Goal: Transaction & Acquisition: Purchase product/service

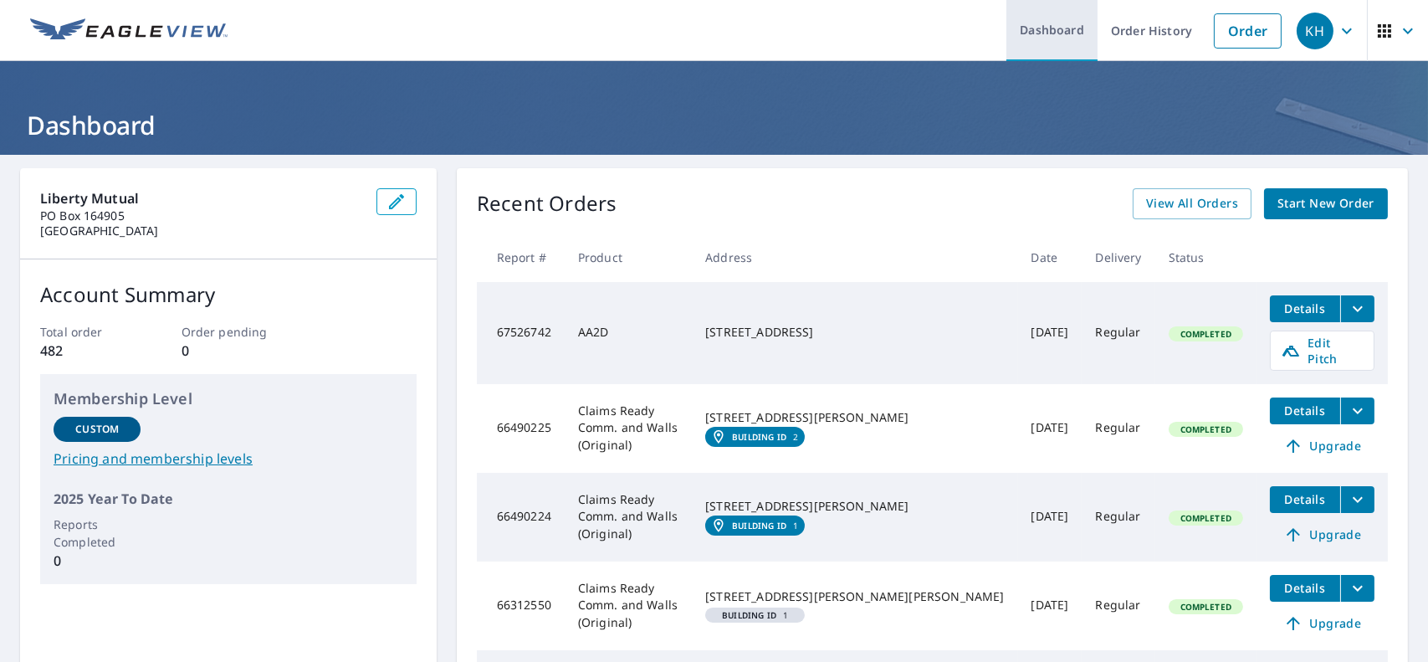
click at [1028, 24] on link "Dashboard" at bounding box center [1052, 30] width 91 height 61
click at [1157, 36] on link "Order History" at bounding box center [1152, 30] width 108 height 61
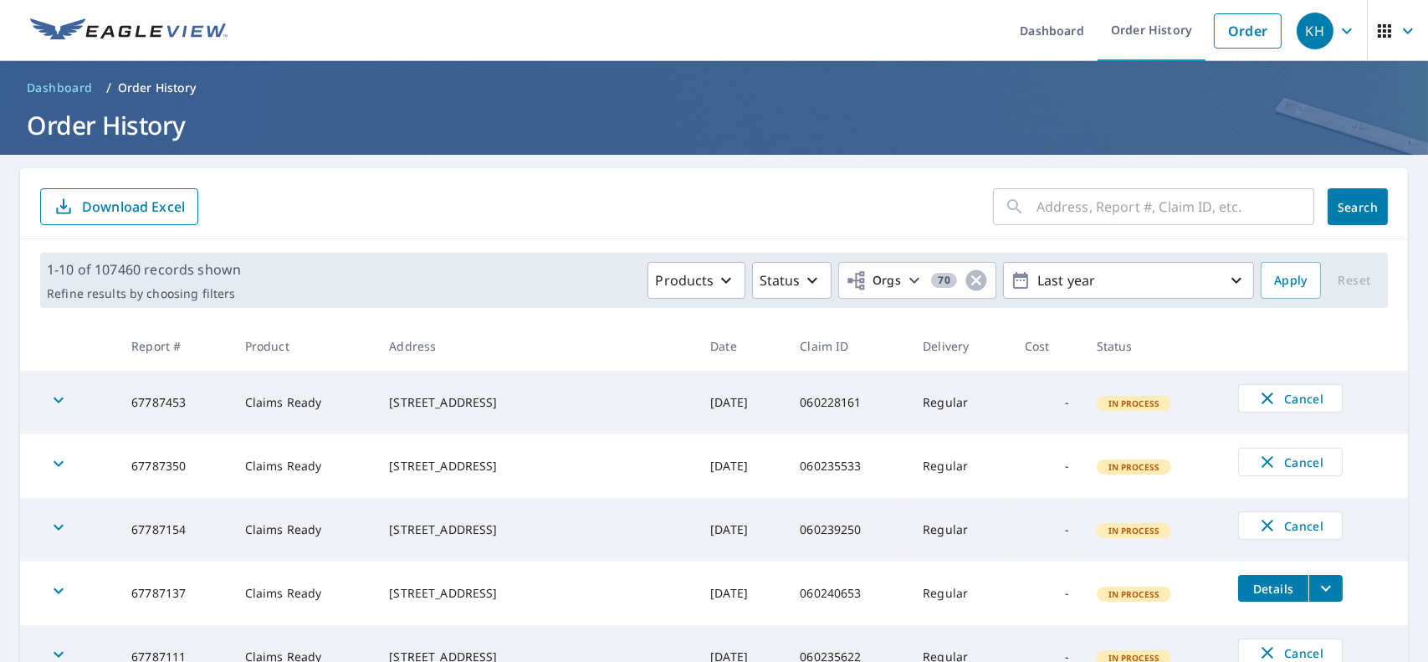
click at [1110, 202] on input "text" at bounding box center [1176, 206] width 278 height 47
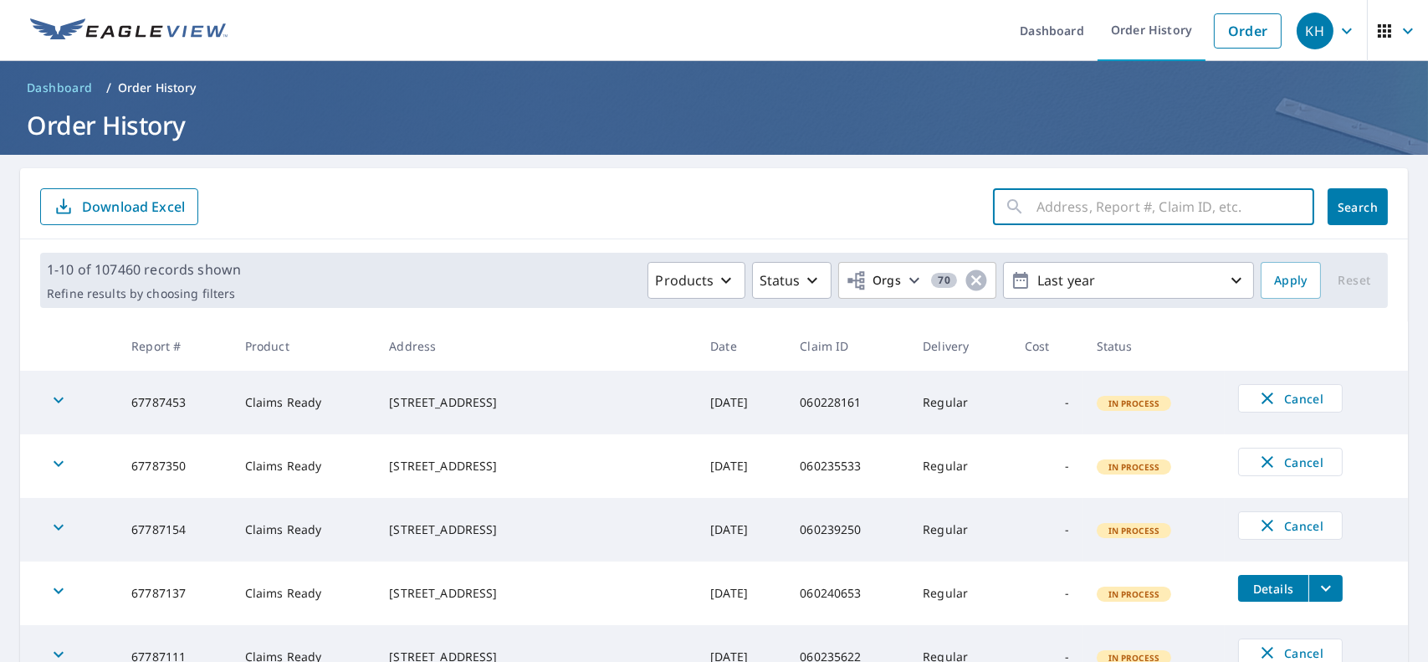
paste input "24265867"
type input "24265867"
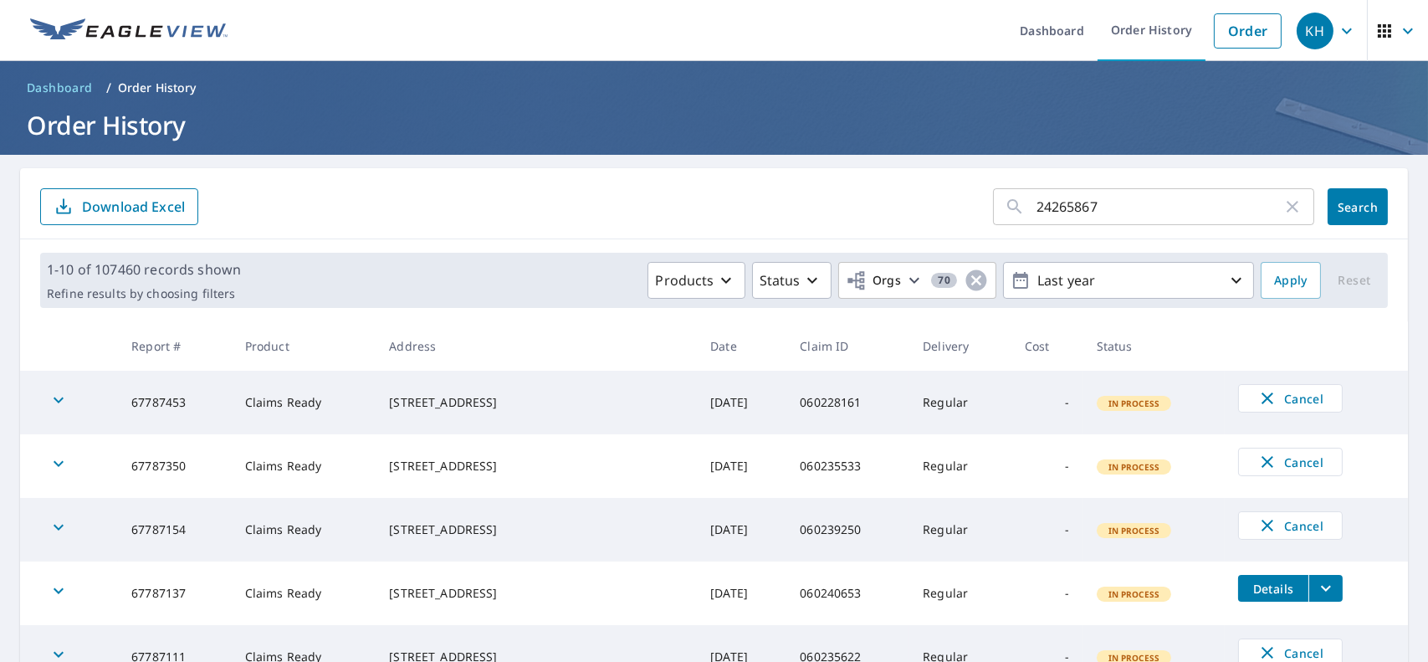
click at [1147, 416] on td "In Process" at bounding box center [1154, 403] width 141 height 64
click at [1343, 202] on span "Search" at bounding box center [1357, 207] width 33 height 16
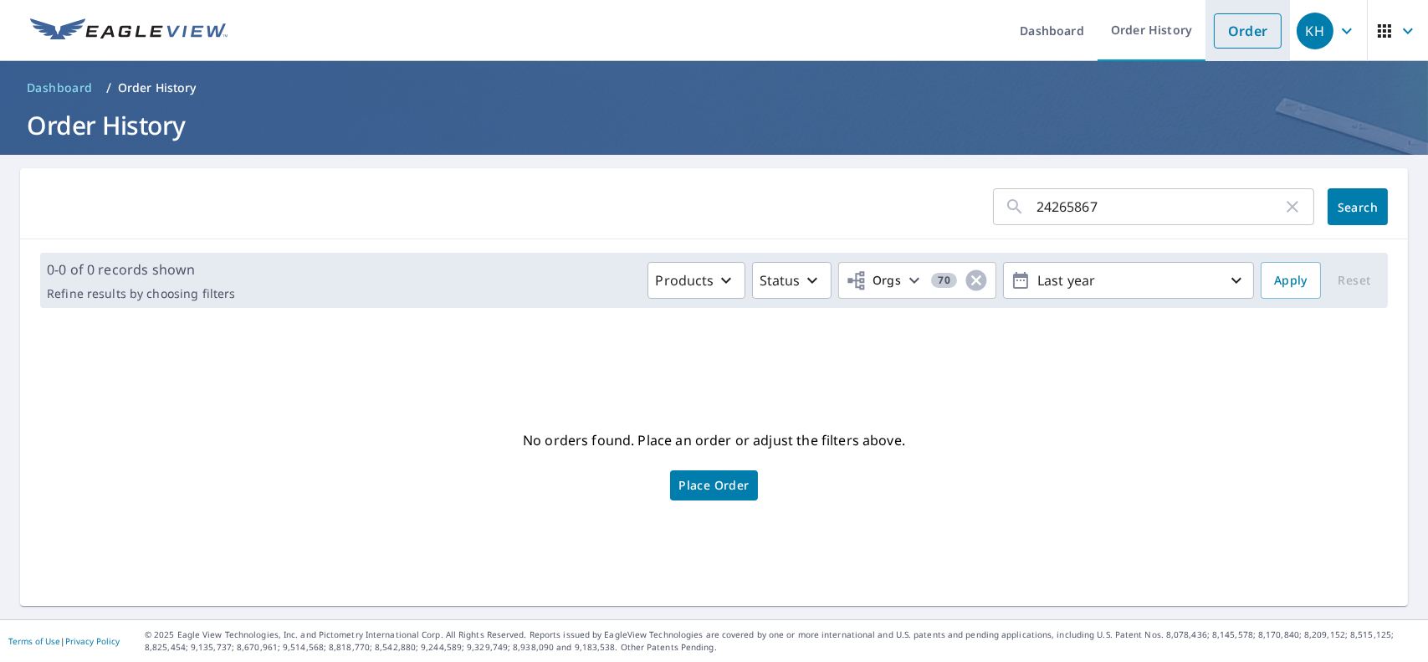
click at [1261, 28] on link "Order" at bounding box center [1248, 30] width 68 height 35
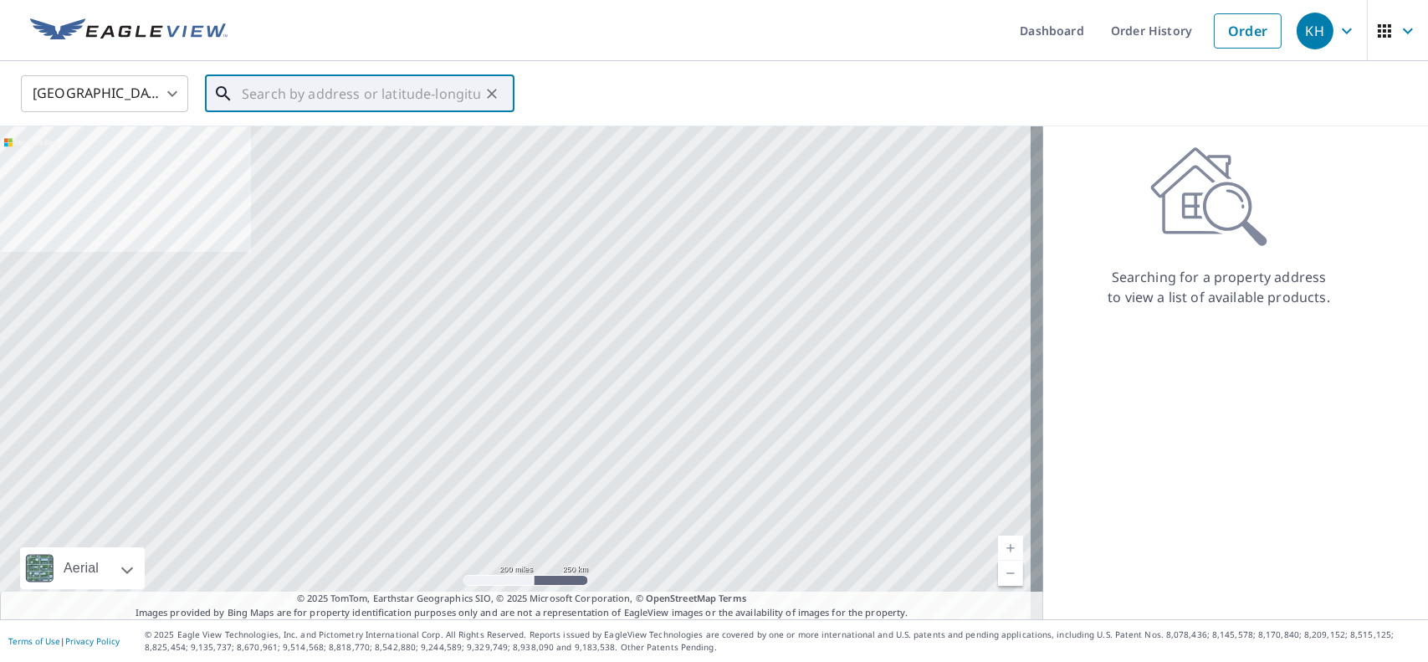
click at [335, 89] on input "text" at bounding box center [361, 93] width 238 height 47
paste input "[STREET_ADDRESS][US_STATE]"
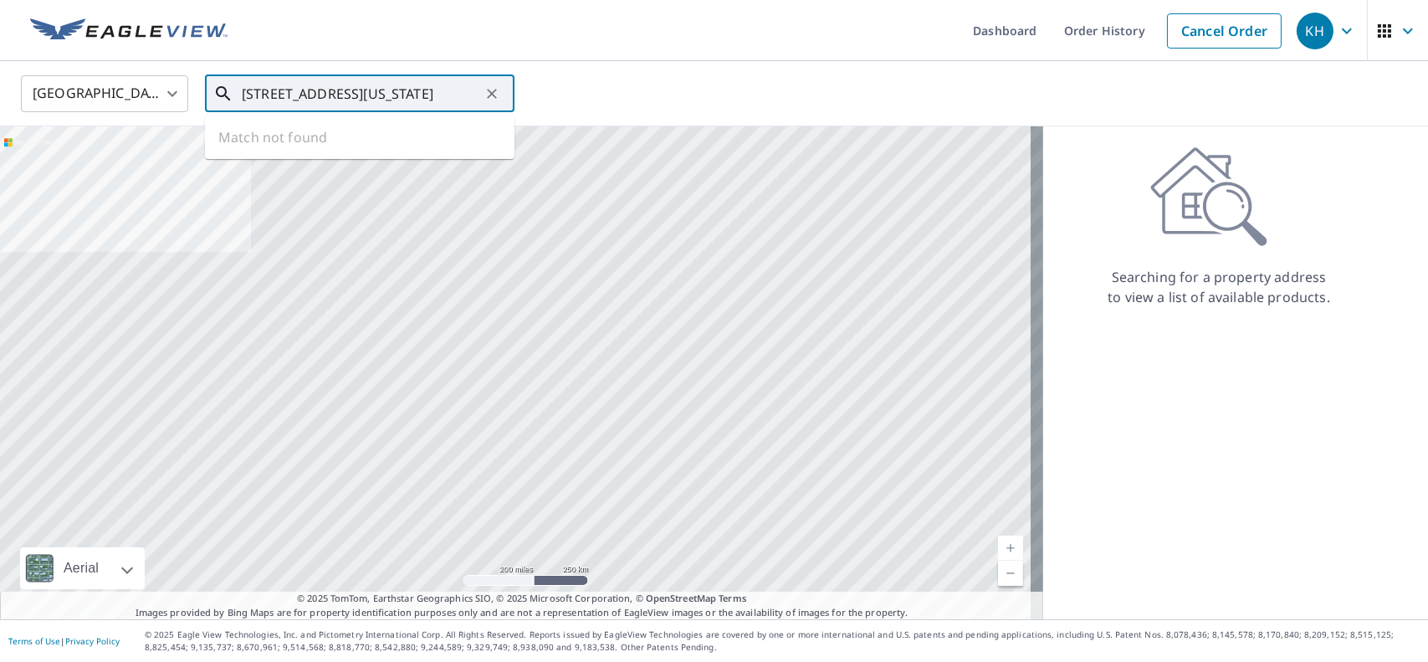
scroll to position [0, 28]
type input "[STREET_ADDRESS][US_STATE]"
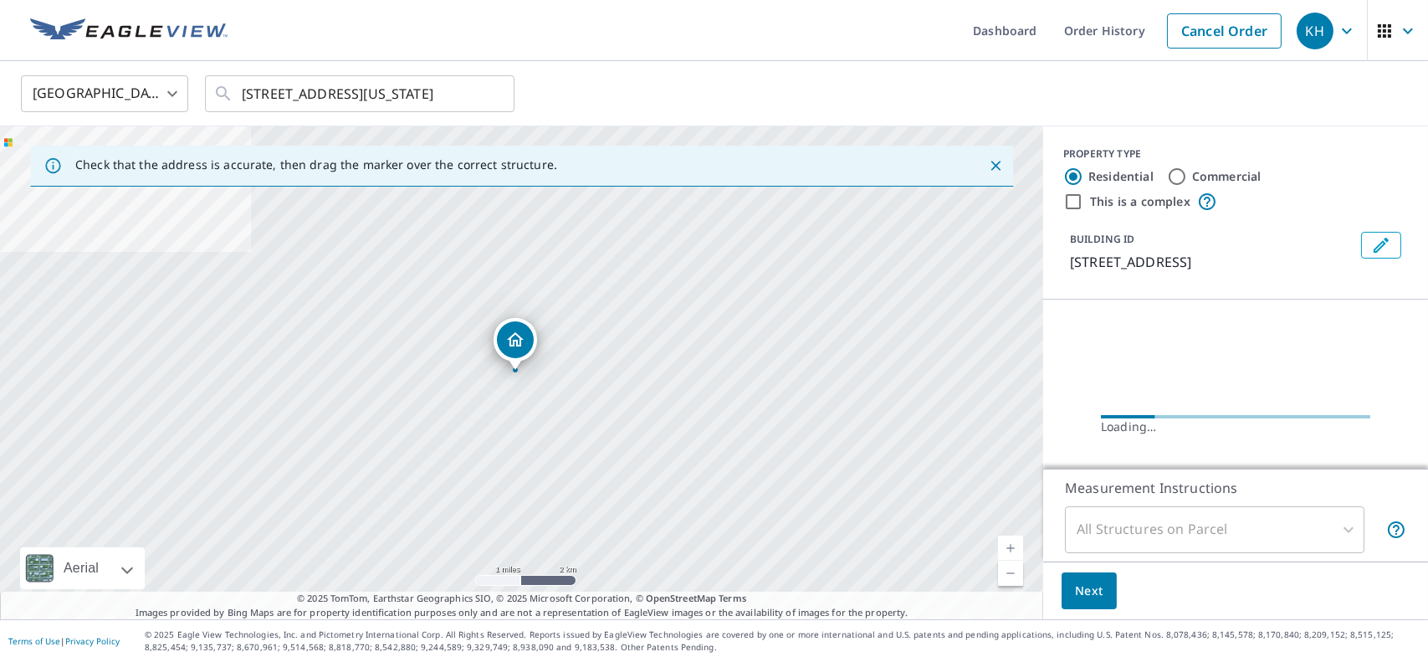
scroll to position [0, 0]
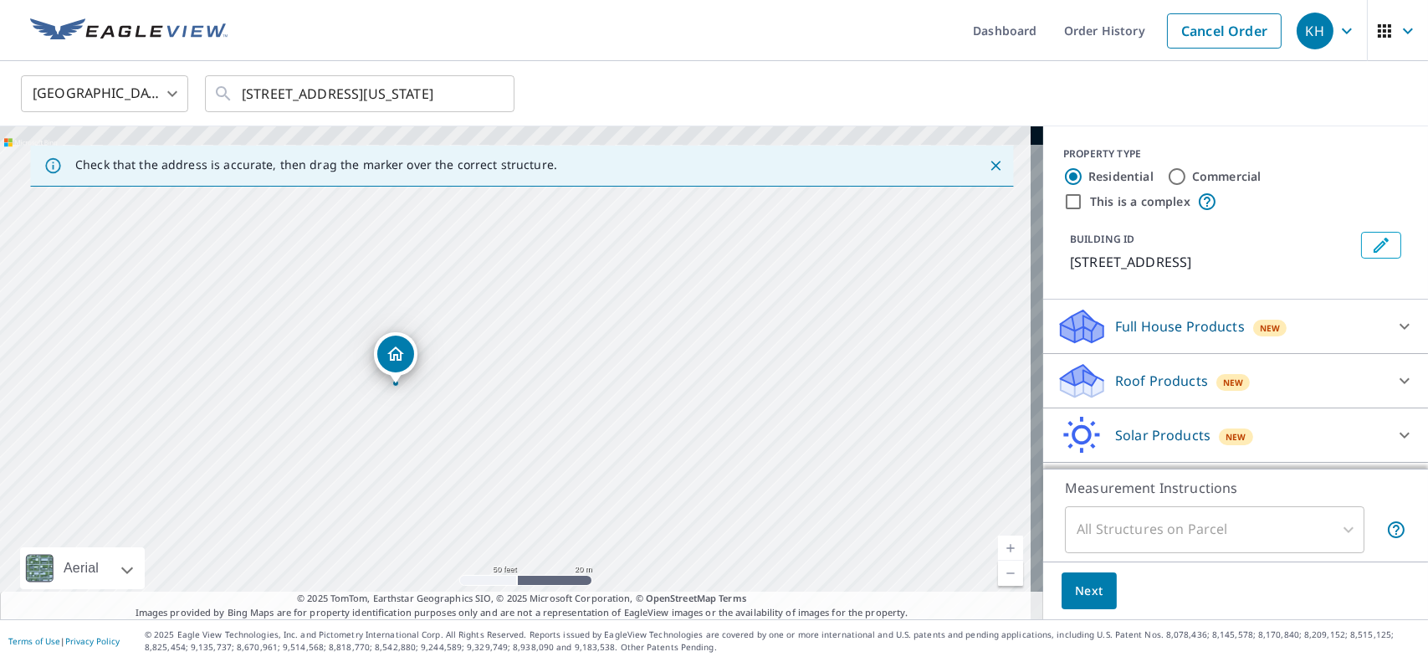
drag, startPoint x: 507, startPoint y: 367, endPoint x: 445, endPoint y: 474, distance: 123.7
click at [445, 474] on div "[STREET_ADDRESS]" at bounding box center [521, 372] width 1043 height 493
drag, startPoint x: 399, startPoint y: 359, endPoint x: 397, endPoint y: 351, distance: 8.5
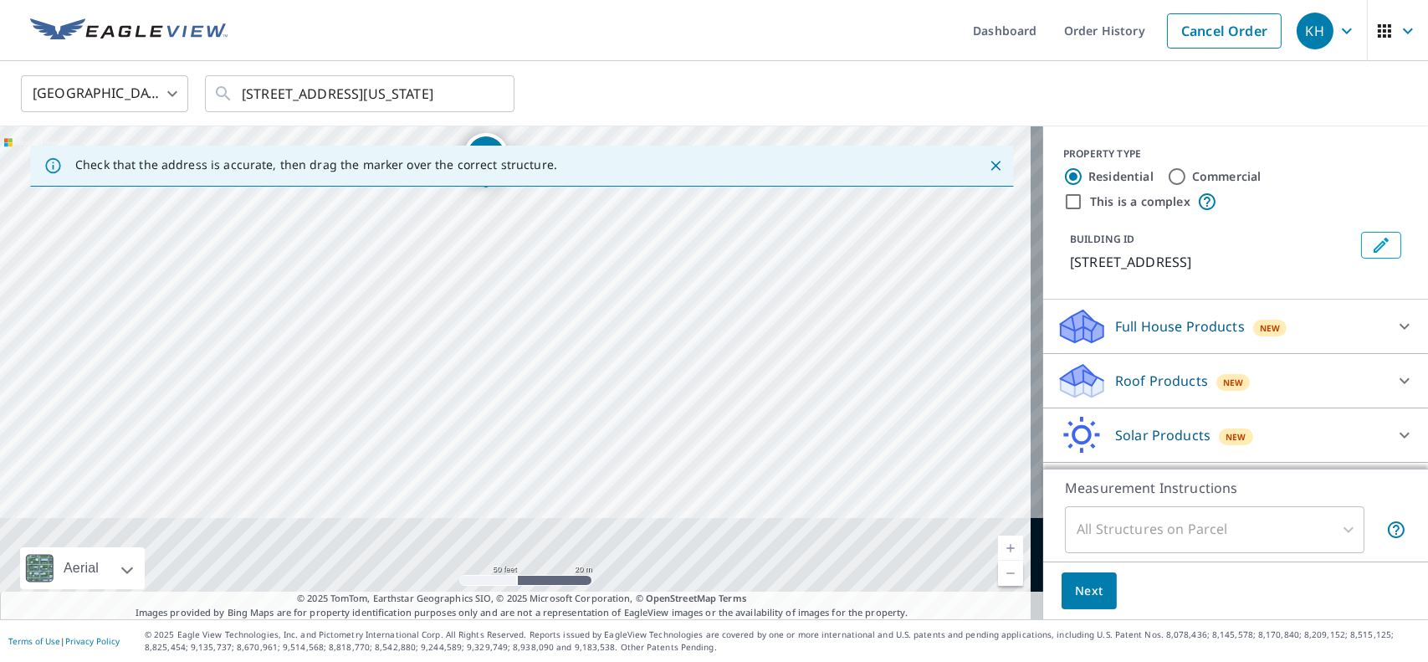
drag, startPoint x: 571, startPoint y: 425, endPoint x: 546, endPoint y: 238, distance: 189.1
click at [546, 238] on div "[STREET_ADDRESS]" at bounding box center [521, 372] width 1043 height 493
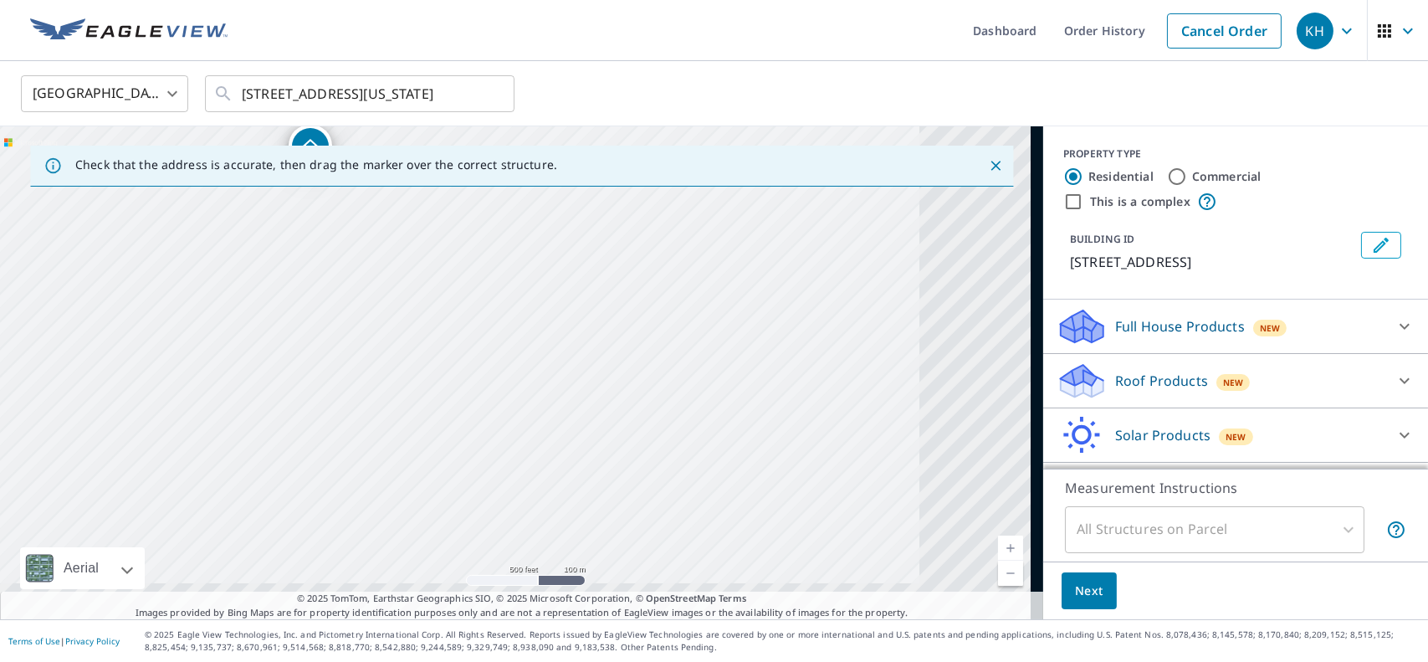
drag, startPoint x: 777, startPoint y: 295, endPoint x: 548, endPoint y: 243, distance: 235.1
click at [548, 243] on div "[STREET_ADDRESS]" at bounding box center [521, 372] width 1043 height 493
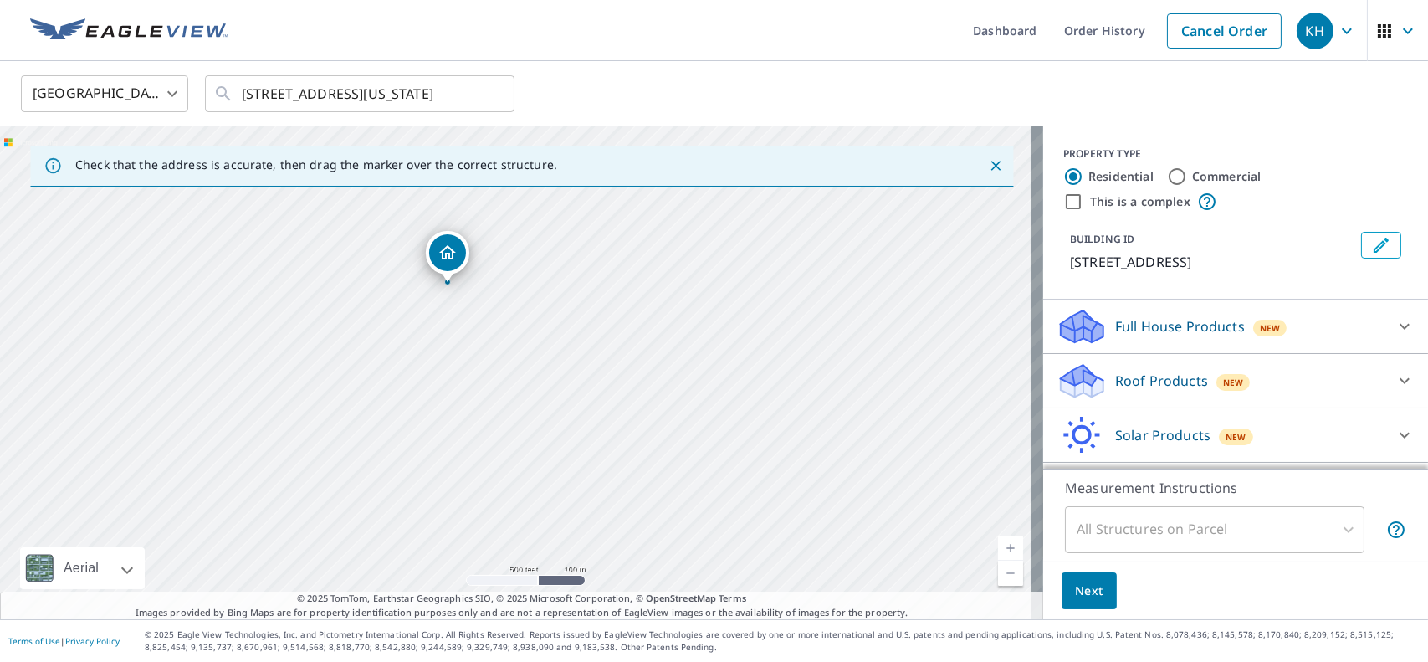
drag, startPoint x: 501, startPoint y: 374, endPoint x: 638, endPoint y: 480, distance: 173.6
click at [638, 480] on div "[STREET_ADDRESS]" at bounding box center [521, 372] width 1043 height 493
drag, startPoint x: 446, startPoint y: 250, endPoint x: 747, endPoint y: 439, distance: 355.7
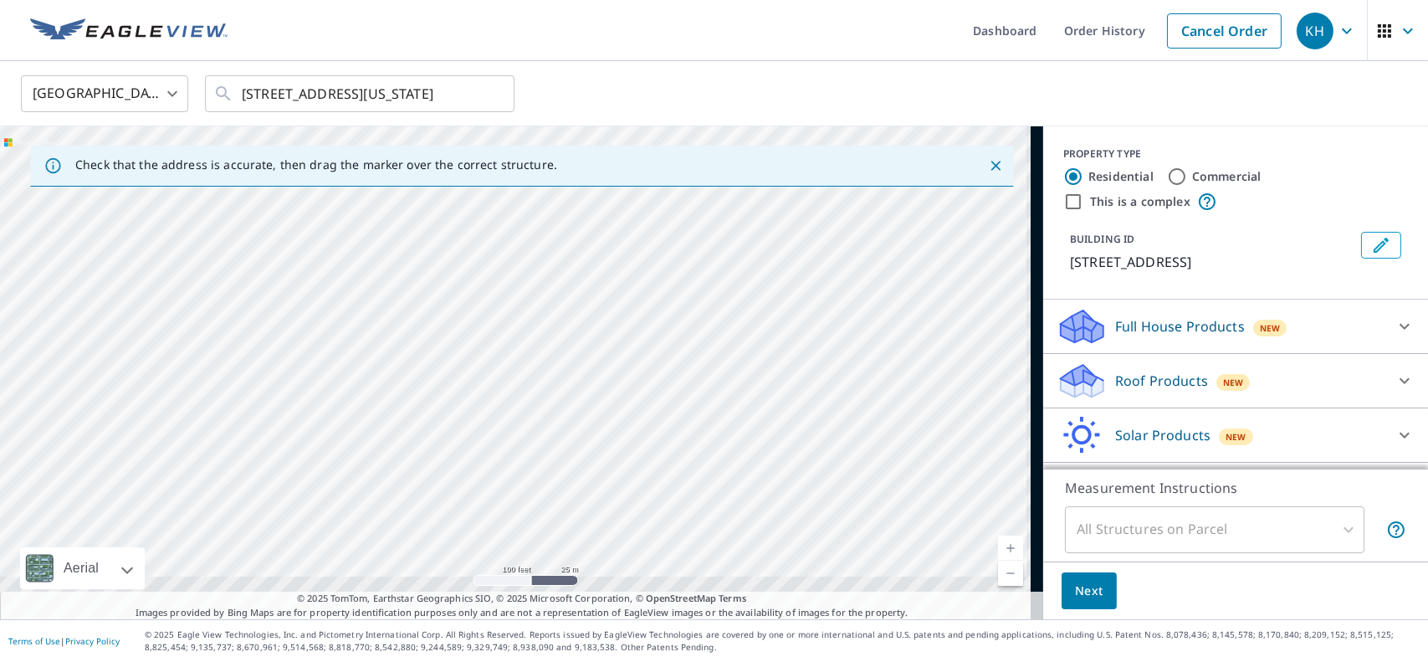
drag, startPoint x: 424, startPoint y: 300, endPoint x: 347, endPoint y: 202, distance: 124.5
click at [347, 202] on div "[STREET_ADDRESS]" at bounding box center [521, 372] width 1043 height 493
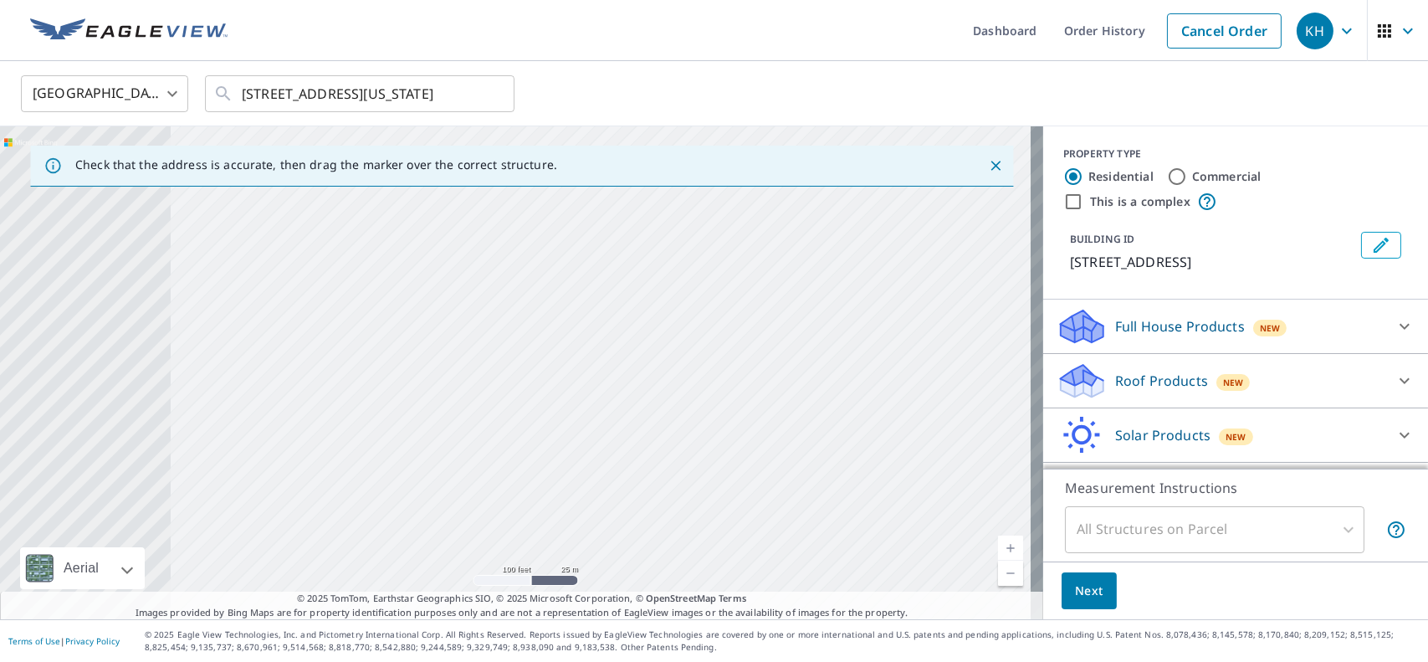
drag, startPoint x: 535, startPoint y: 422, endPoint x: 691, endPoint y: 200, distance: 271.4
click at [691, 200] on div "[STREET_ADDRESS]" at bounding box center [521, 372] width 1043 height 493
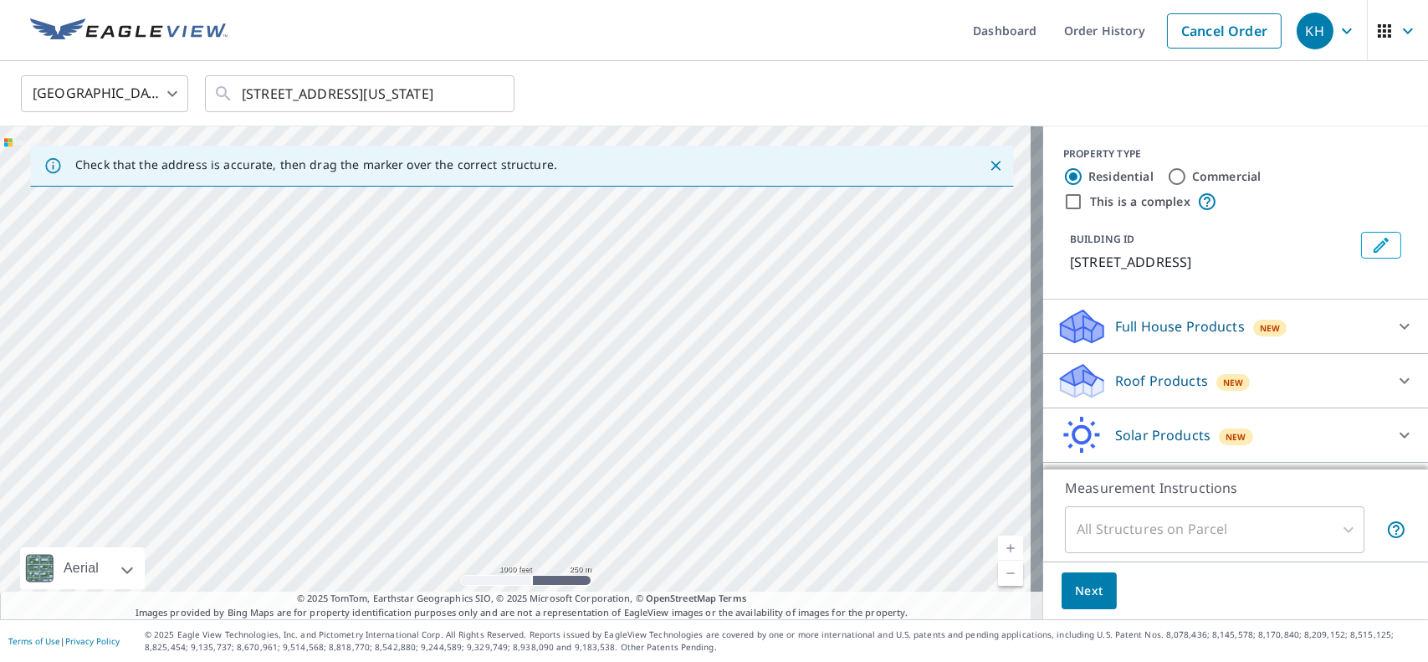
drag, startPoint x: 705, startPoint y: 357, endPoint x: 673, endPoint y: 500, distance: 145.8
click at [673, 500] on div "[STREET_ADDRESS]" at bounding box center [521, 372] width 1043 height 493
drag, startPoint x: 701, startPoint y: 294, endPoint x: 650, endPoint y: 605, distance: 315.4
click at [650, 605] on div "Check that the address is accurate, then drag the marker over the correct struc…" at bounding box center [521, 372] width 1043 height 493
click at [746, 520] on div "[STREET_ADDRESS]" at bounding box center [521, 372] width 1043 height 493
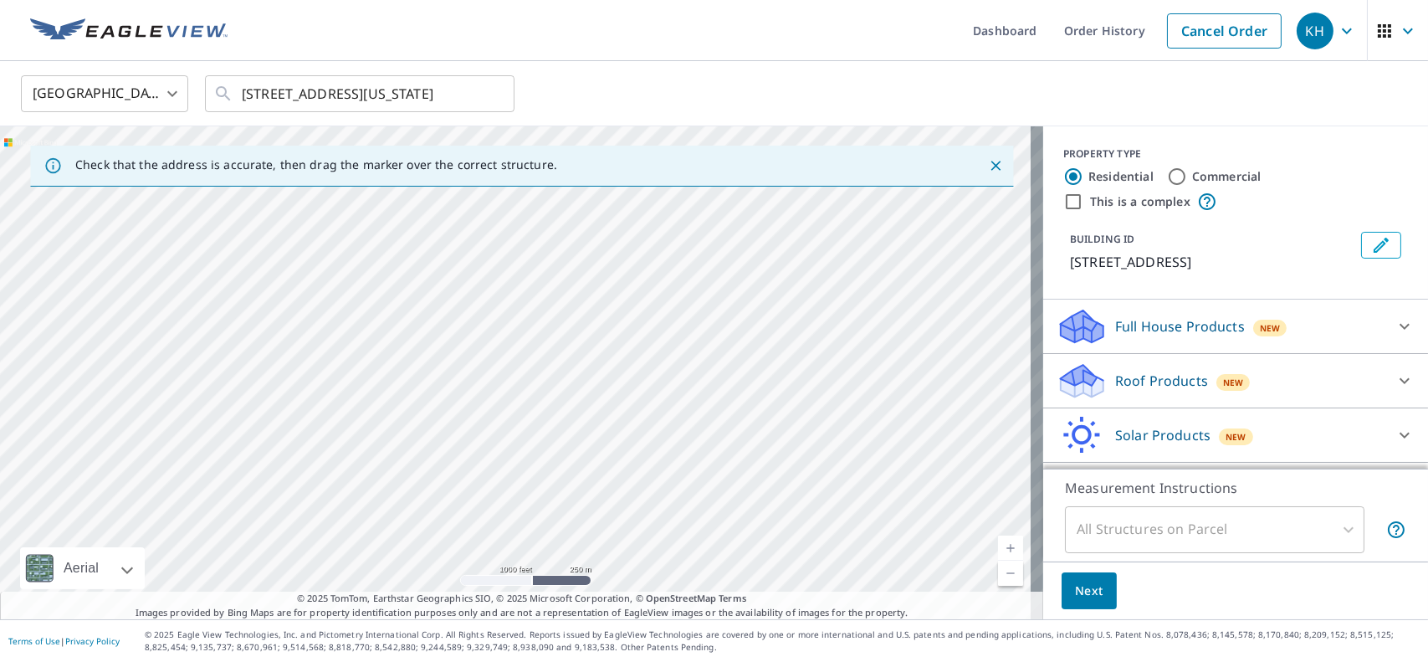
drag, startPoint x: 777, startPoint y: 276, endPoint x: 742, endPoint y: 515, distance: 241.0
click at [742, 515] on div "[STREET_ADDRESS]" at bounding box center [521, 372] width 1043 height 493
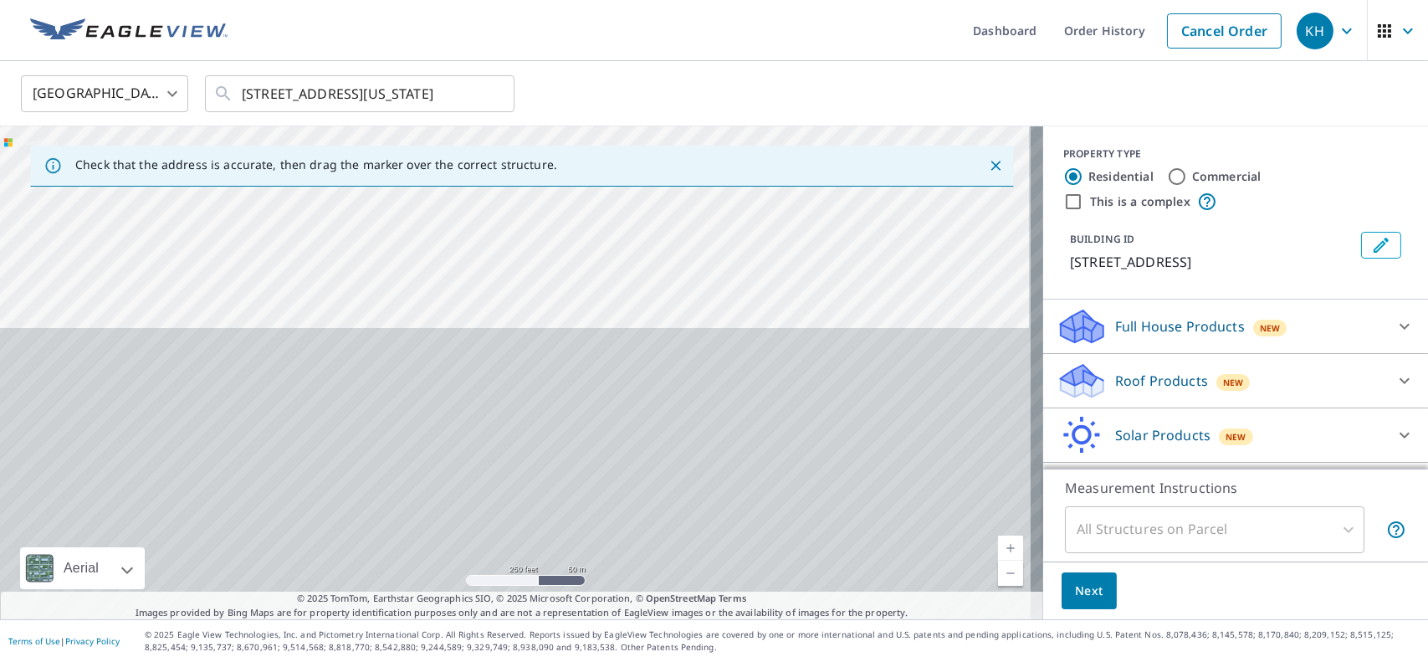
drag, startPoint x: 700, startPoint y: 505, endPoint x: 696, endPoint y: 152, distance: 353.1
click at [696, 152] on div "Check that the address is accurate, then drag the marker over the correct struc…" at bounding box center [521, 372] width 1043 height 493
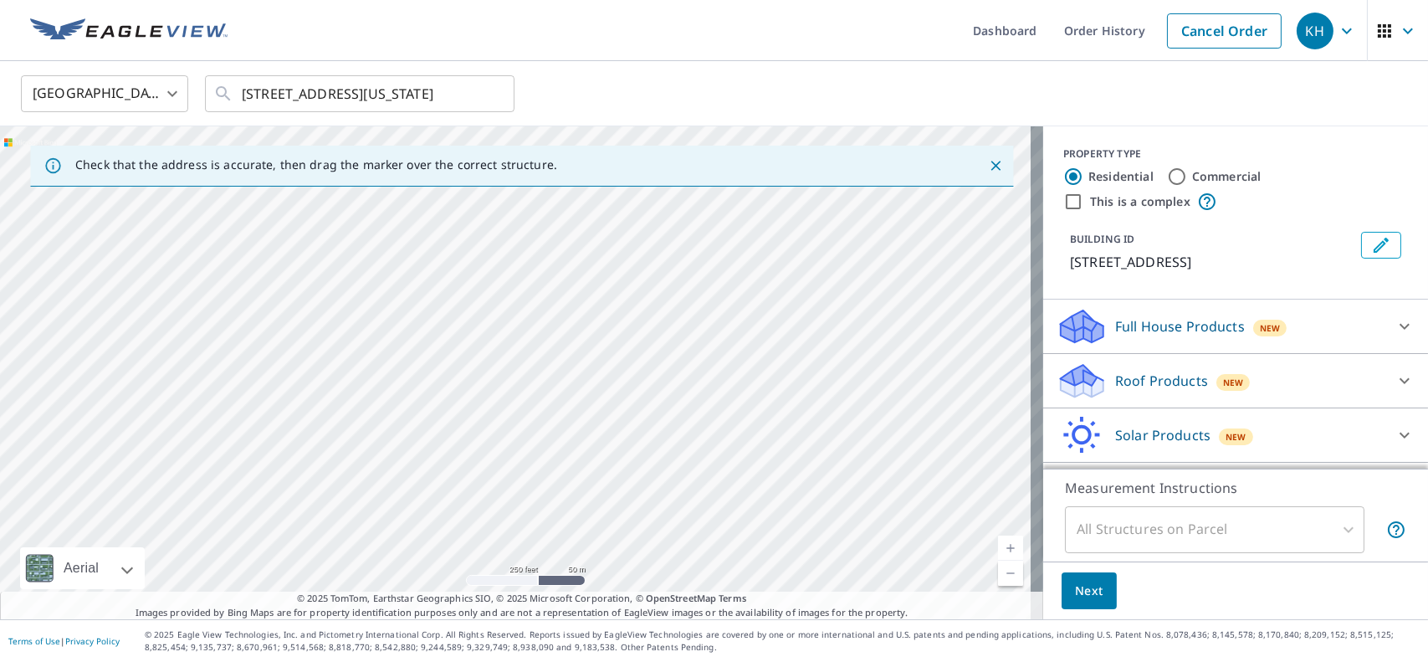
click at [656, 257] on div "[STREET_ADDRESS]" at bounding box center [521, 372] width 1043 height 493
drag, startPoint x: 632, startPoint y: 561, endPoint x: 625, endPoint y: 160, distance: 400.9
click at [625, 160] on div "Check that the address is accurate, then drag the marker over the correct struc…" at bounding box center [521, 372] width 1043 height 493
click at [607, 231] on div "[STREET_ADDRESS]" at bounding box center [521, 372] width 1043 height 493
drag, startPoint x: 602, startPoint y: 532, endPoint x: 631, endPoint y: 159, distance: 374.3
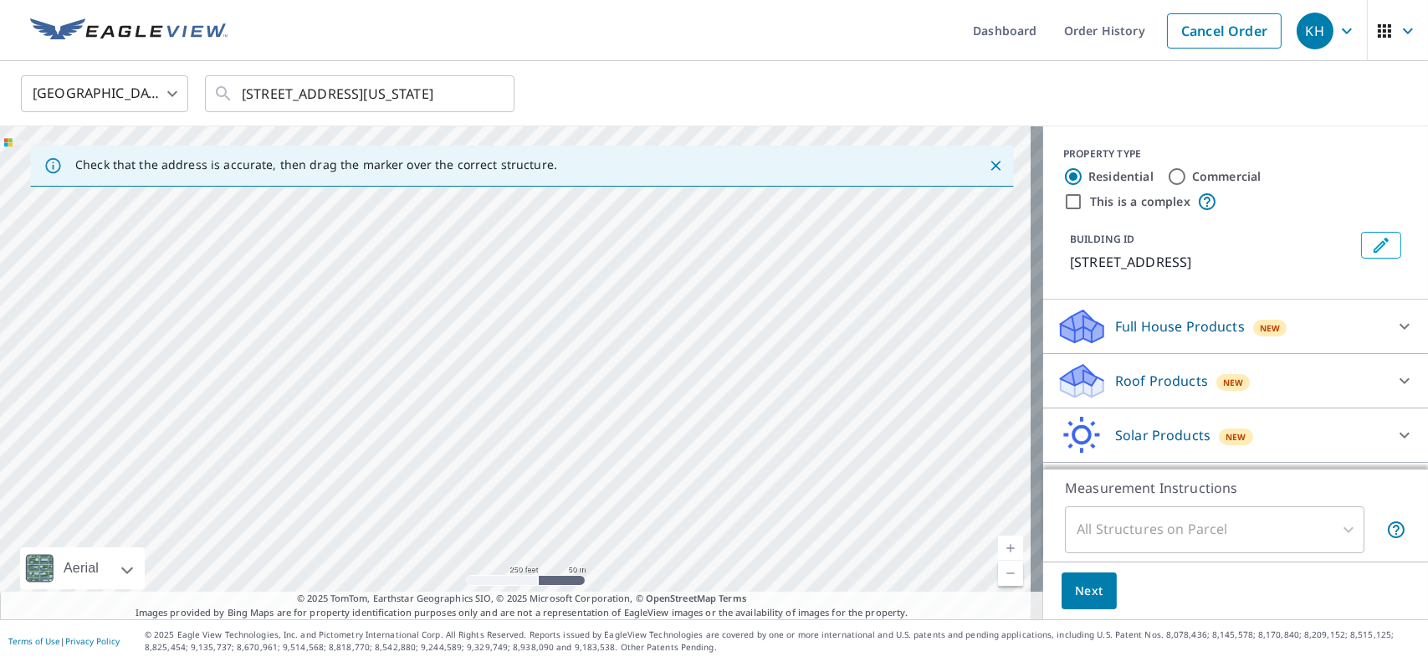
click at [631, 159] on div "Check that the address is accurate, then drag the marker over the correct struc…" at bounding box center [521, 372] width 1043 height 493
click at [623, 300] on div "[STREET_ADDRESS]" at bounding box center [521, 372] width 1043 height 493
drag, startPoint x: 653, startPoint y: 541, endPoint x: 692, endPoint y: 365, distance: 179.9
click at [692, 365] on div "[STREET_ADDRESS]" at bounding box center [521, 372] width 1043 height 493
drag, startPoint x: 599, startPoint y: 339, endPoint x: 674, endPoint y: 341, distance: 75.3
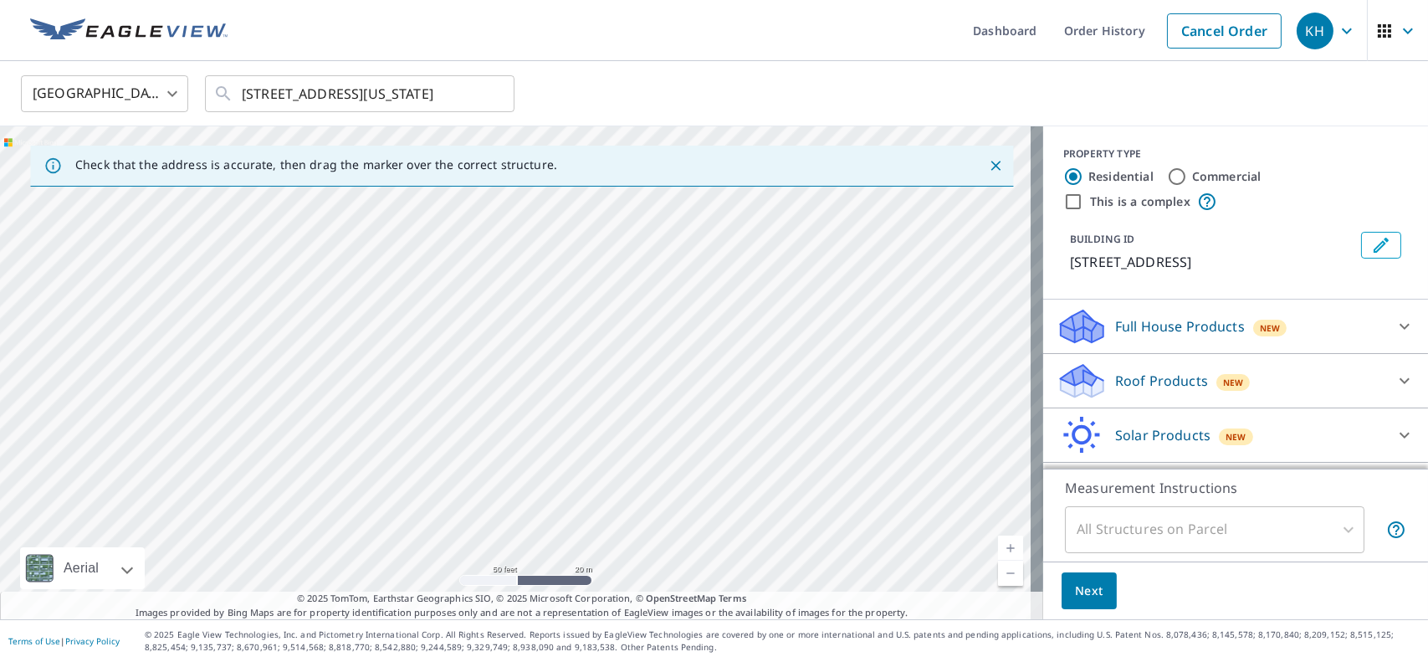
click at [674, 341] on div "[STREET_ADDRESS]" at bounding box center [521, 372] width 1043 height 493
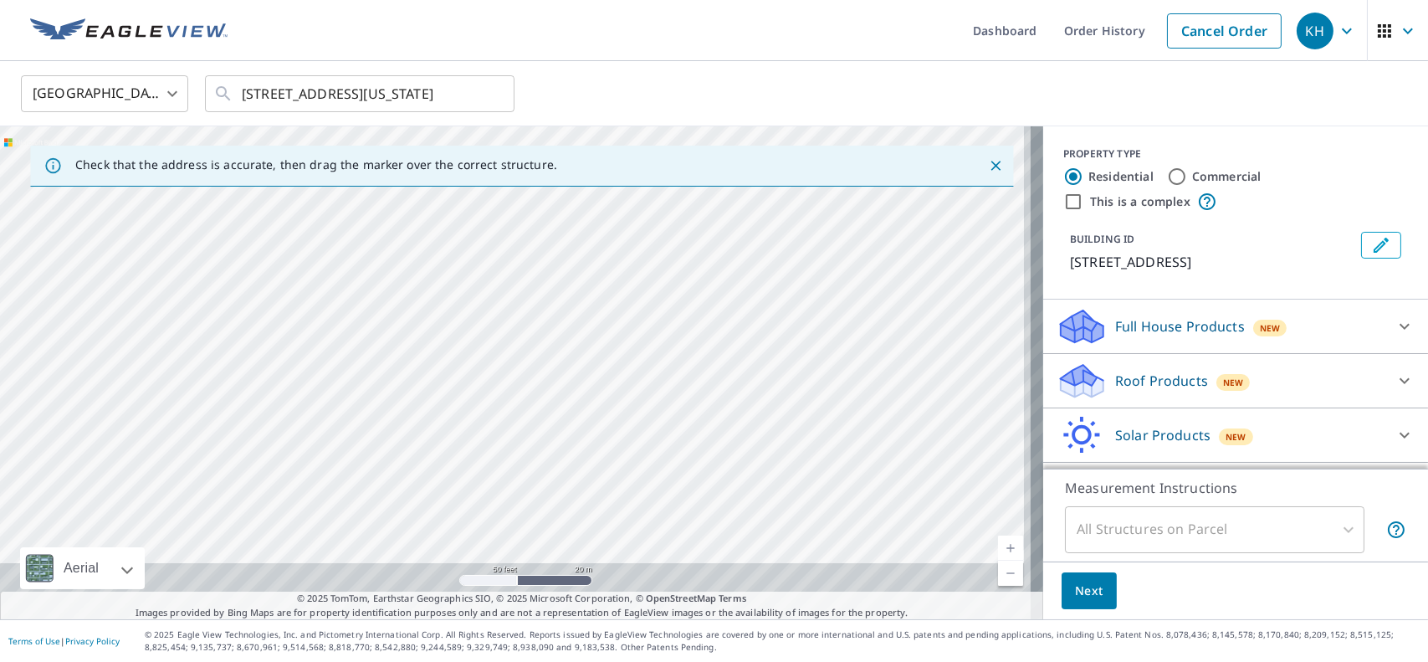
drag, startPoint x: 719, startPoint y: 464, endPoint x: 685, endPoint y: 280, distance: 187.1
click at [685, 280] on div "[STREET_ADDRESS]" at bounding box center [521, 372] width 1043 height 493
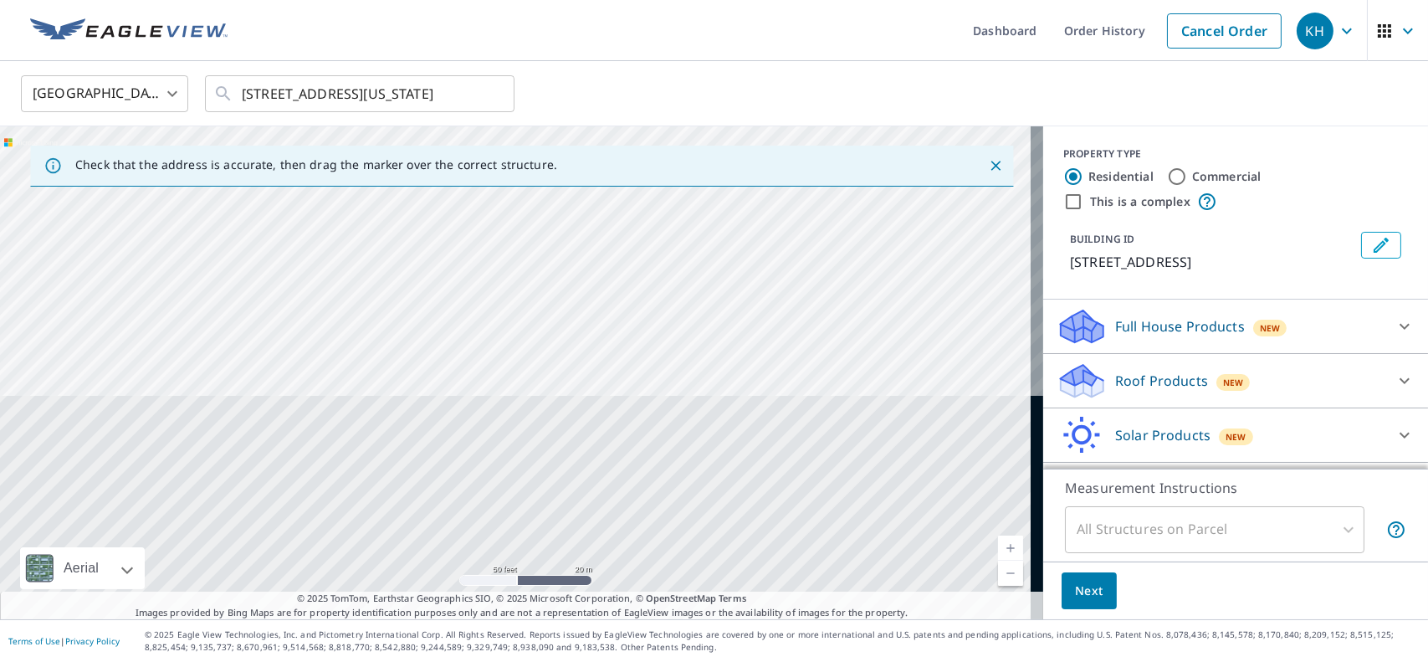
drag, startPoint x: 685, startPoint y: 500, endPoint x: 777, endPoint y: 150, distance: 361.7
click at [777, 150] on div "Check that the address is accurate, then drag the marker over the correct struc…" at bounding box center [521, 372] width 1043 height 493
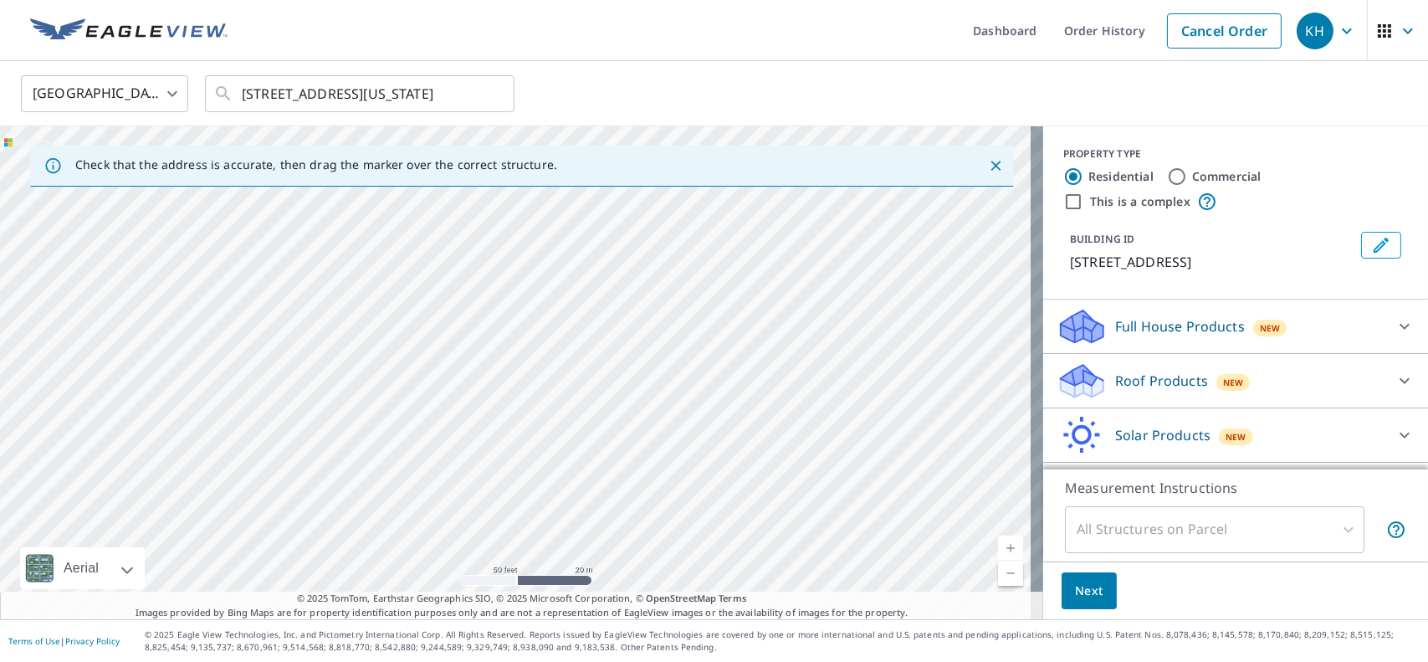
click at [757, 465] on div "[STREET_ADDRESS]" at bounding box center [521, 372] width 1043 height 493
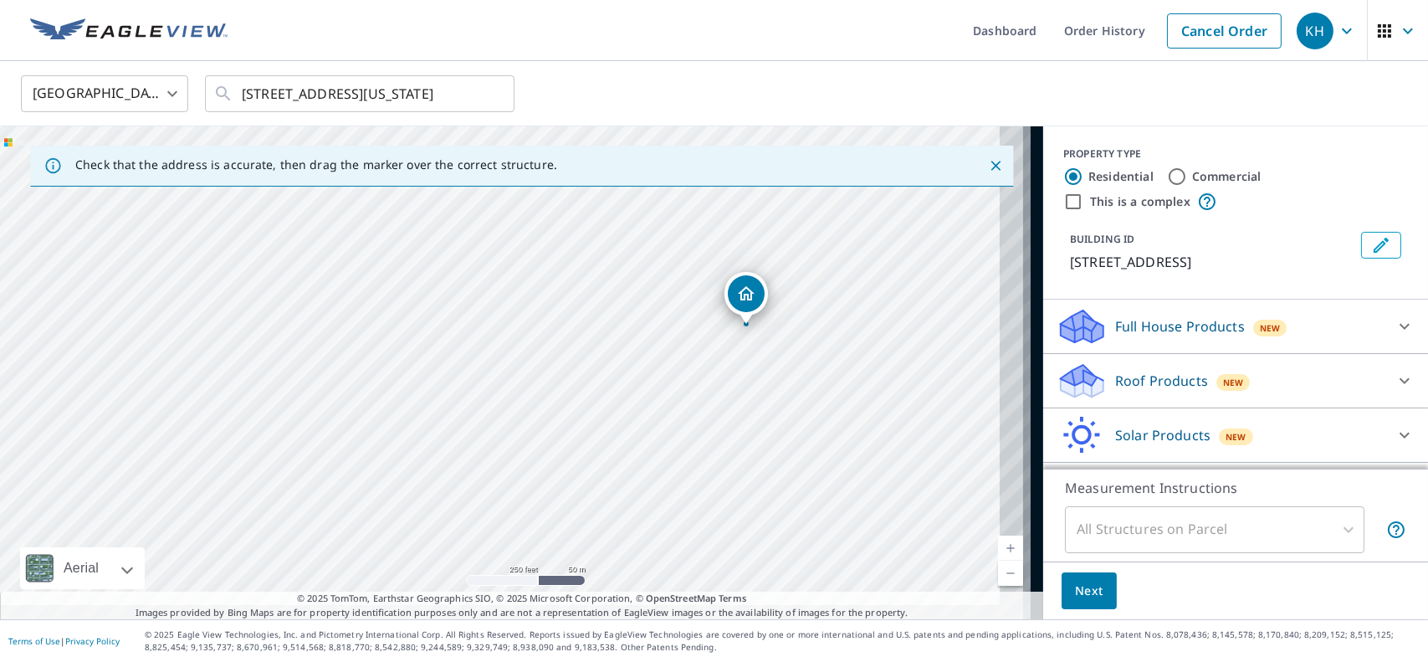
drag, startPoint x: 917, startPoint y: 431, endPoint x: 778, endPoint y: 284, distance: 202.4
click at [778, 284] on div "[STREET_ADDRESS]" at bounding box center [521, 372] width 1043 height 493
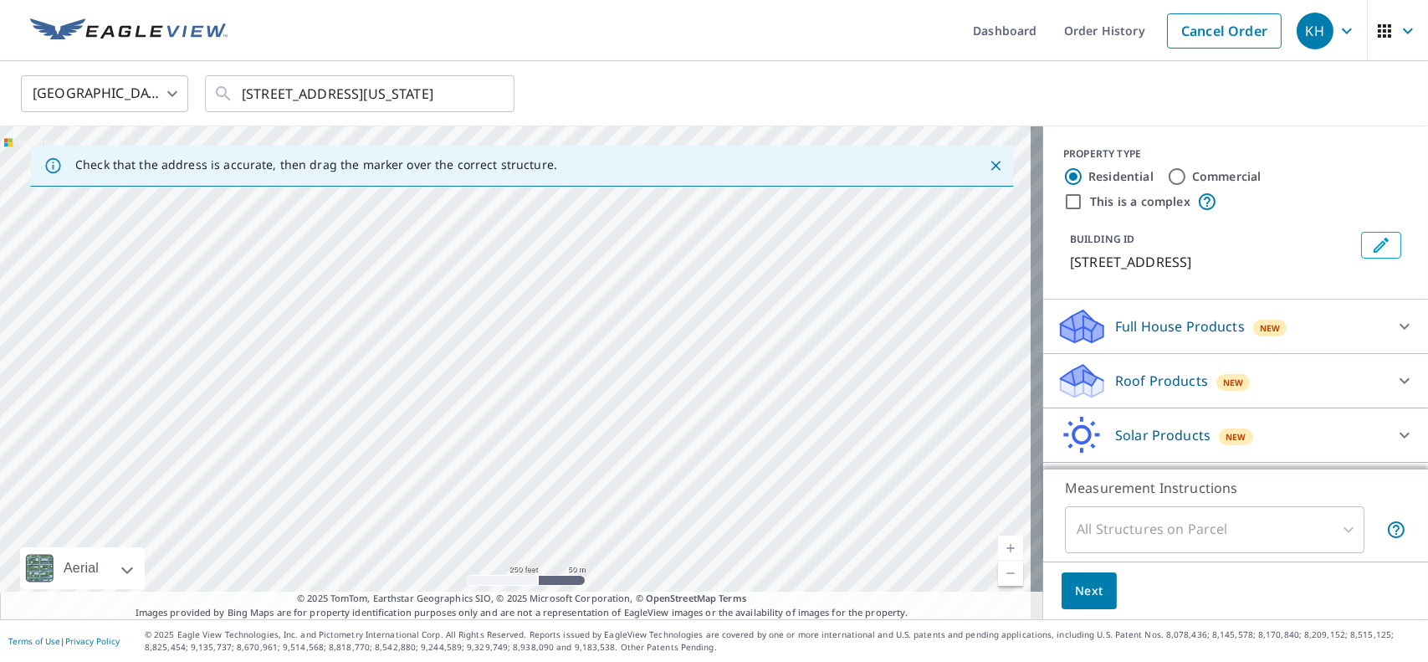
drag, startPoint x: 827, startPoint y: 545, endPoint x: 766, endPoint y: 400, distance: 156.8
click at [766, 400] on div "[STREET_ADDRESS]" at bounding box center [521, 372] width 1043 height 493
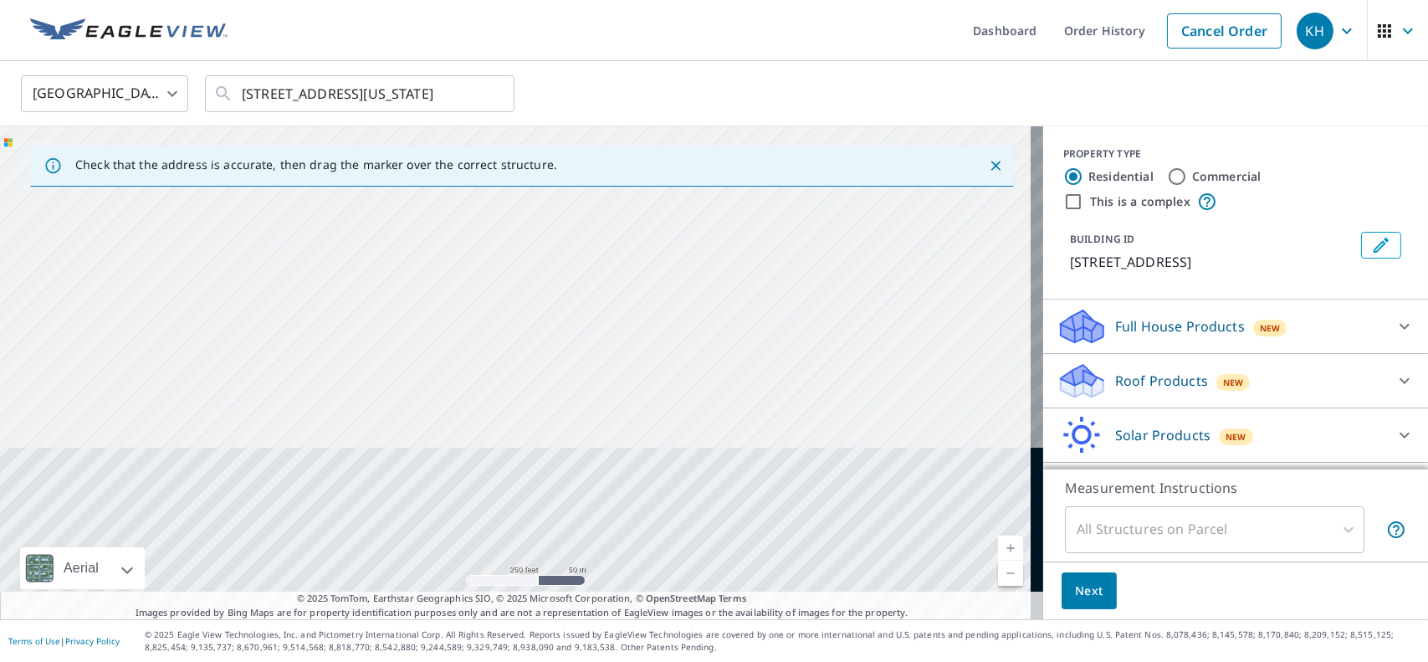
drag, startPoint x: 738, startPoint y: 551, endPoint x: 676, endPoint y: 295, distance: 262.6
click at [676, 295] on div "[STREET_ADDRESS]" at bounding box center [521, 372] width 1043 height 493
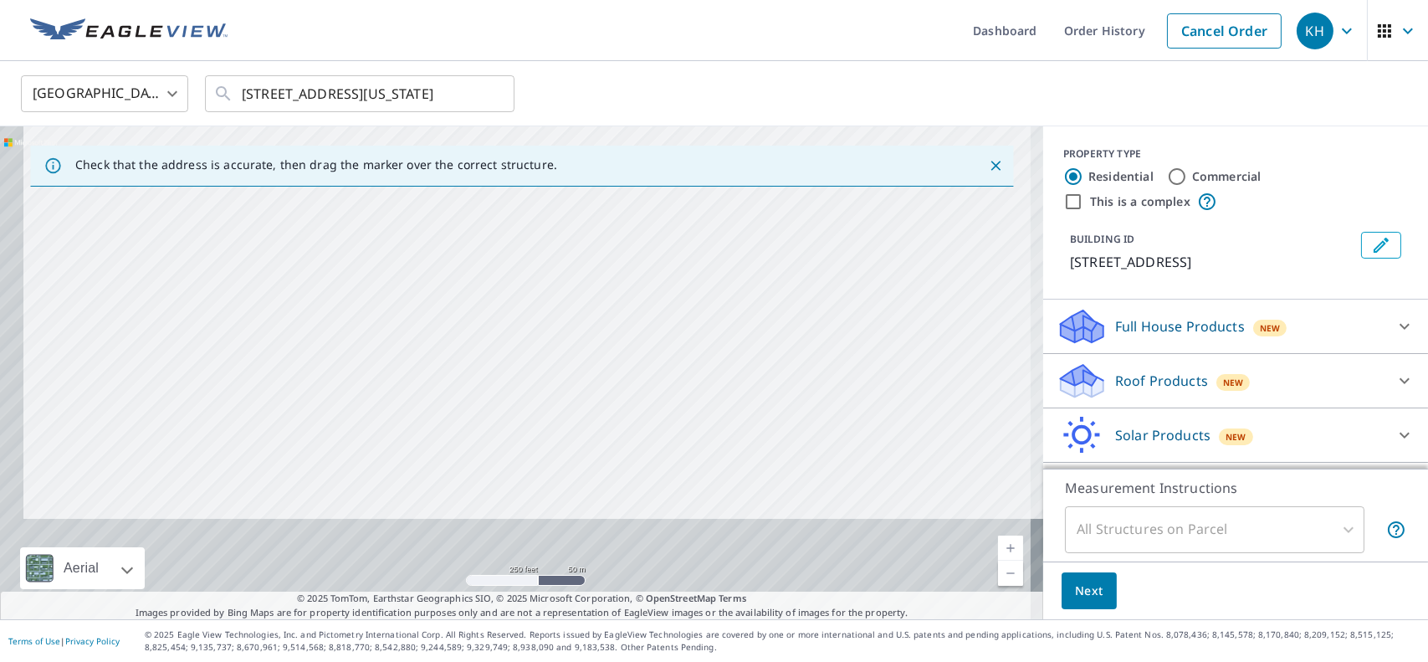
drag, startPoint x: 689, startPoint y: 469, endPoint x: 713, endPoint y: 228, distance: 242.2
click at [713, 228] on div "[STREET_ADDRESS]" at bounding box center [521, 372] width 1043 height 493
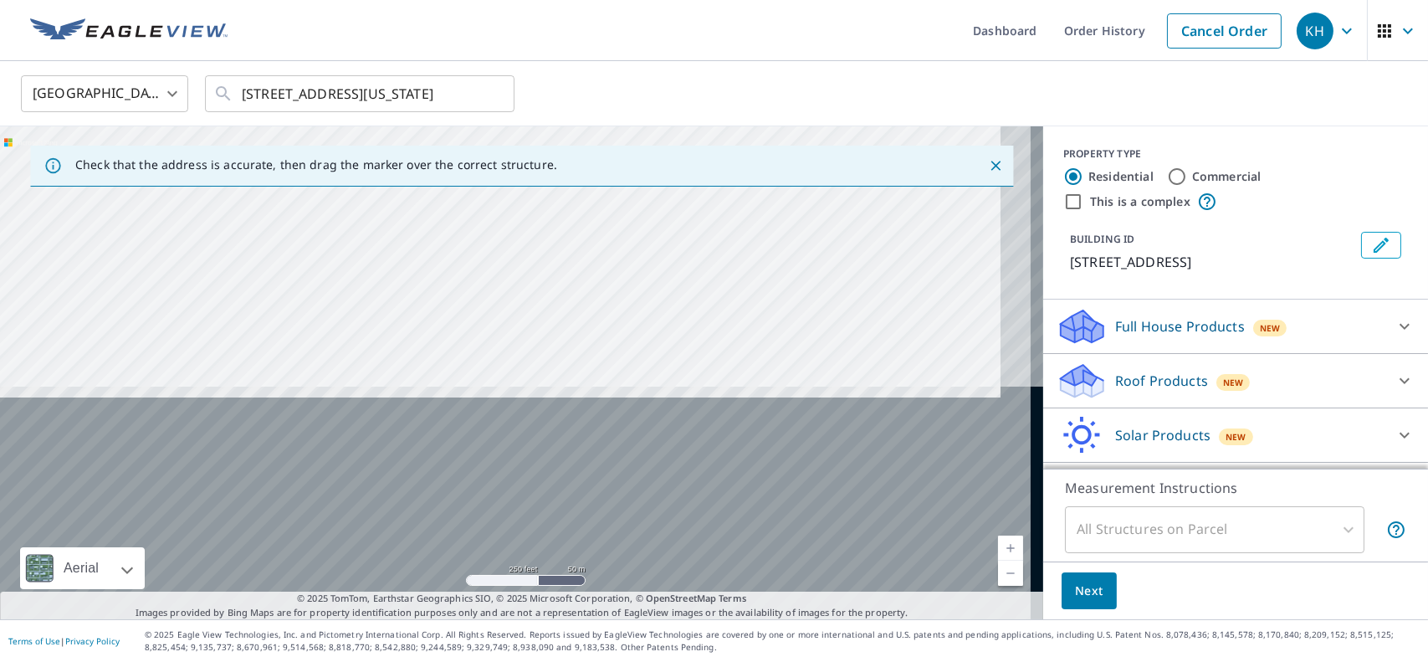
drag, startPoint x: 730, startPoint y: 513, endPoint x: 677, endPoint y: 153, distance: 363.6
click at [677, 153] on div "Check that the address is accurate, then drag the marker over the correct struc…" at bounding box center [521, 372] width 1043 height 493
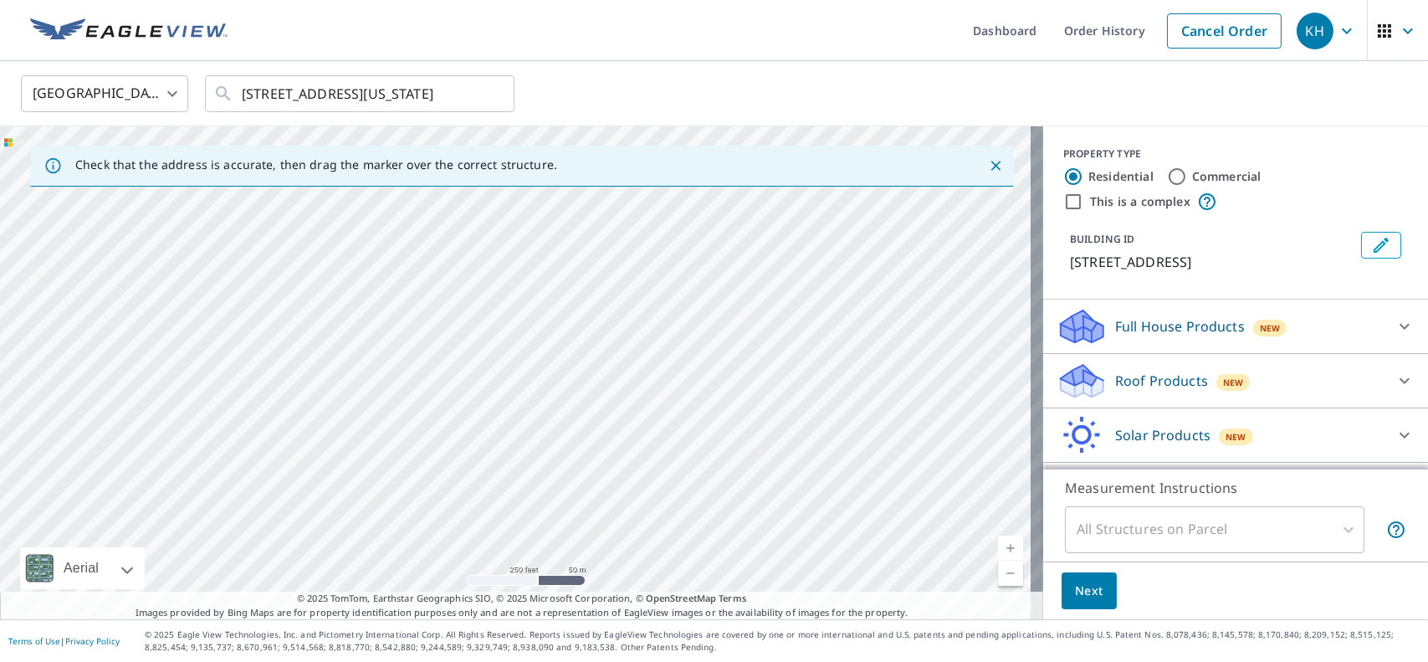
click at [674, 264] on div "[STREET_ADDRESS]" at bounding box center [521, 372] width 1043 height 493
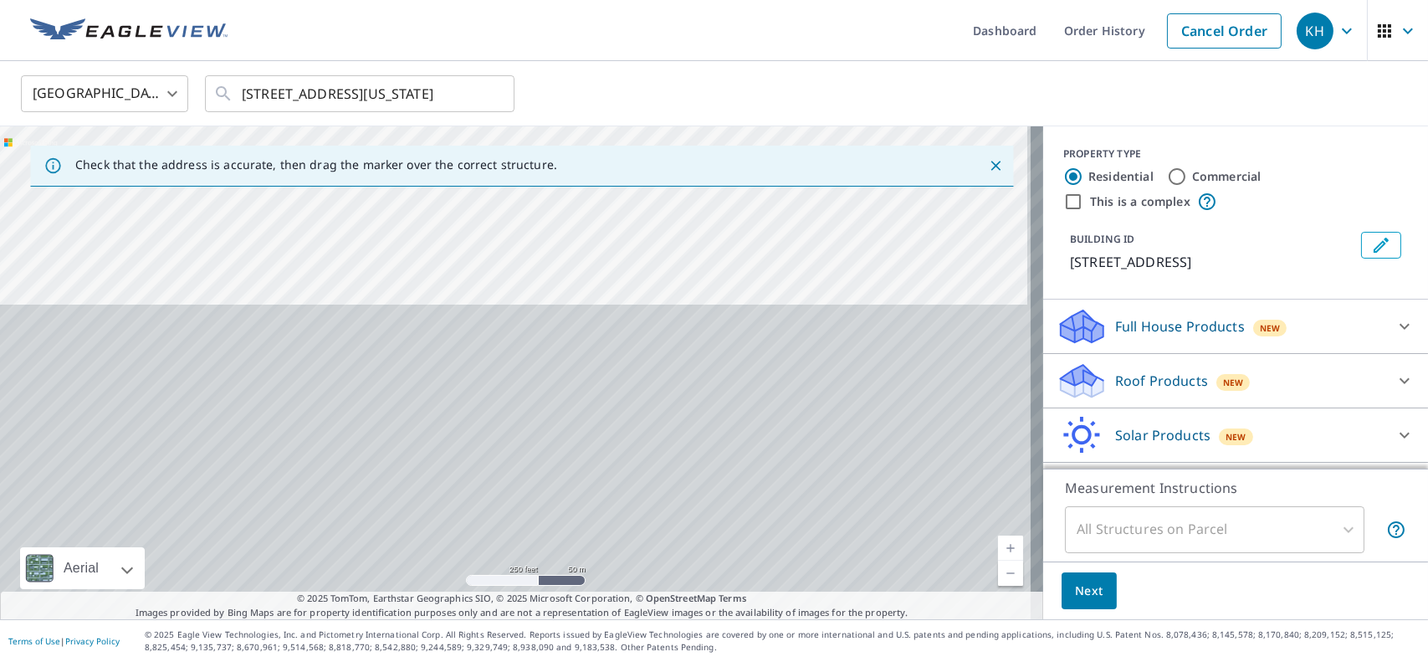
drag, startPoint x: 699, startPoint y: 559, endPoint x: 699, endPoint y: 149, distance: 410.0
click at [699, 149] on div "Check that the address is accurate, then drag the marker over the correct struc…" at bounding box center [521, 372] width 1043 height 493
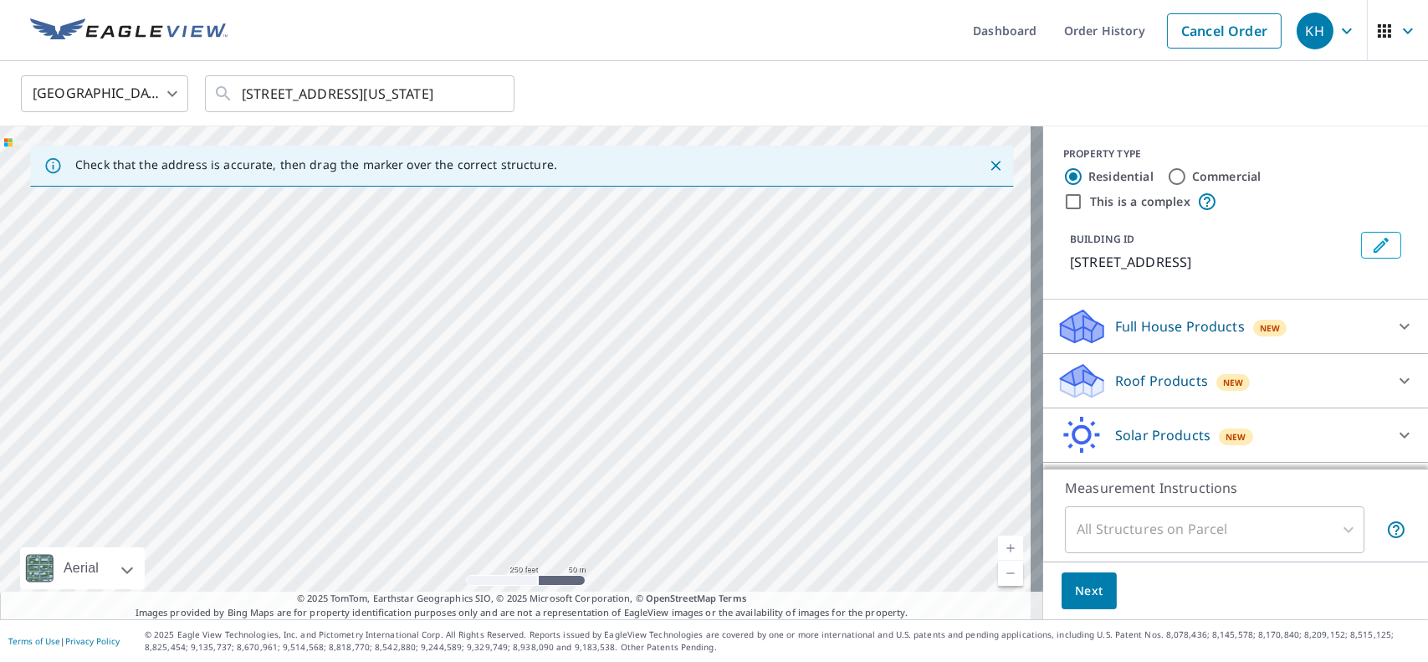
click at [665, 317] on div "[STREET_ADDRESS]" at bounding box center [521, 372] width 1043 height 493
drag, startPoint x: 673, startPoint y: 500, endPoint x: 706, endPoint y: 177, distance: 324.7
click at [706, 177] on div "Check that the address is accurate, then drag the marker over the correct struc…" at bounding box center [521, 372] width 1043 height 493
click at [649, 321] on div "[STREET_ADDRESS]" at bounding box center [521, 372] width 1043 height 493
drag, startPoint x: 686, startPoint y: 437, endPoint x: 646, endPoint y: 152, distance: 287.3
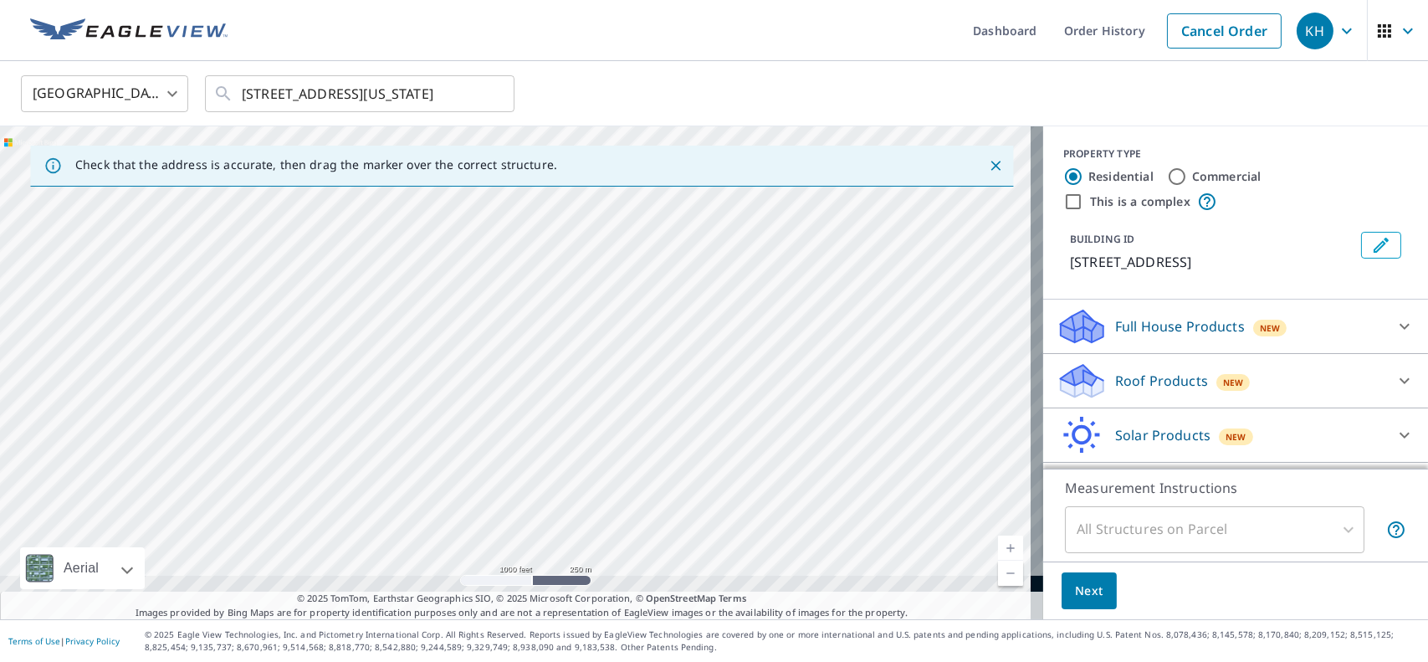
click at [646, 152] on div "Check that the address is accurate, then drag the marker over the correct struc…" at bounding box center [521, 372] width 1043 height 493
click at [646, 315] on div "[STREET_ADDRESS]" at bounding box center [521, 372] width 1043 height 493
drag, startPoint x: 656, startPoint y: 555, endPoint x: 633, endPoint y: 259, distance: 297.1
click at [633, 259] on div "[STREET_ADDRESS]" at bounding box center [521, 372] width 1043 height 493
click at [628, 281] on div "[STREET_ADDRESS]" at bounding box center [521, 372] width 1043 height 493
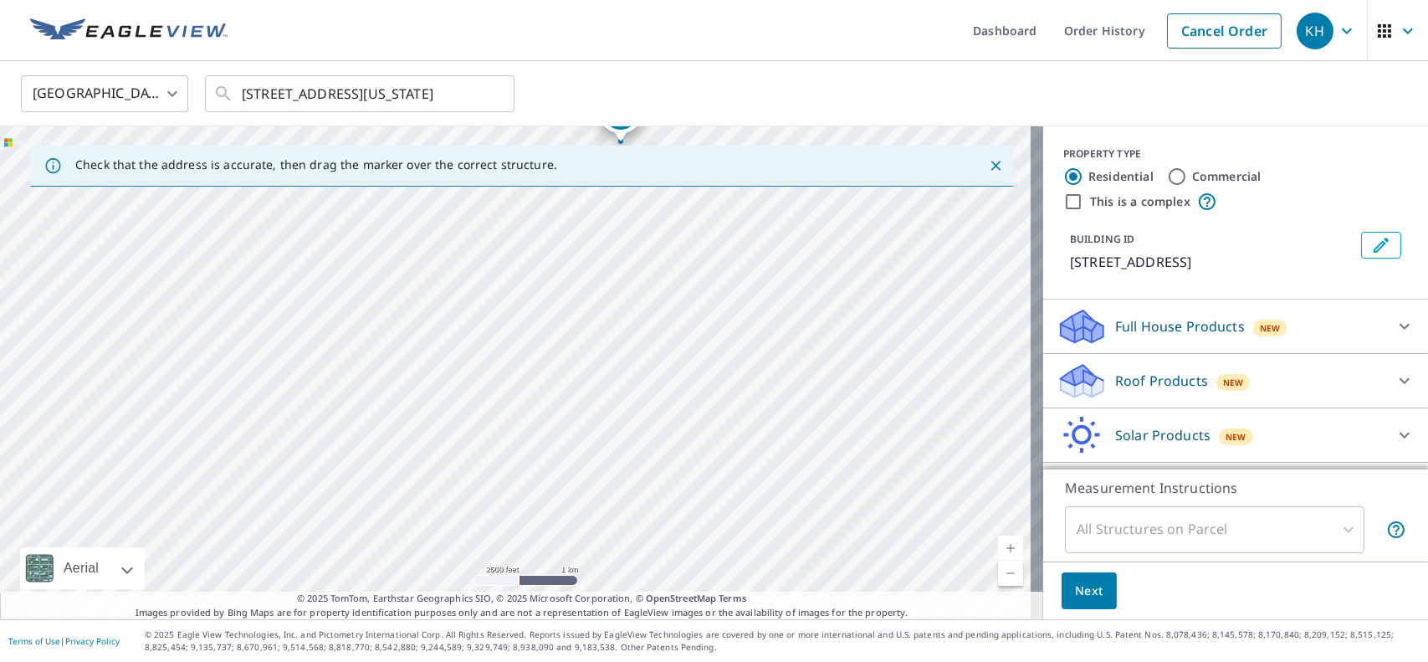
drag, startPoint x: 681, startPoint y: 540, endPoint x: 639, endPoint y: 351, distance: 192.9
click at [639, 351] on div "[STREET_ADDRESS]" at bounding box center [521, 372] width 1043 height 493
drag, startPoint x: 911, startPoint y: 549, endPoint x: 754, endPoint y: 601, distance: 165.6
click at [754, 601] on div "Check that the address is accurate, then drag the marker over the correct struc…" at bounding box center [521, 372] width 1043 height 493
click at [1043, 243] on div "BUILDING ID [STREET_ADDRESS]" at bounding box center [1235, 252] width 385 height 54
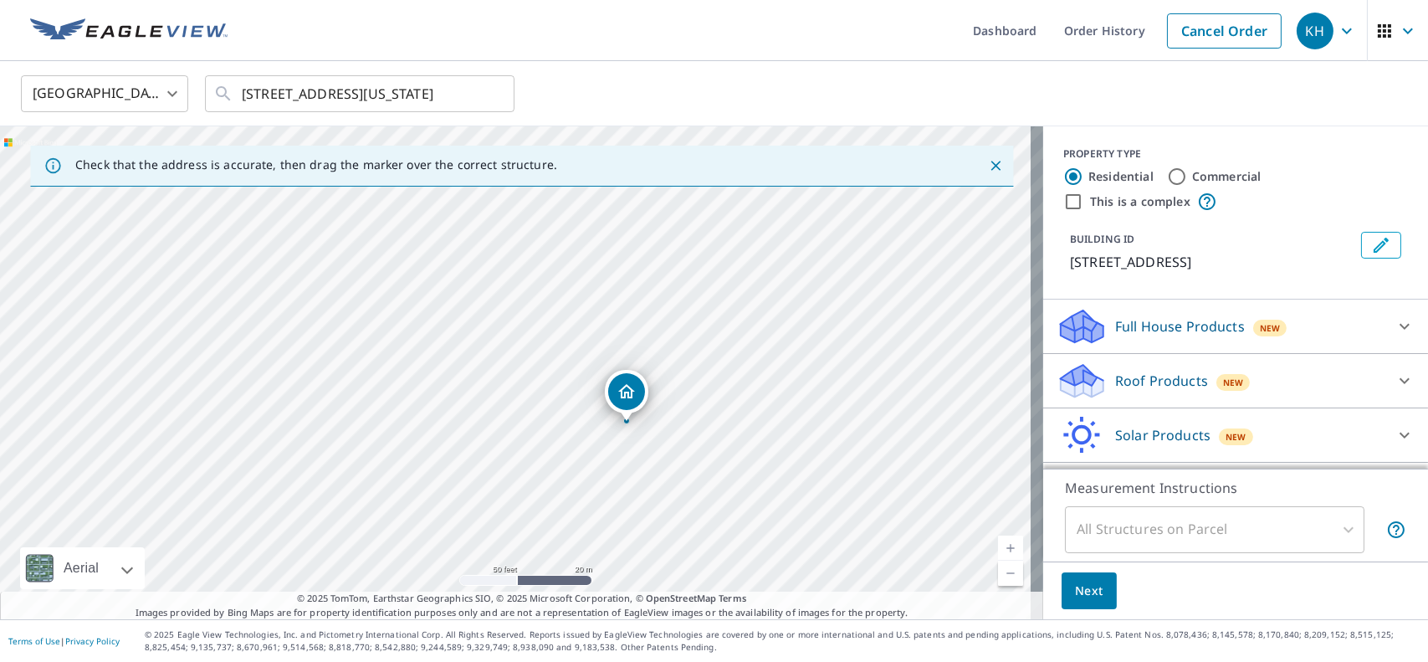
drag, startPoint x: 444, startPoint y: 238, endPoint x: 623, endPoint y: 387, distance: 232.3
click at [1168, 178] on input "Commercial" at bounding box center [1177, 177] width 20 height 20
radio input "true"
type input "4"
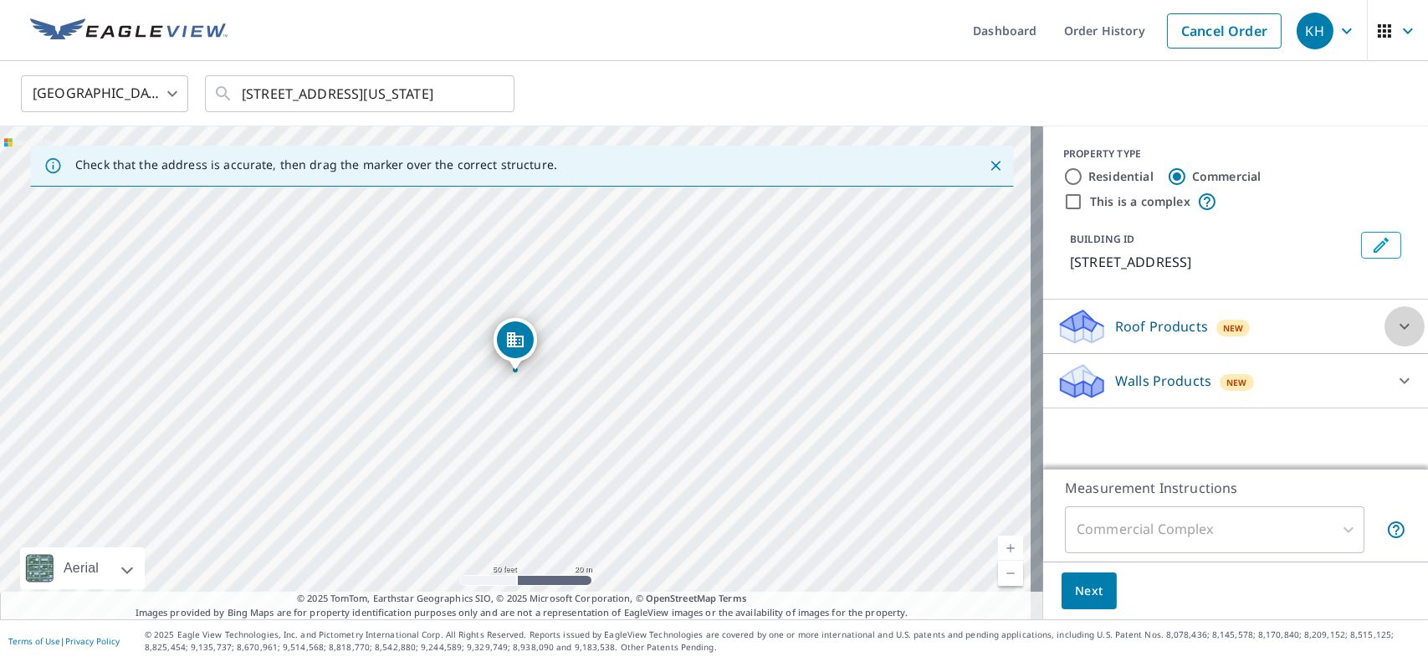
click at [1394, 315] on div at bounding box center [1405, 326] width 40 height 40
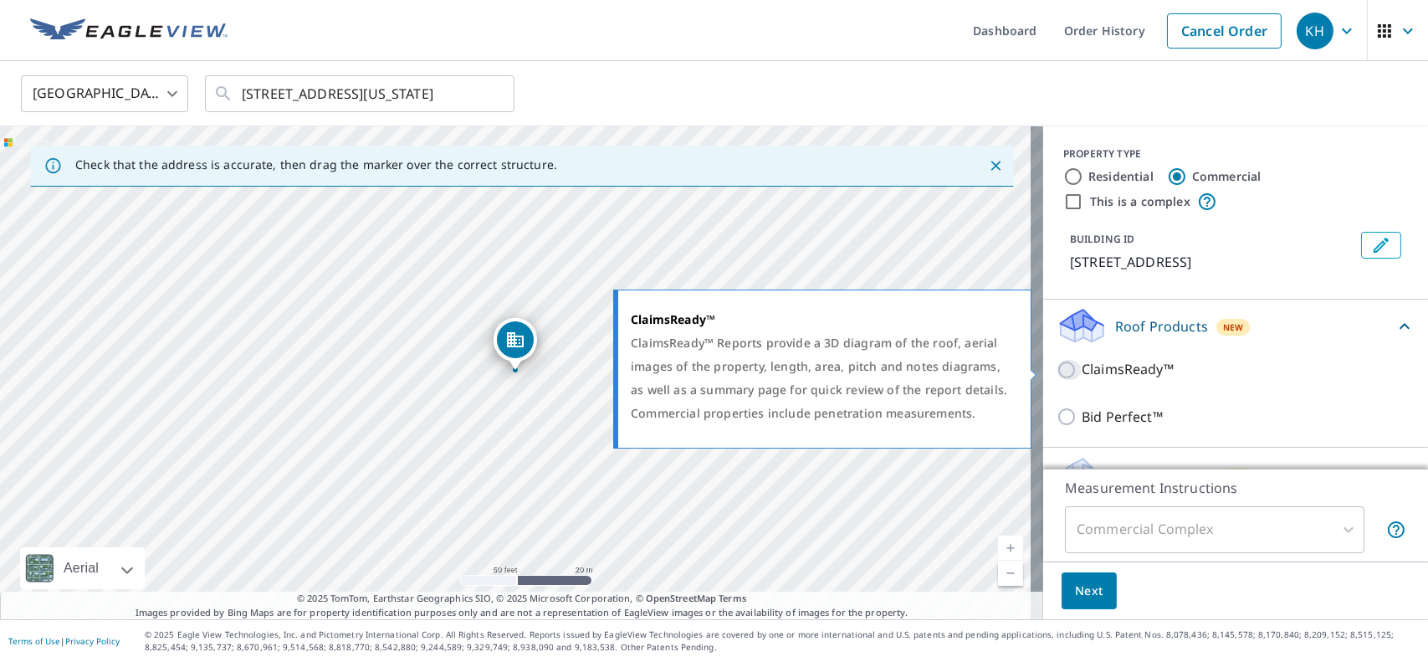
click at [1057, 372] on input "ClaimsReady™" at bounding box center [1069, 370] width 25 height 20
checkbox input "true"
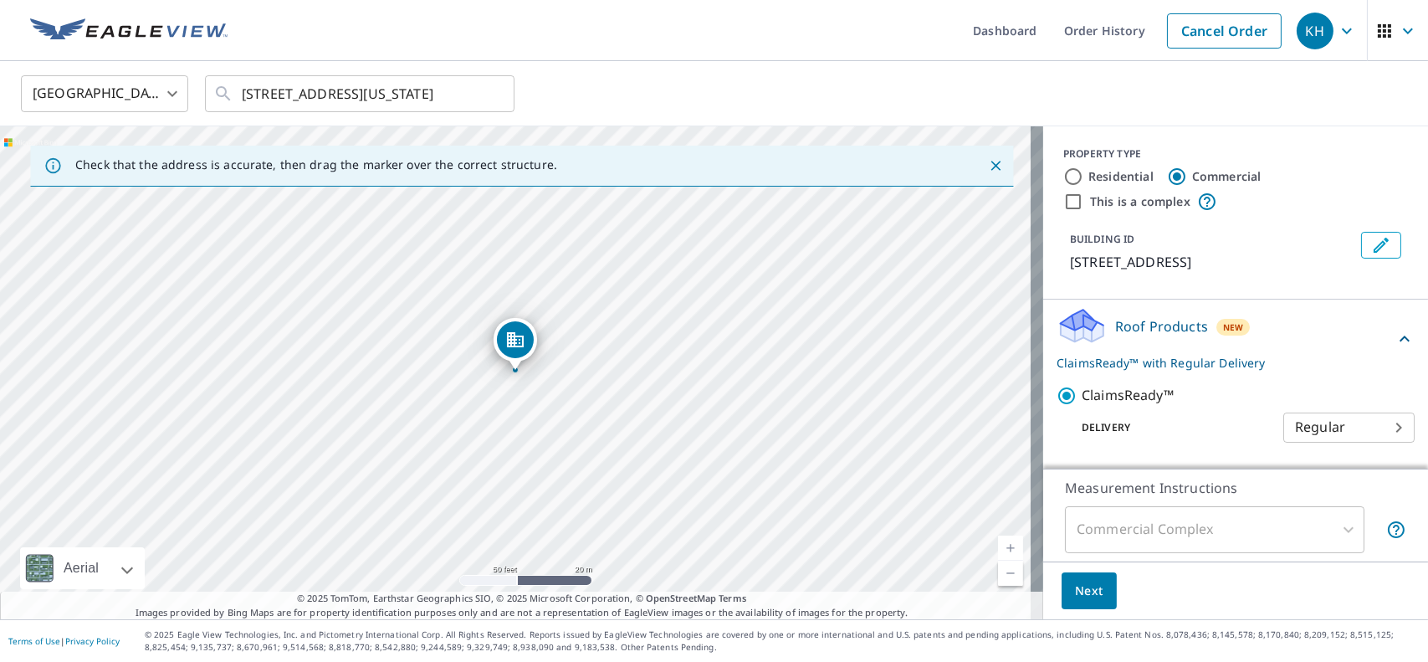
scroll to position [96, 0]
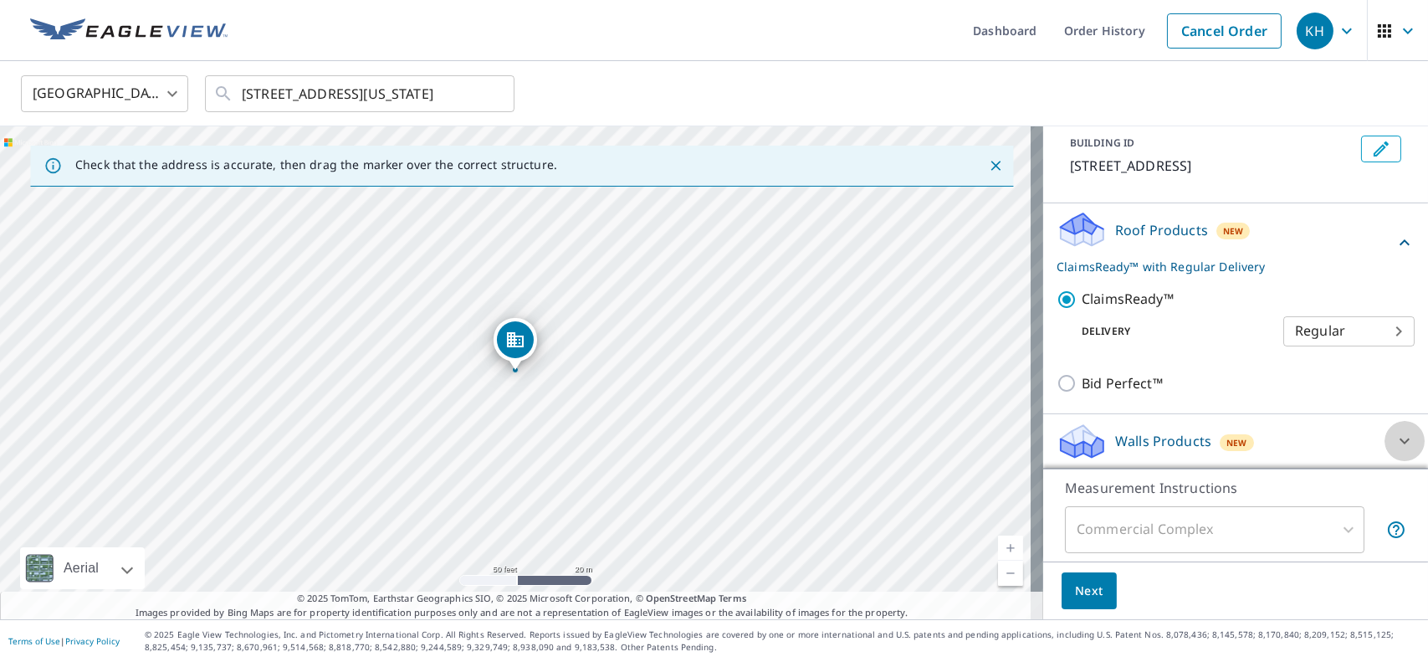
click at [1400, 439] on icon at bounding box center [1405, 441] width 10 height 6
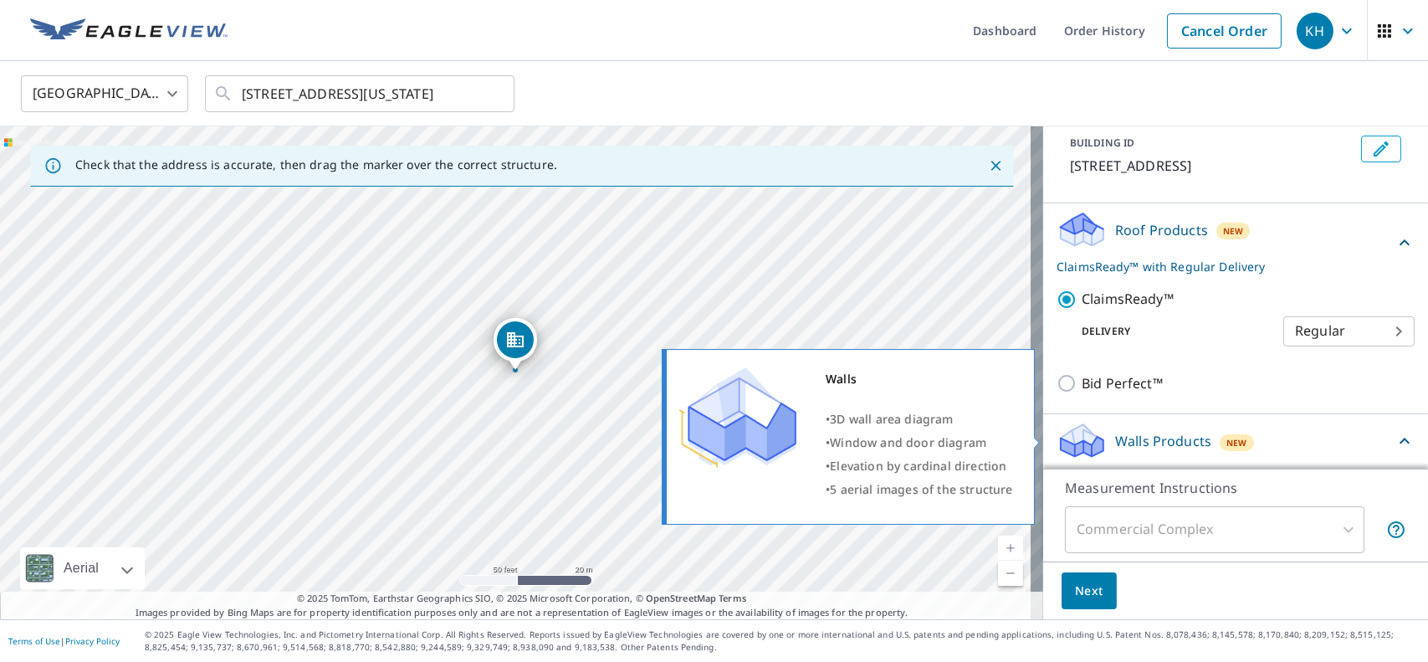
scroll to position [144, 0]
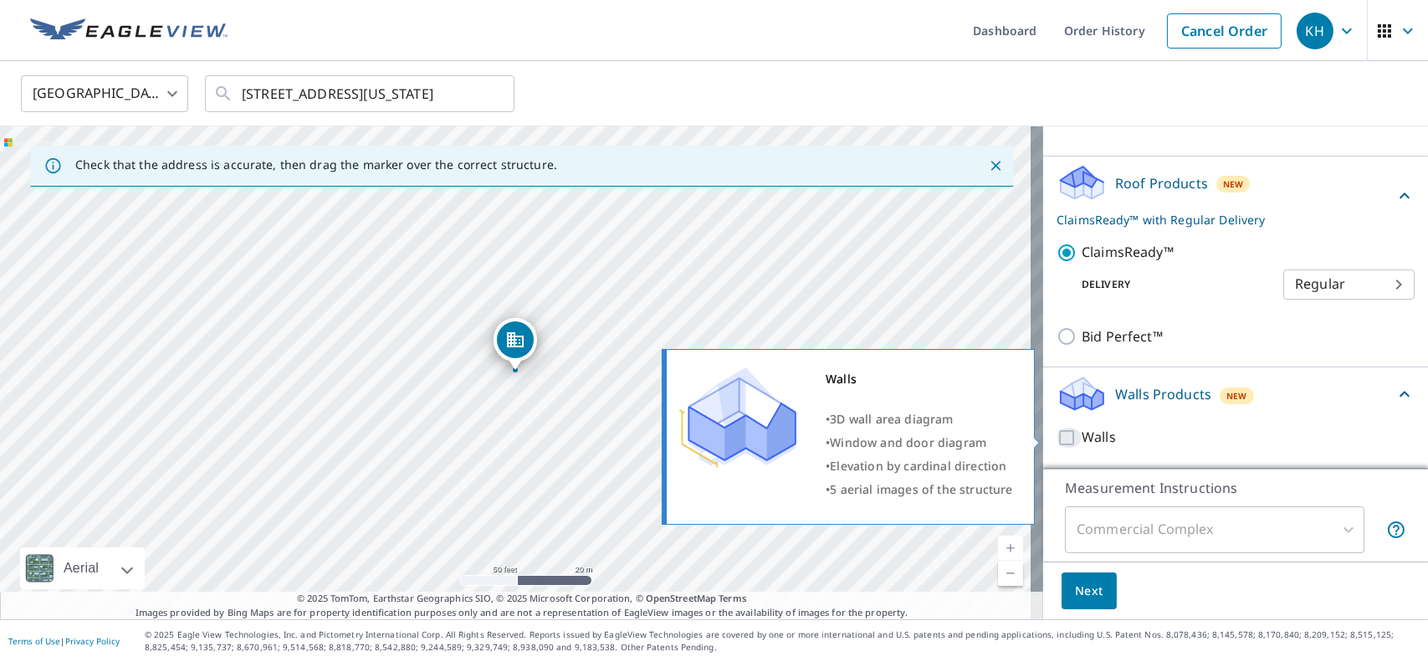
click at [1061, 433] on input "Walls" at bounding box center [1069, 438] width 25 height 20
checkbox input "true"
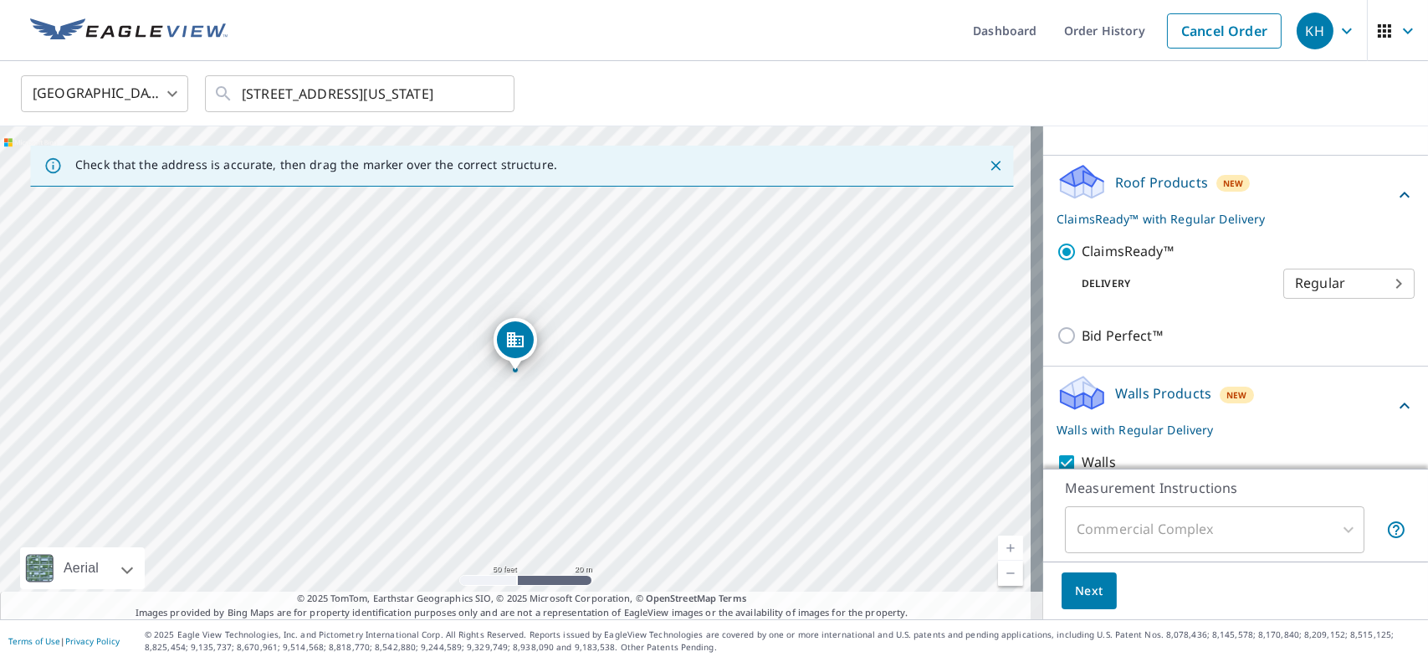
scroll to position [206, 0]
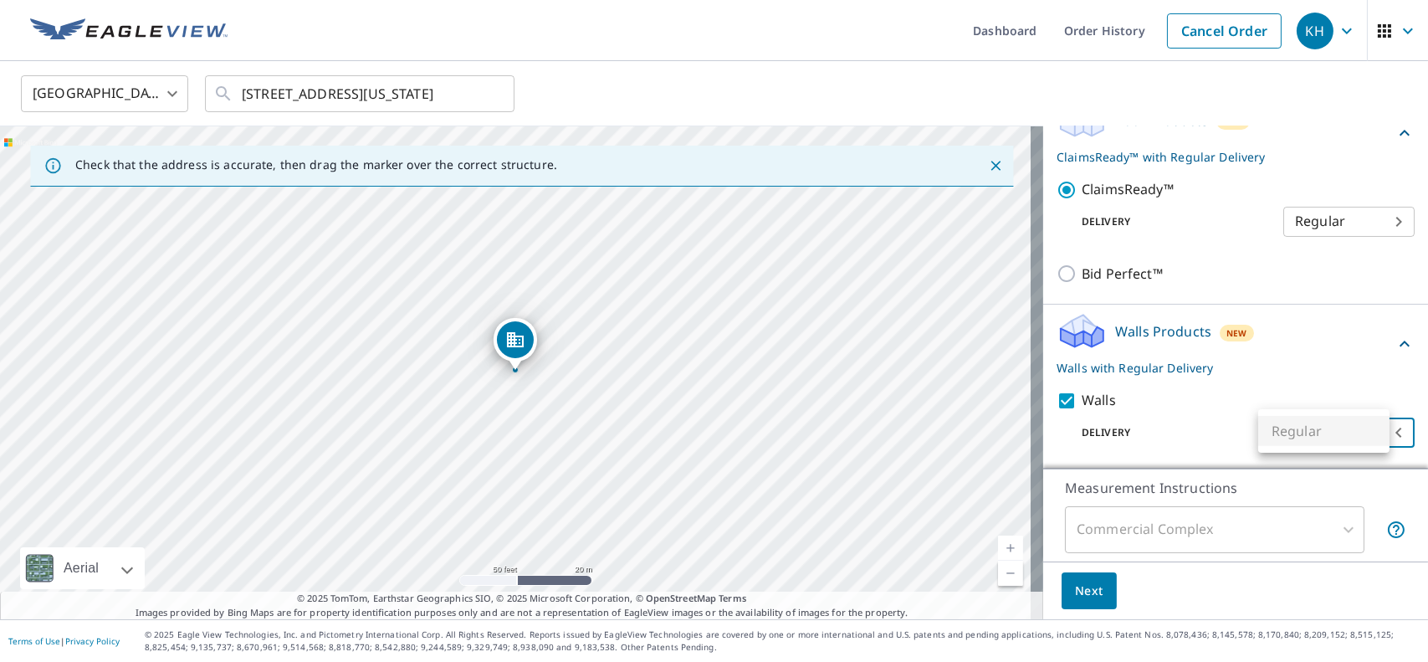
click at [1313, 427] on body "KH KH Dashboard Order History Cancel Order KH [GEOGRAPHIC_DATA] [GEOGRAPHIC_DAT…" at bounding box center [714, 331] width 1428 height 662
click at [1179, 438] on div at bounding box center [714, 331] width 1428 height 662
click at [1084, 587] on span "Next" at bounding box center [1089, 591] width 28 height 21
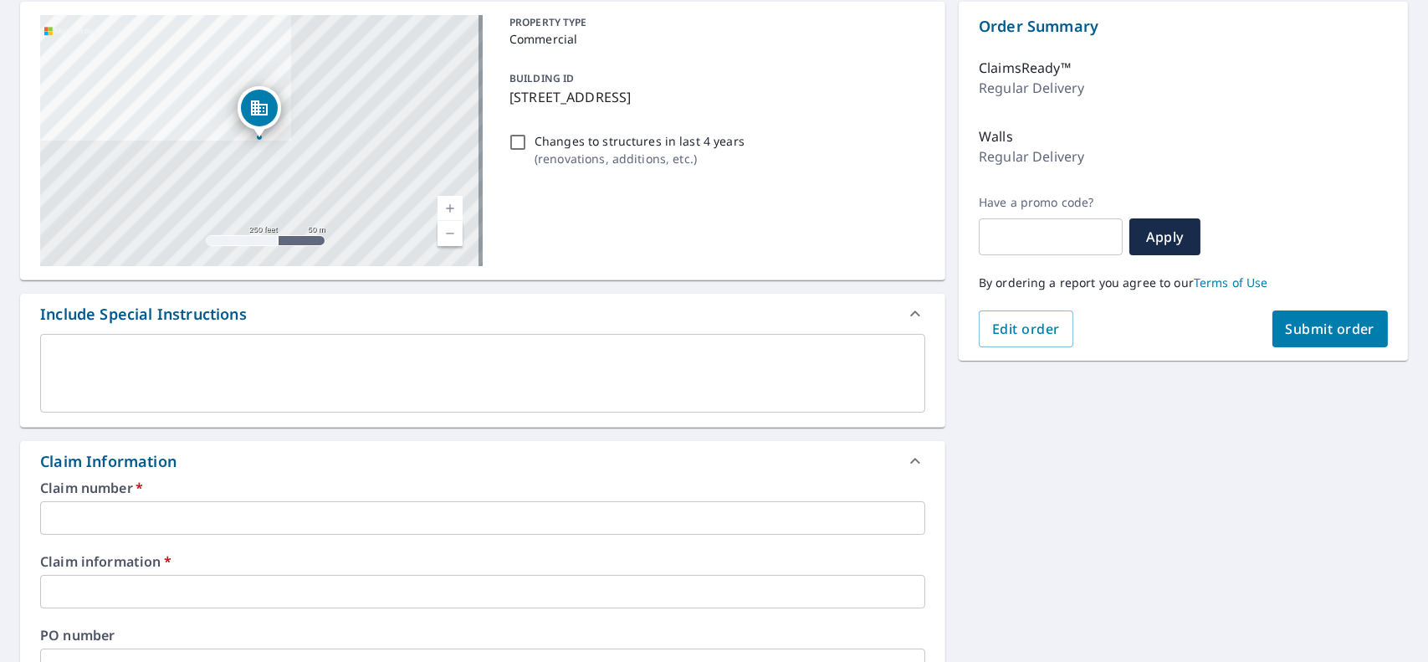
scroll to position [167, 0]
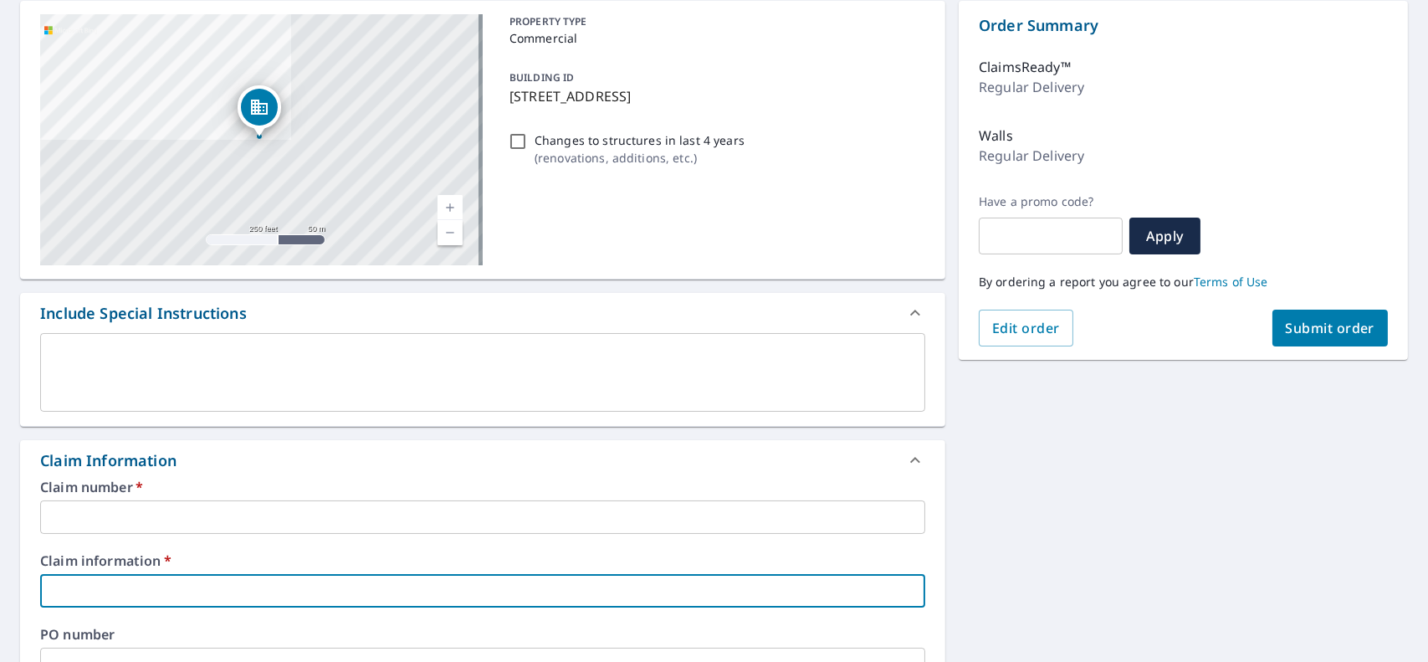
click at [127, 578] on input "text" at bounding box center [482, 590] width 885 height 33
paste input "[PERSON_NAME] [PERSON_NAME]"
type input "[PERSON_NAME] [PERSON_NAME]"
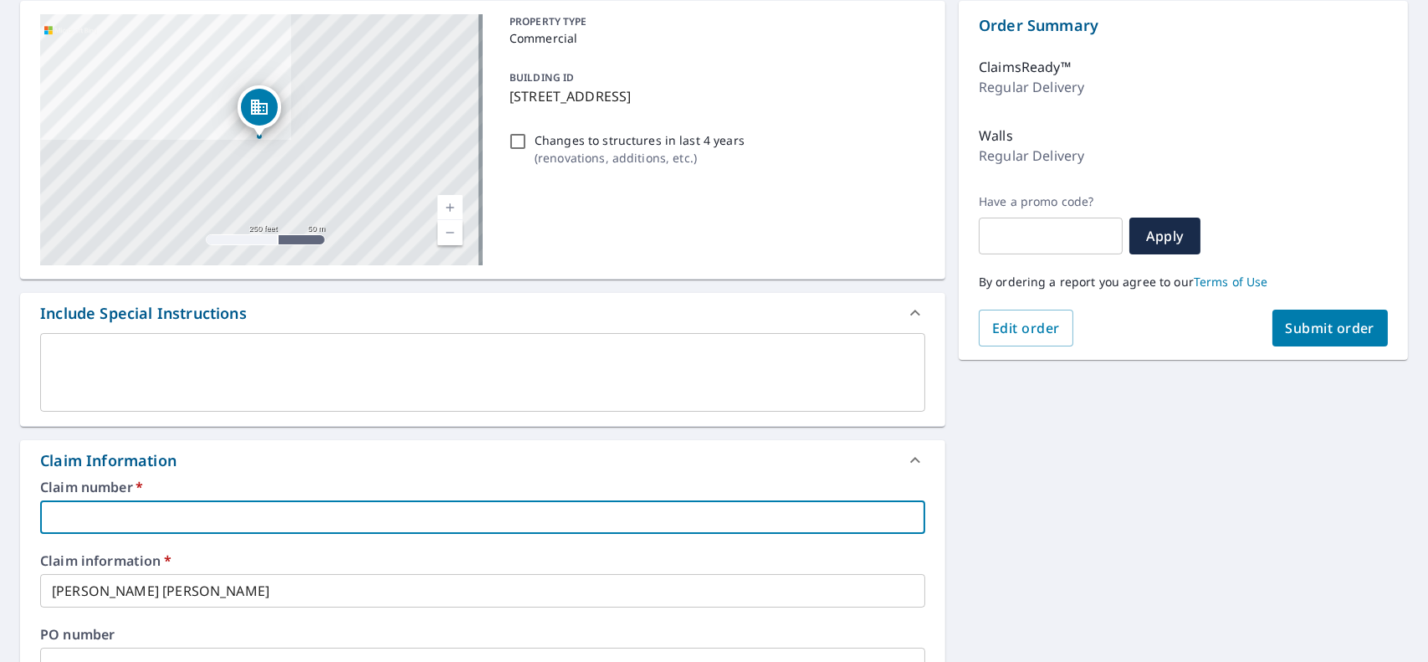
click at [95, 518] on input "text" at bounding box center [482, 516] width 885 height 33
paste input "24265867"
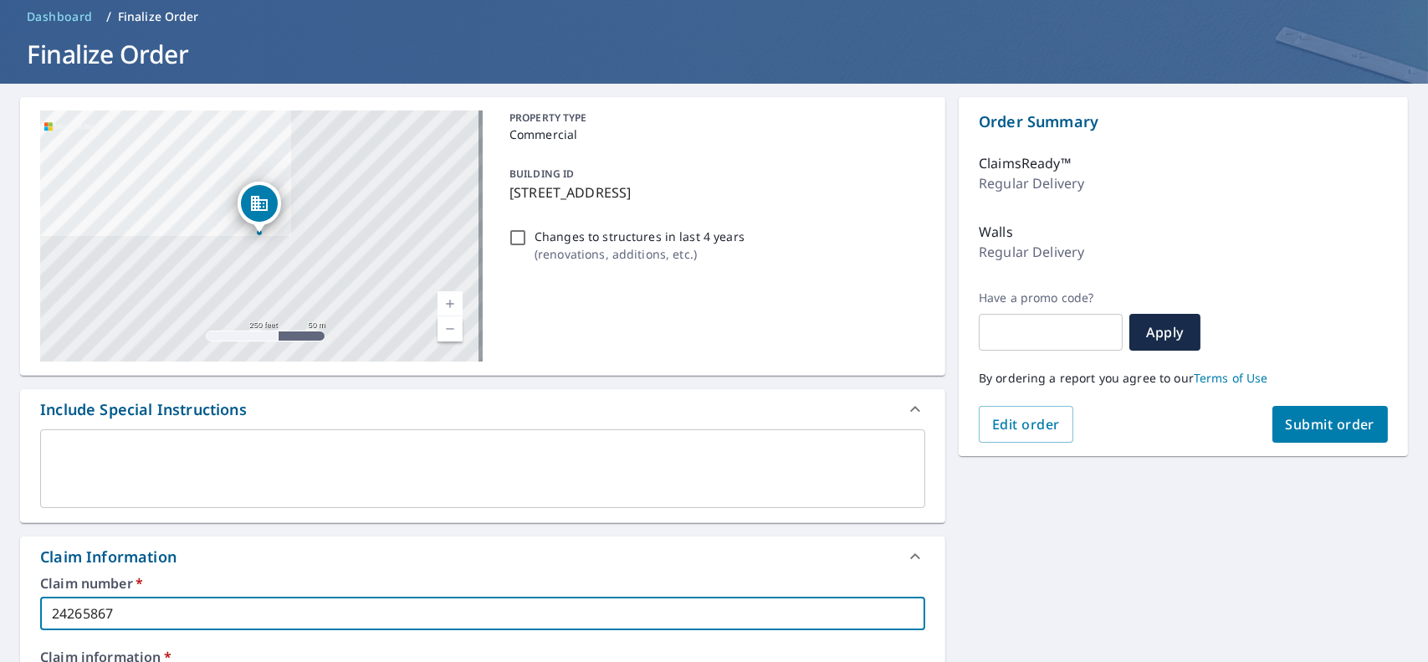
scroll to position [0, 0]
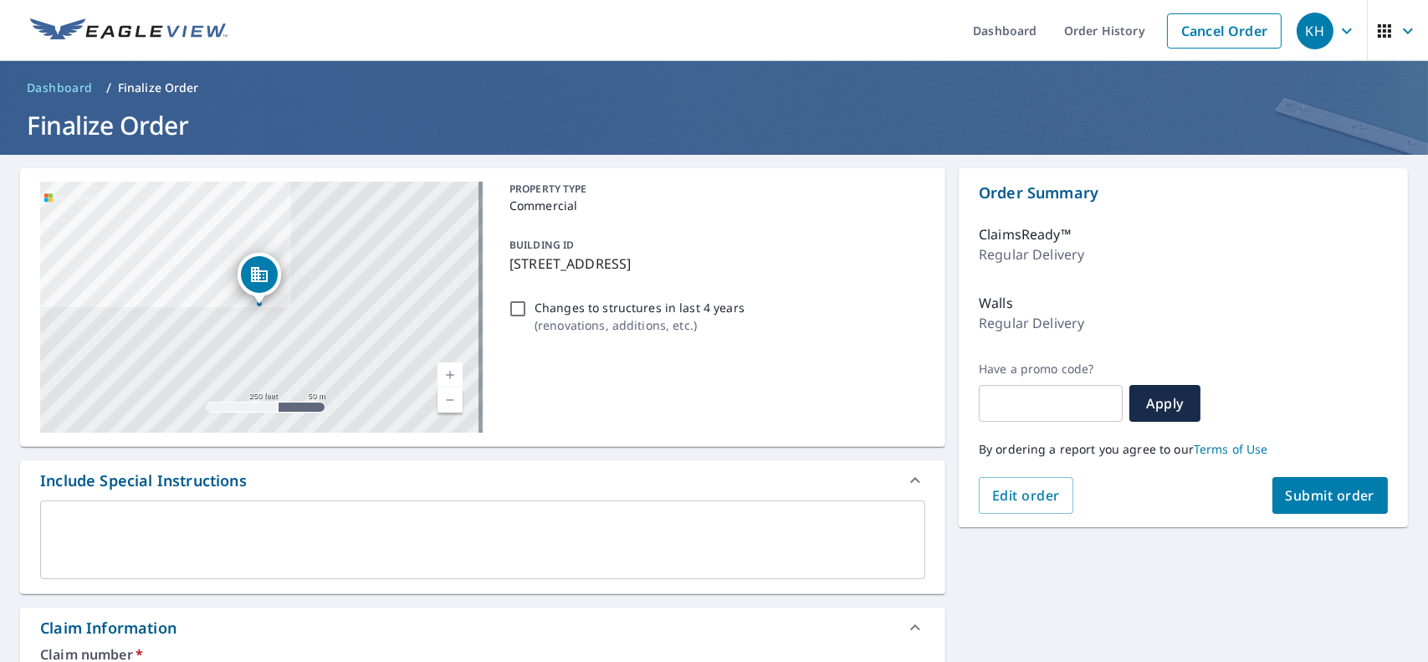
type input "24265867"
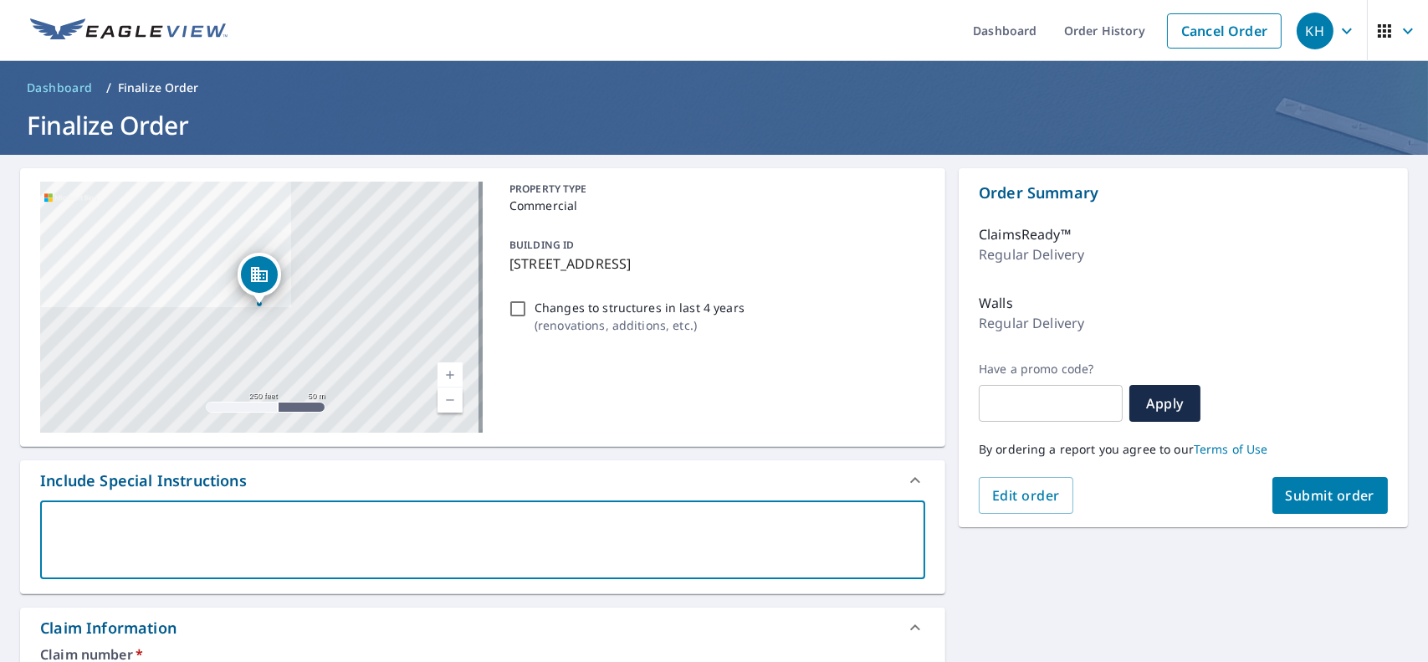
click at [95, 531] on textarea at bounding box center [483, 540] width 862 height 48
type textarea "I"
type textarea "x"
type textarea "I"
type textarea "x"
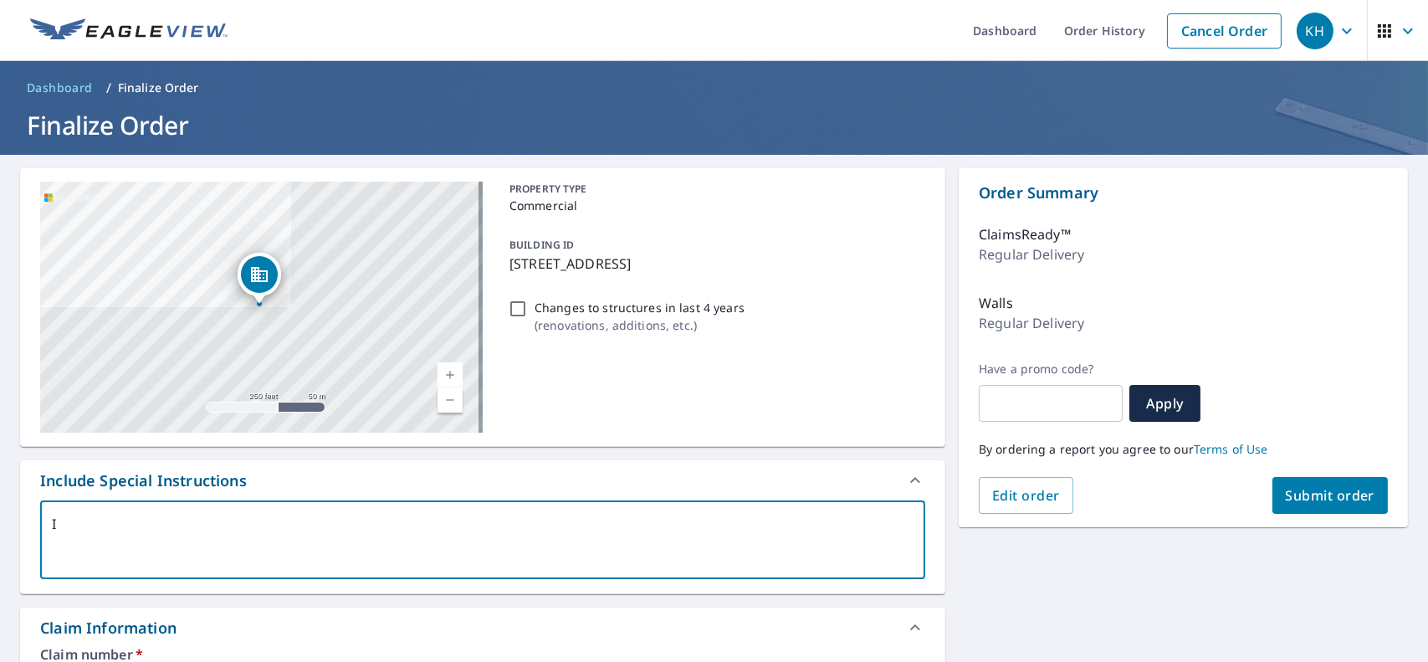
type textarea "I h"
type textarea "x"
type textarea "I ha"
type textarea "x"
type textarea "I hav"
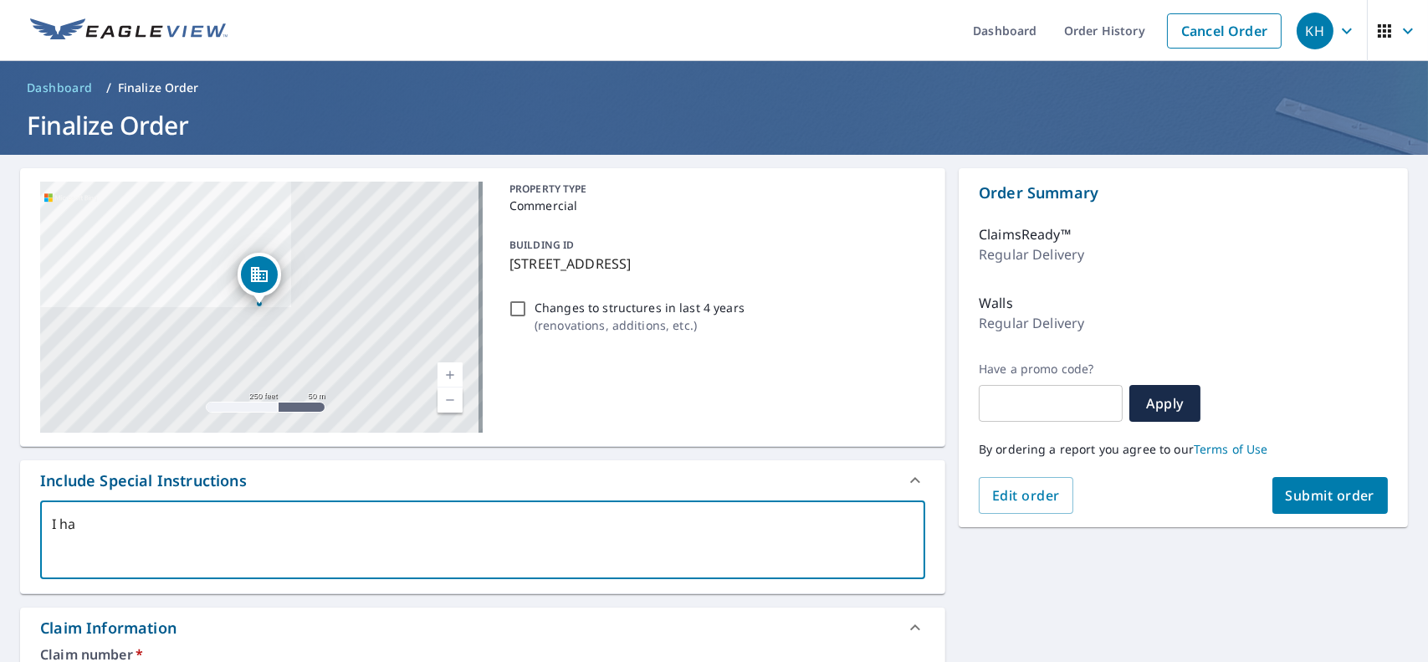
type textarea "x"
type textarea "I have"
type textarea "x"
type textarea "I have"
type textarea "x"
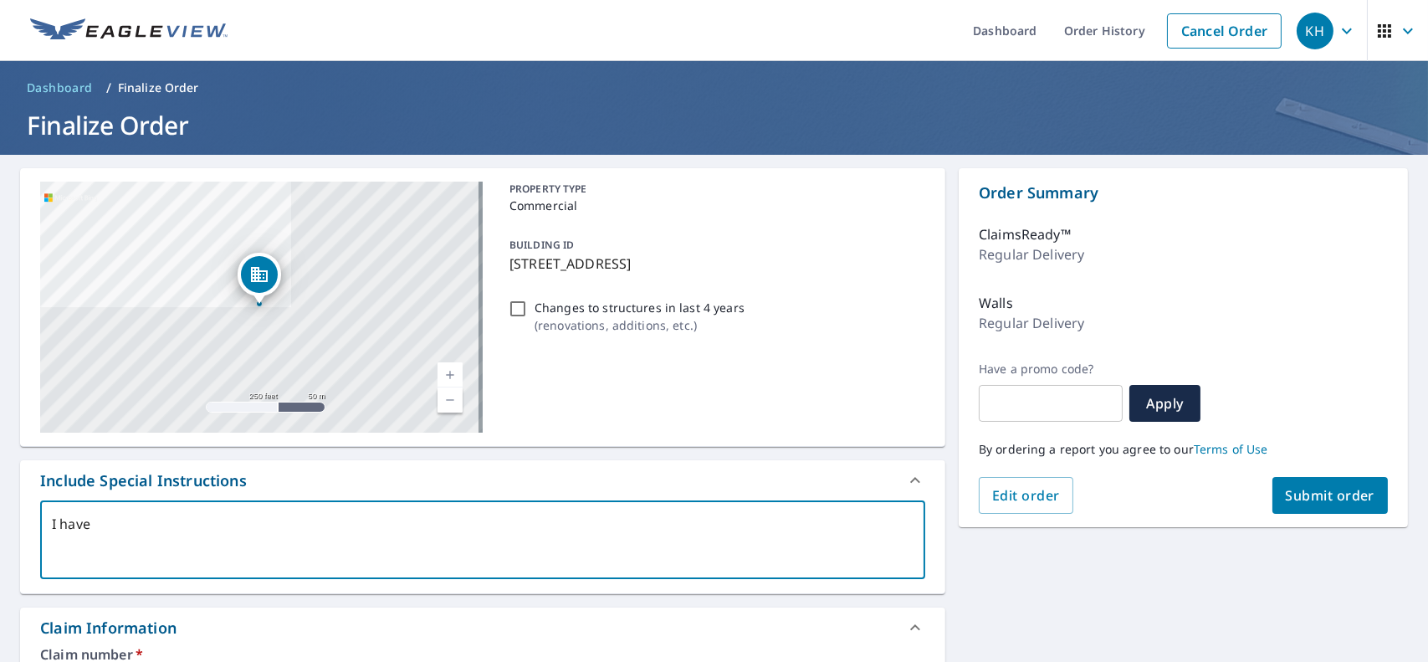
type textarea "I have m"
type textarea "x"
type textarea "I have mo"
type textarea "x"
type textarea "I have mov"
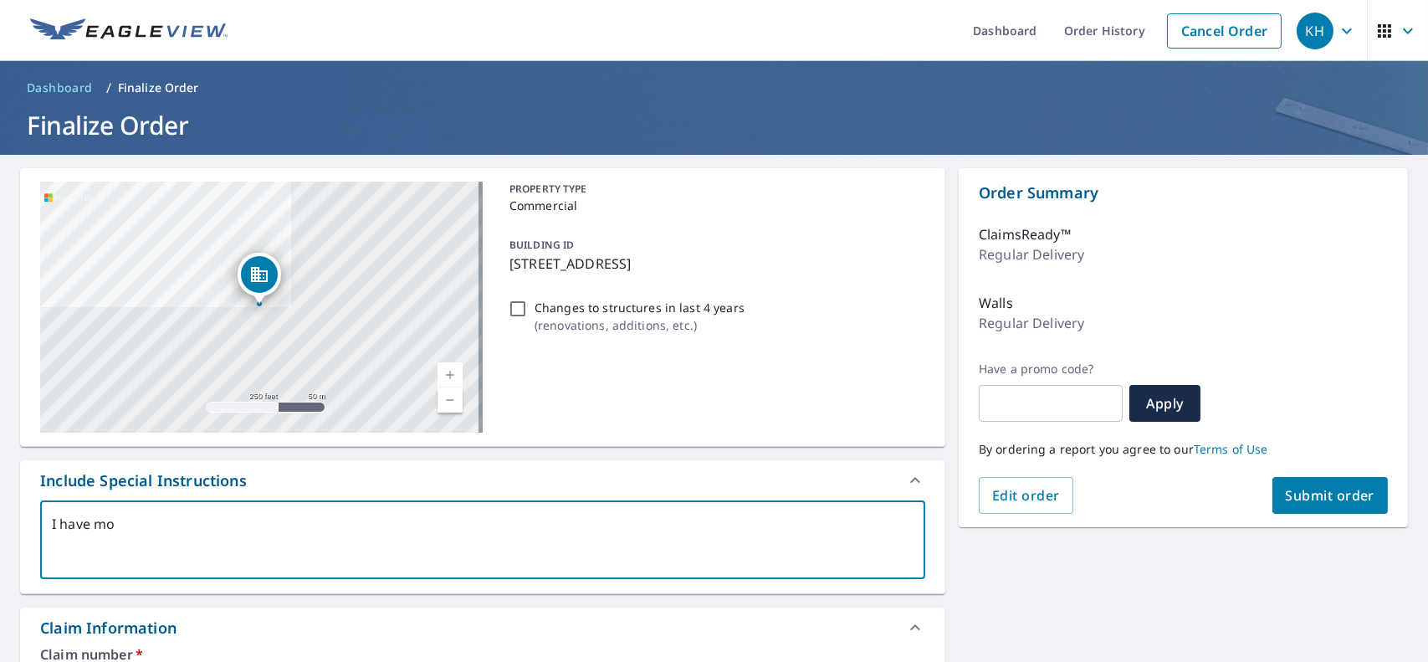
type textarea "x"
type textarea "I have move"
type textarea "x"
type textarea "I have moved"
type textarea "x"
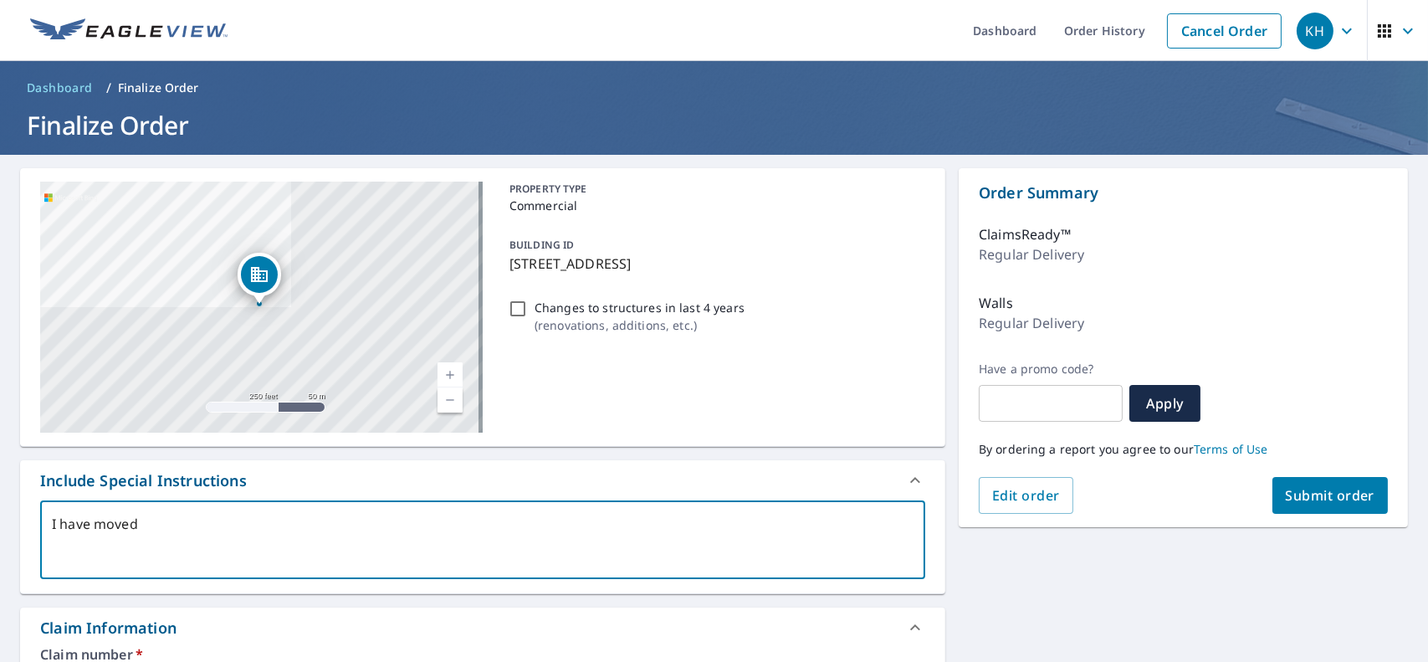
type textarea "I have moved"
type textarea "x"
type textarea "I have moved t"
type textarea "x"
type textarea "I have moved th"
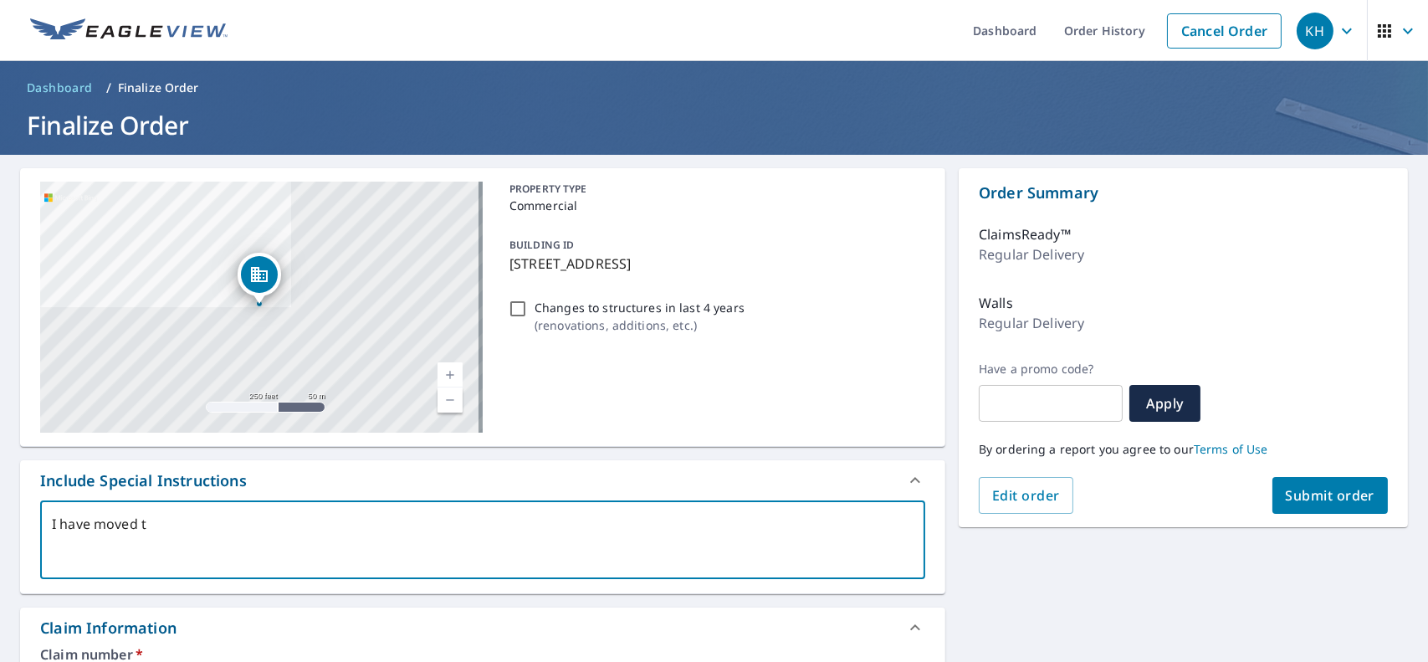
type textarea "x"
type textarea "I have moved the"
type textarea "x"
type textarea "I have moved the"
type textarea "x"
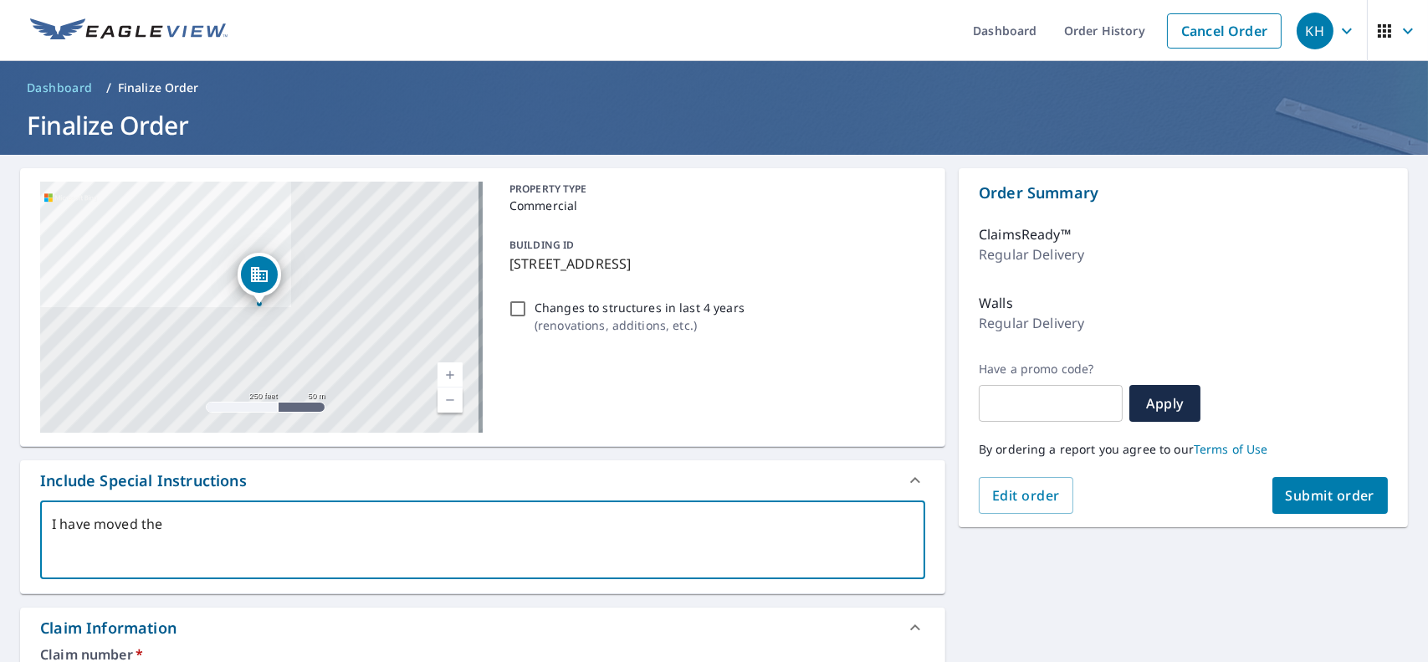
type textarea "I have moved the p"
type textarea "x"
type textarea "I have moved the pi"
type textarea "x"
type textarea "I have moved the pin"
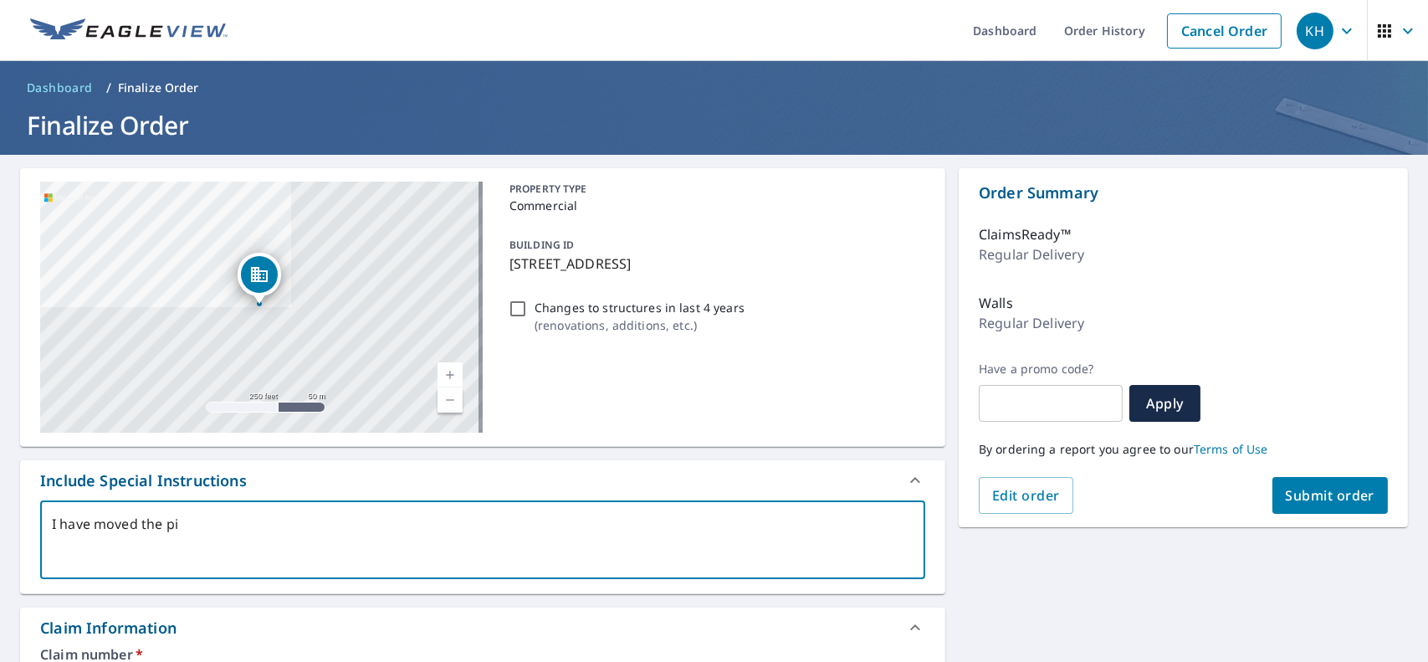
type textarea "x"
type textarea "I have moved the pin"
type textarea "x"
type textarea "I have moved the pin t"
type textarea "x"
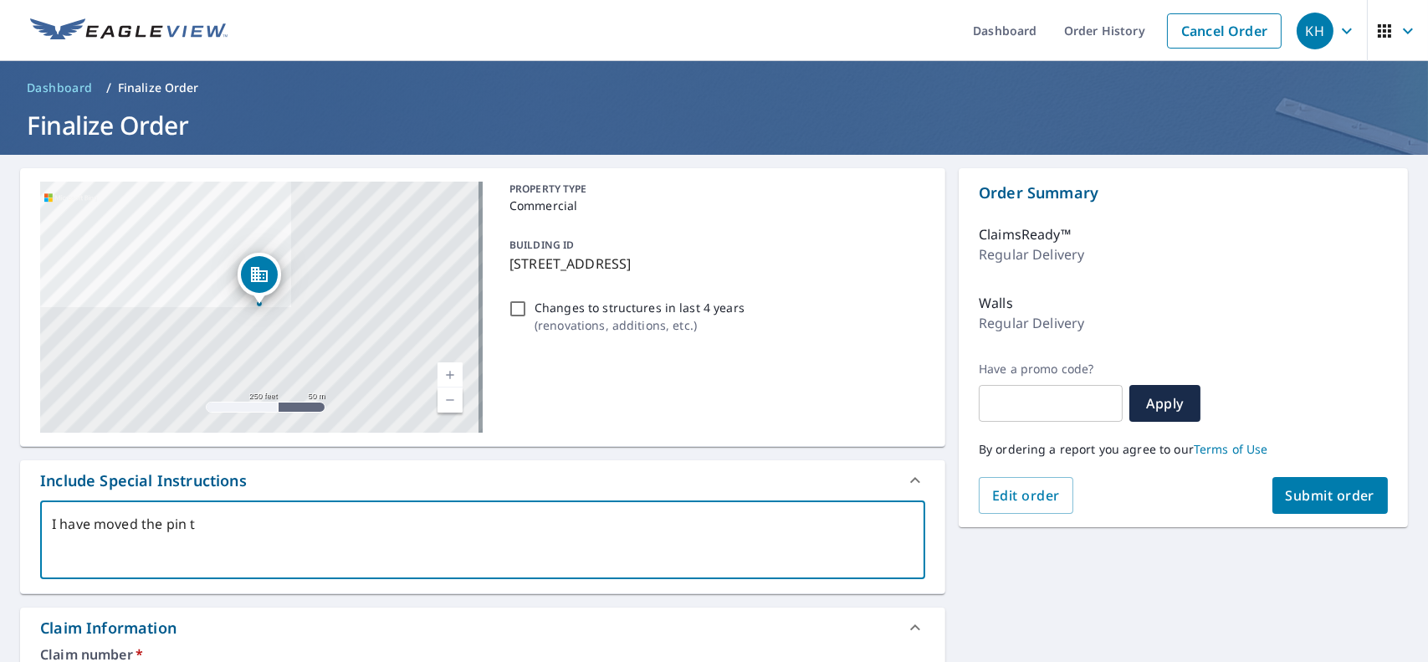
type textarea "I have moved the pin to"
type textarea "x"
type textarea "I have moved the pin to"
type textarea "x"
type textarea "I have moved the pin to w"
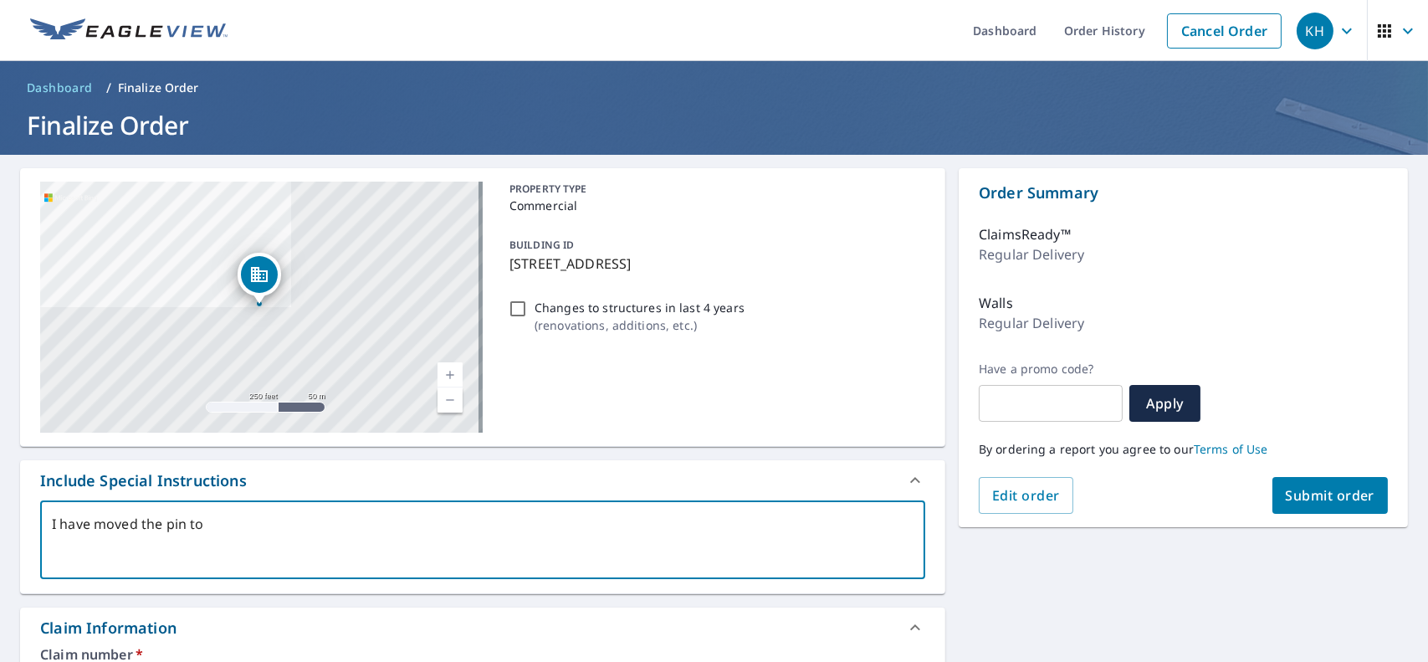
type textarea "x"
type textarea "I have moved the pin to wh"
type textarea "x"
type textarea "I have moved the pin to whe"
type textarea "x"
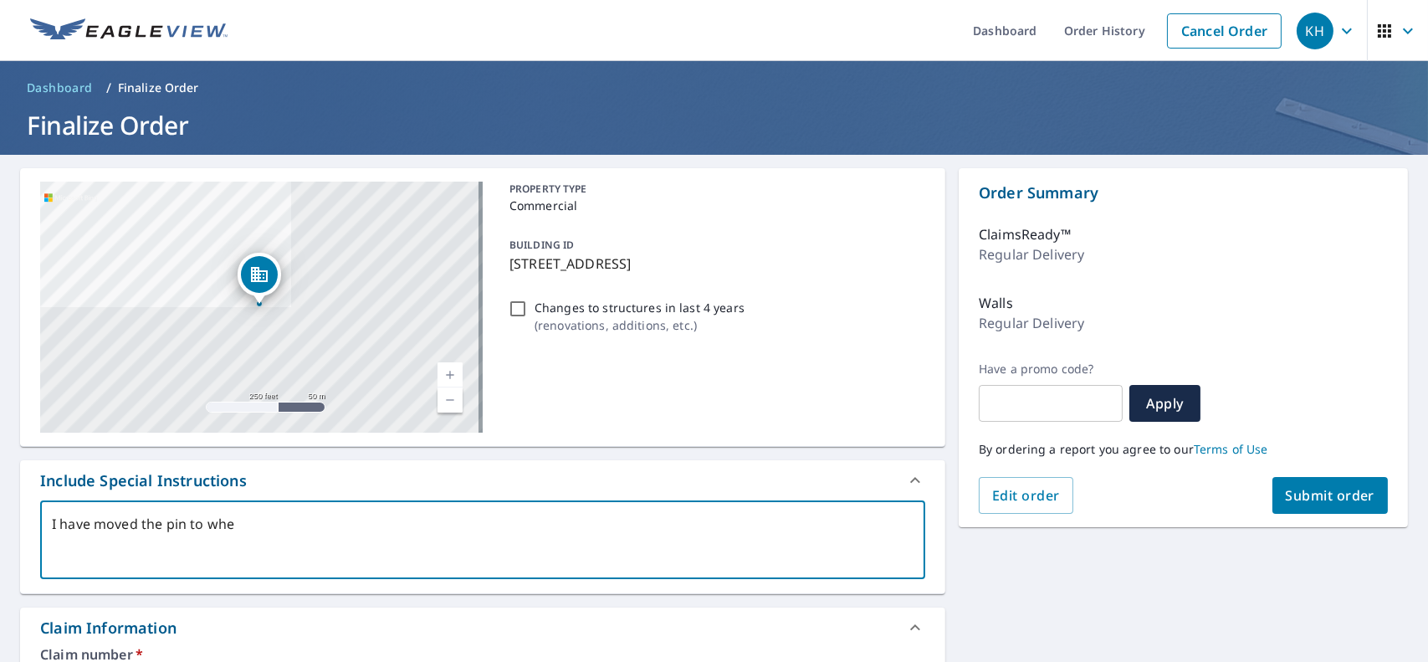
type textarea "I have moved the pin to [GEOGRAPHIC_DATA]"
type textarea "x"
type textarea "I have moved the pin to where"
type textarea "x"
type textarea "I have moved the pin to where"
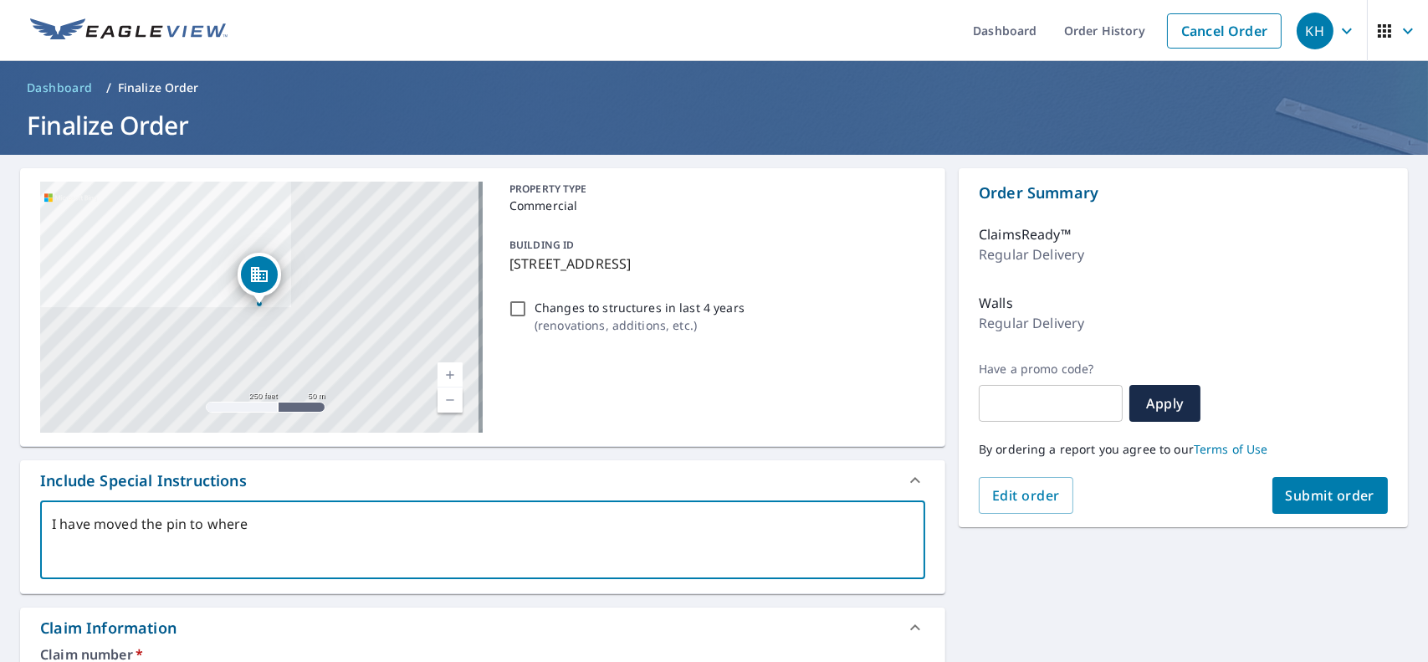
type textarea "x"
type textarea "I have moved the pin to where"
type textarea "x"
type textarea "I have moved the pin to [GEOGRAPHIC_DATA]"
type textarea "x"
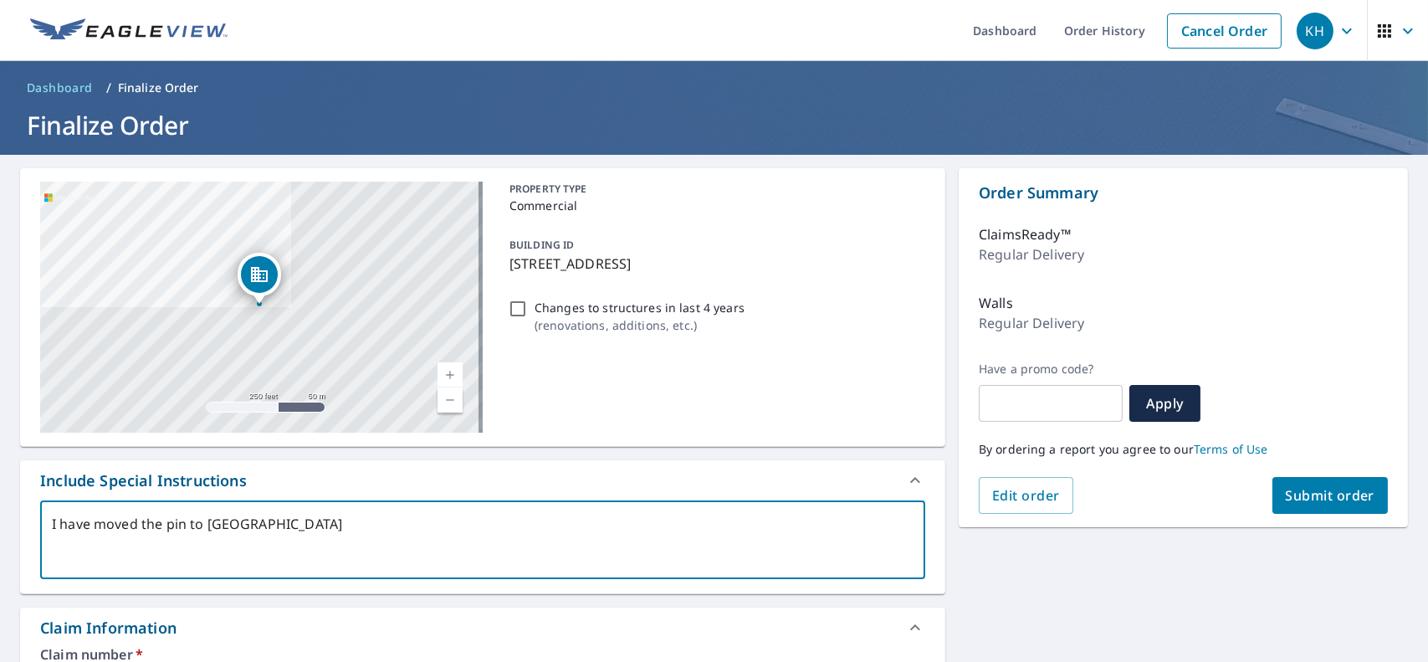
type textarea "I have moved the pin to whe"
type textarea "x"
type textarea "I have moved the pin to wh"
type textarea "x"
type textarea "I have moved the pin to w"
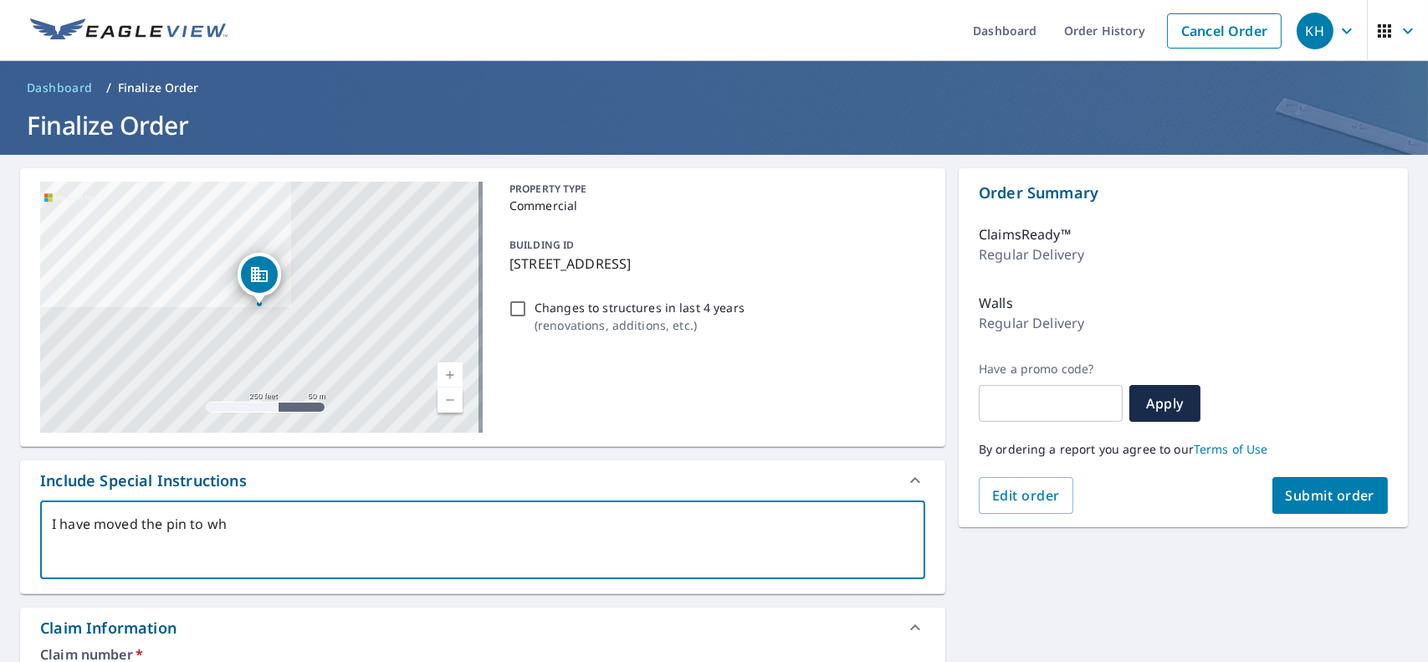
type textarea "x"
type textarea "I have moved the pin to"
type textarea "x"
type textarea "I have moved the pin to"
type textarea "x"
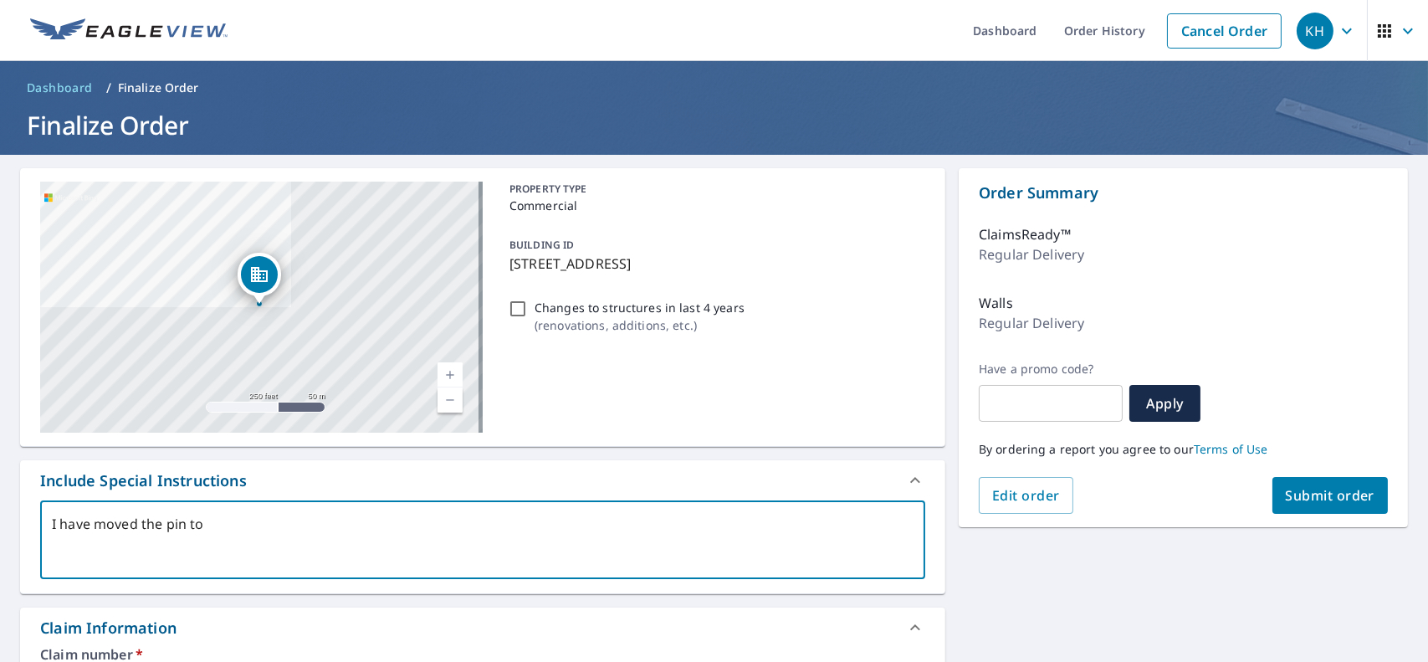
type textarea "I have moved the pin to"
type textarea "x"
type textarea "I have moved the pin to t"
type textarea "x"
type textarea "I have moved the pin to th"
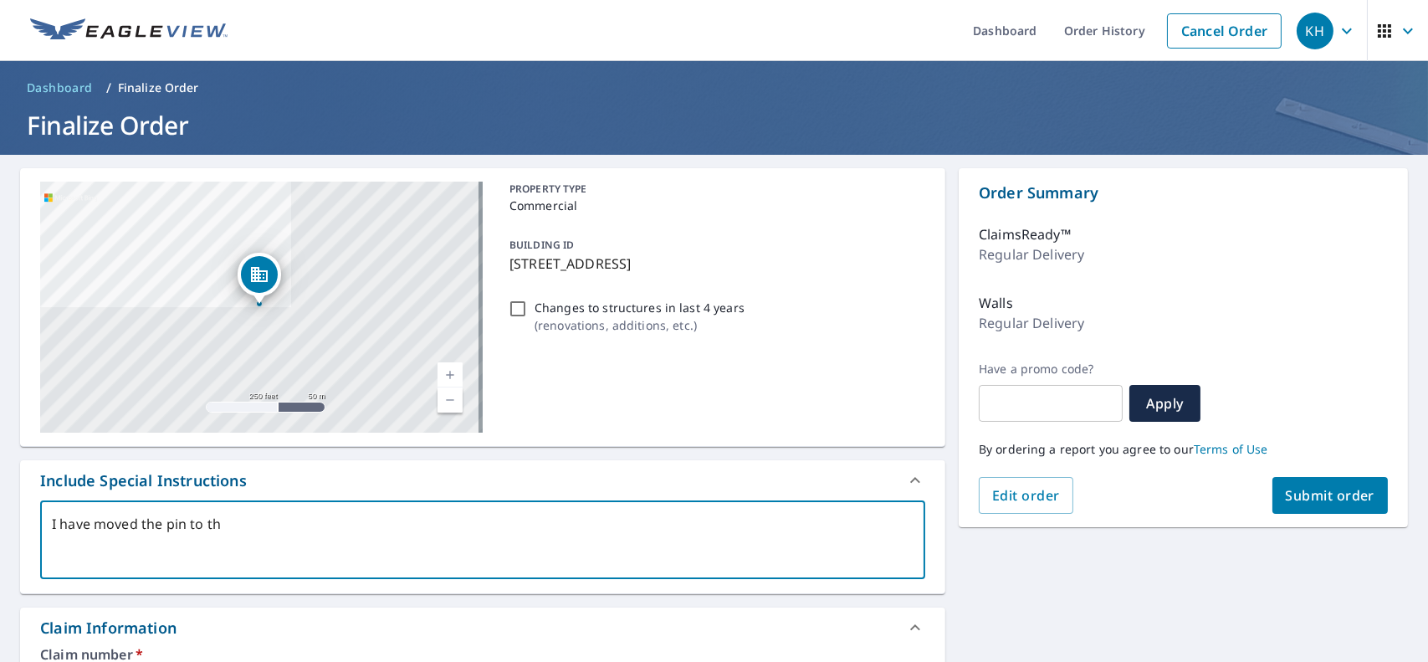
type textarea "x"
type textarea "I have moved the pin to the"
type textarea "x"
type textarea "I have moved the pin to the"
type textarea "x"
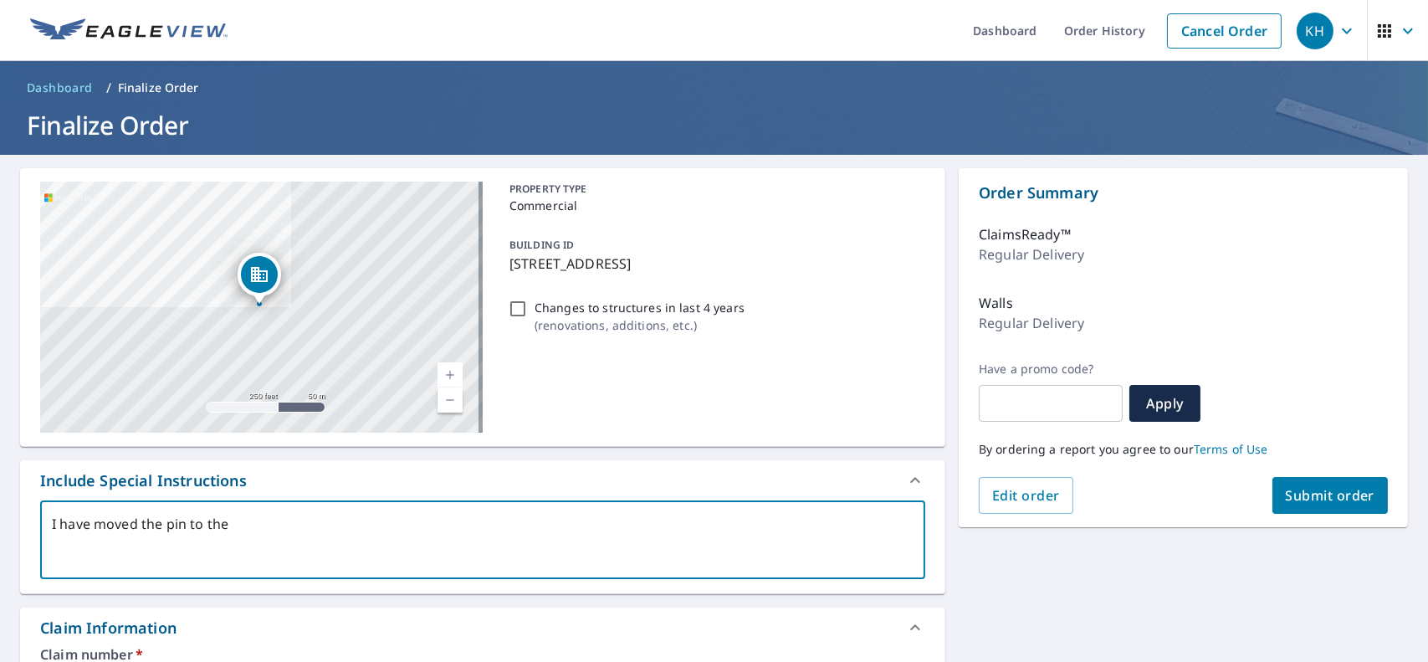
type textarea "I have moved the pin to the c"
type textarea "x"
type textarea "I have moved the pin to the co"
type textarea "x"
type textarea "I have moved the pin to the cor"
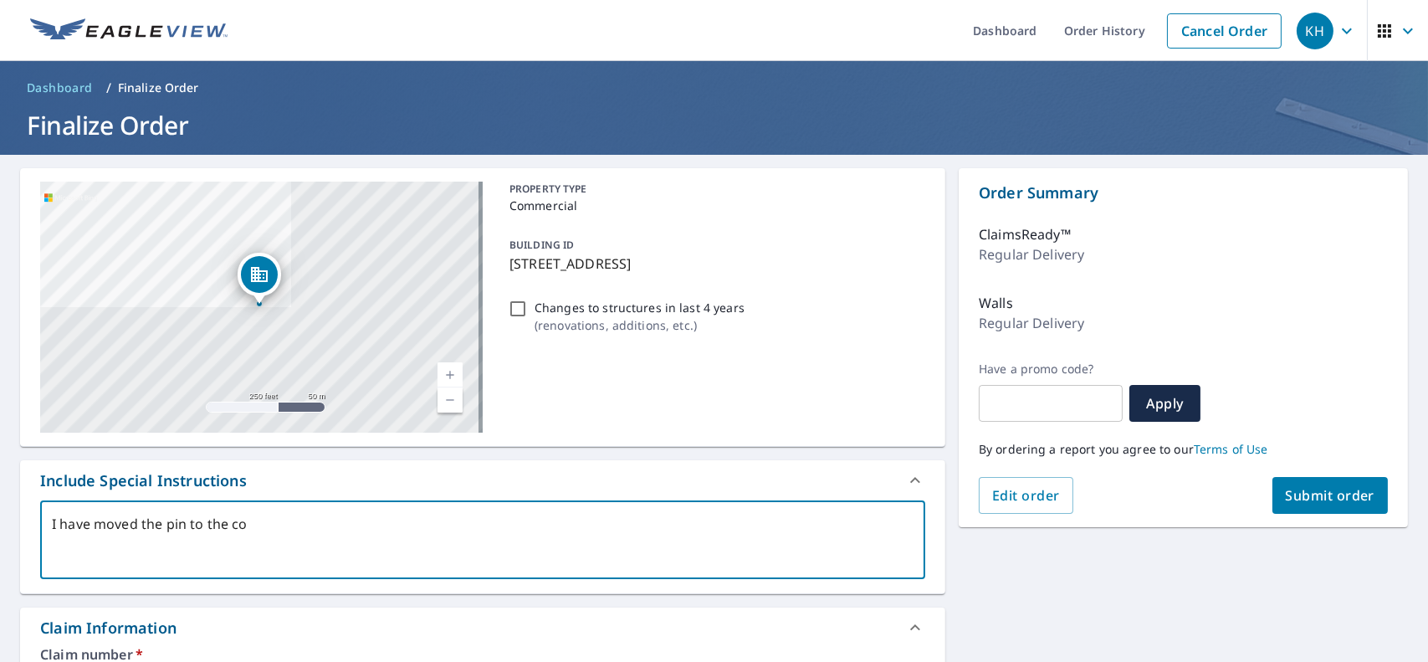
type textarea "x"
type textarea "I have moved the pin to the core"
type textarea "x"
type textarea "I have moved the pin to the cor"
type textarea "x"
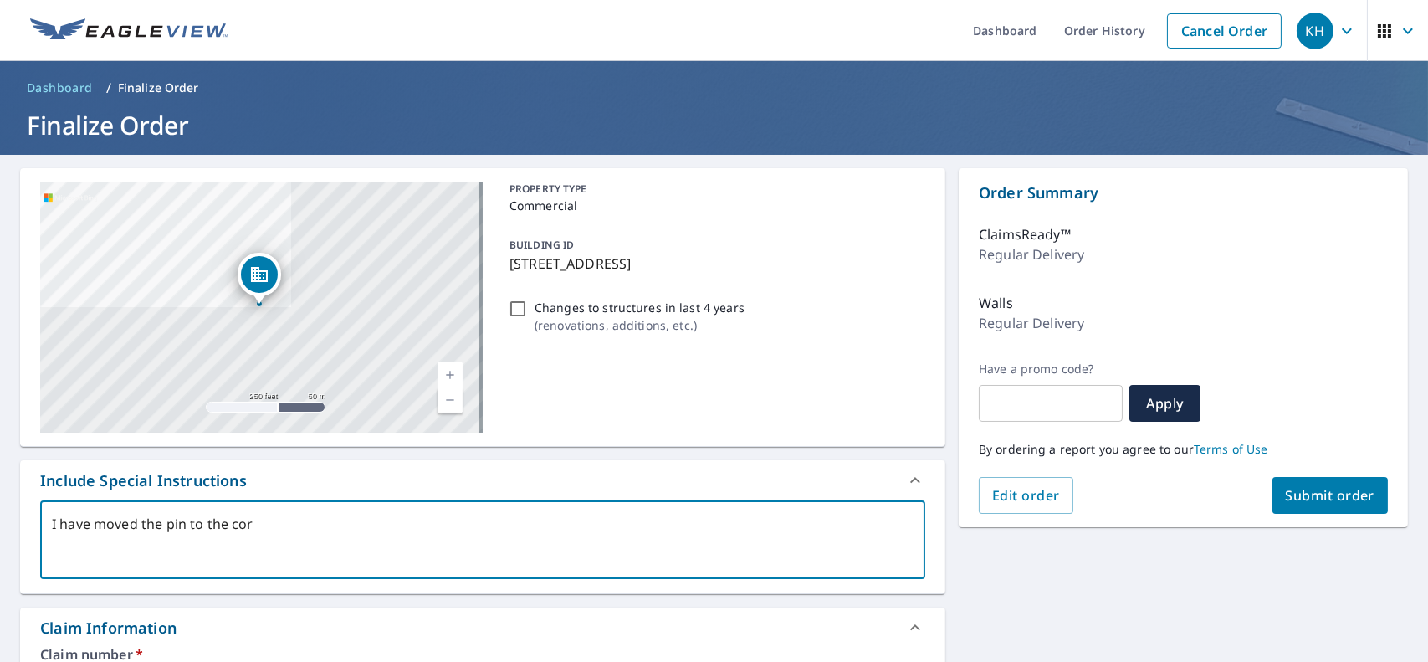
type textarea "I have moved the pin to the corr"
type textarea "x"
type textarea "I have moved the pin to the corre"
type textarea "x"
type textarea "I have moved the pin to the correc"
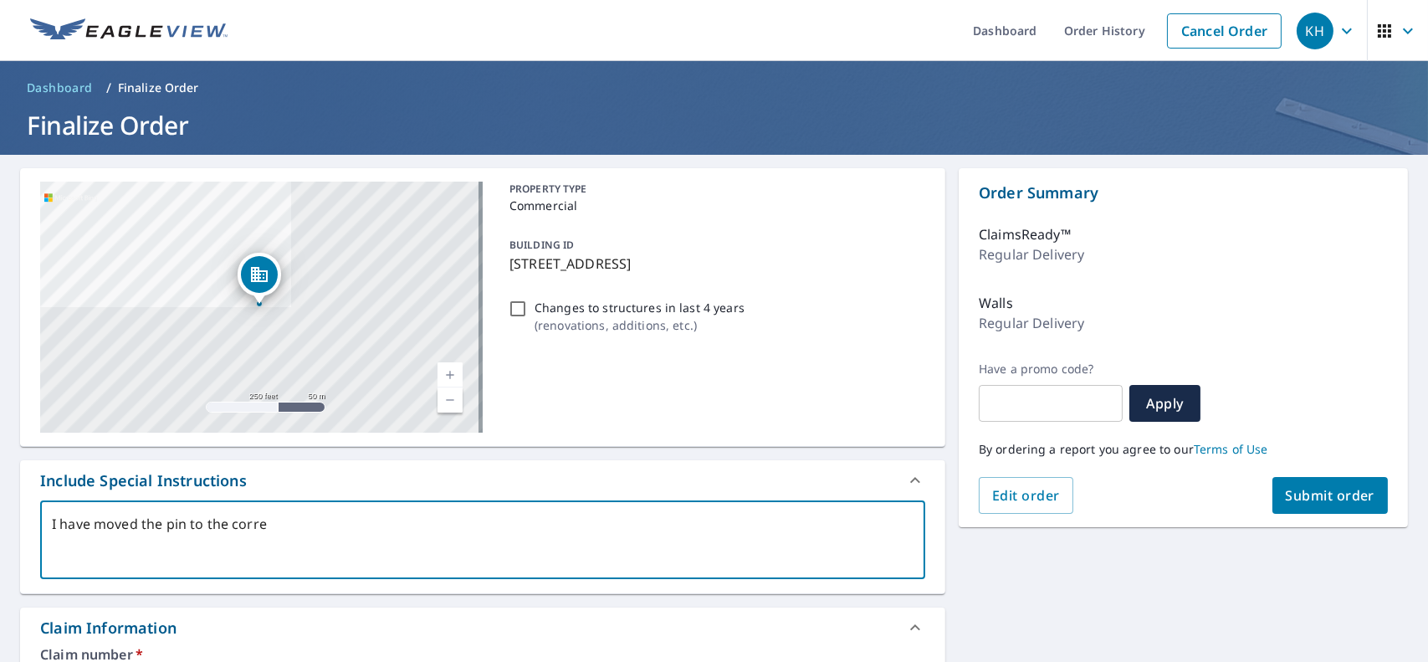
type textarea "x"
type textarea "I have moved the pin to the correct"
type textarea "x"
type textarea "I have moved the pin to the correct"
type textarea "x"
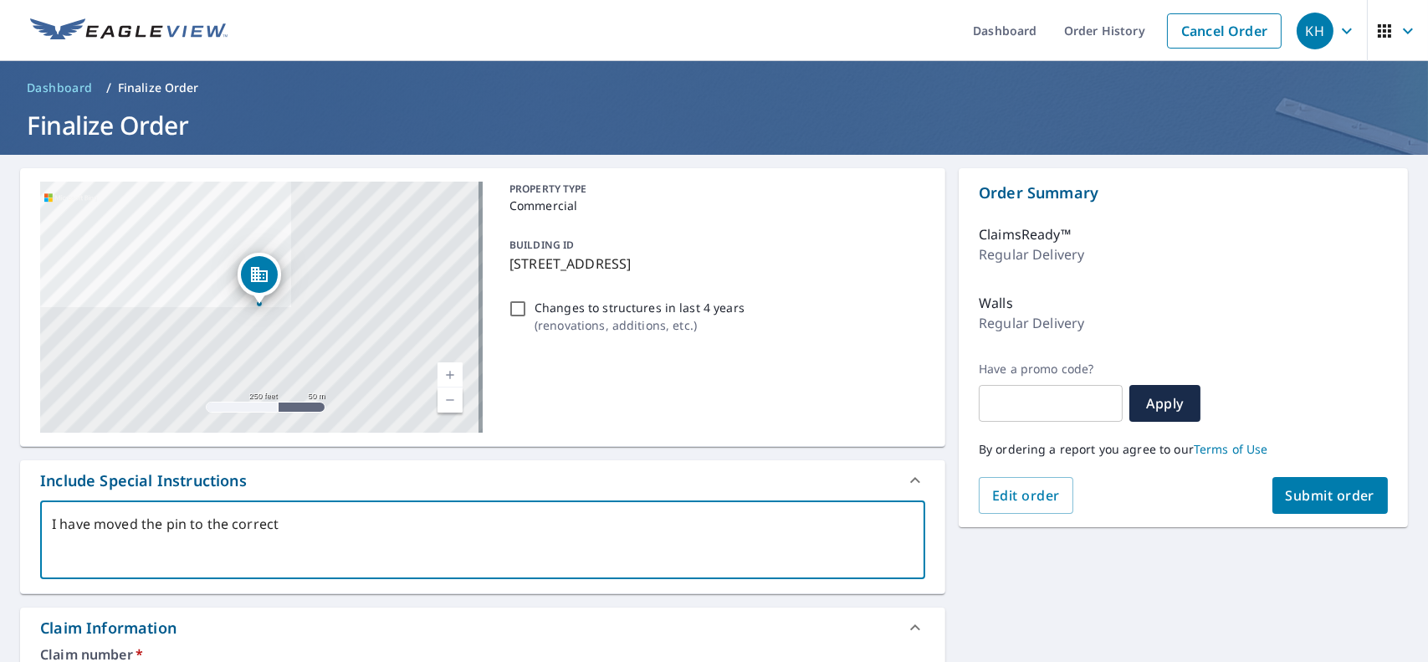
type textarea "I have moved the pin to the correct l"
type textarea "x"
type textarea "I have moved the pin to the correct lo"
type textarea "x"
type textarea "I have moved the pin to the correct loc"
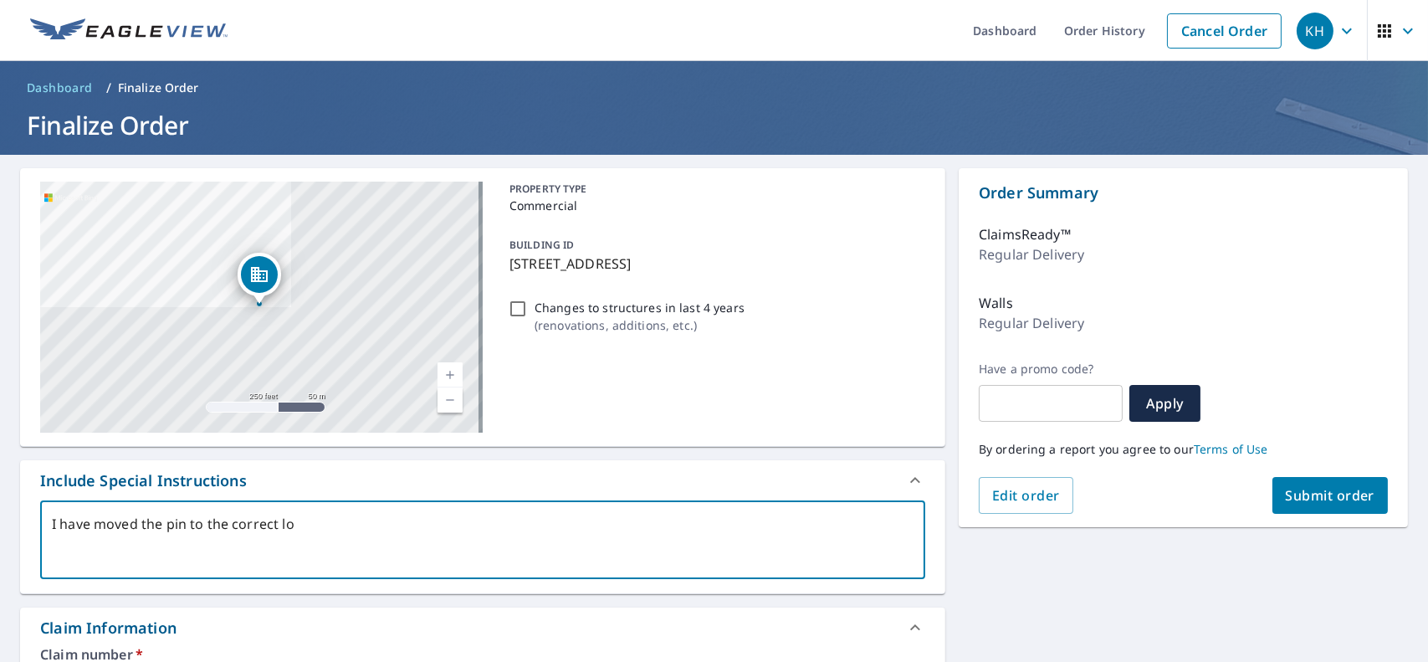
type textarea "x"
type textarea "I have moved the pin to the correct loca"
type textarea "x"
type textarea "I have moved the pin to the correct locat"
type textarea "x"
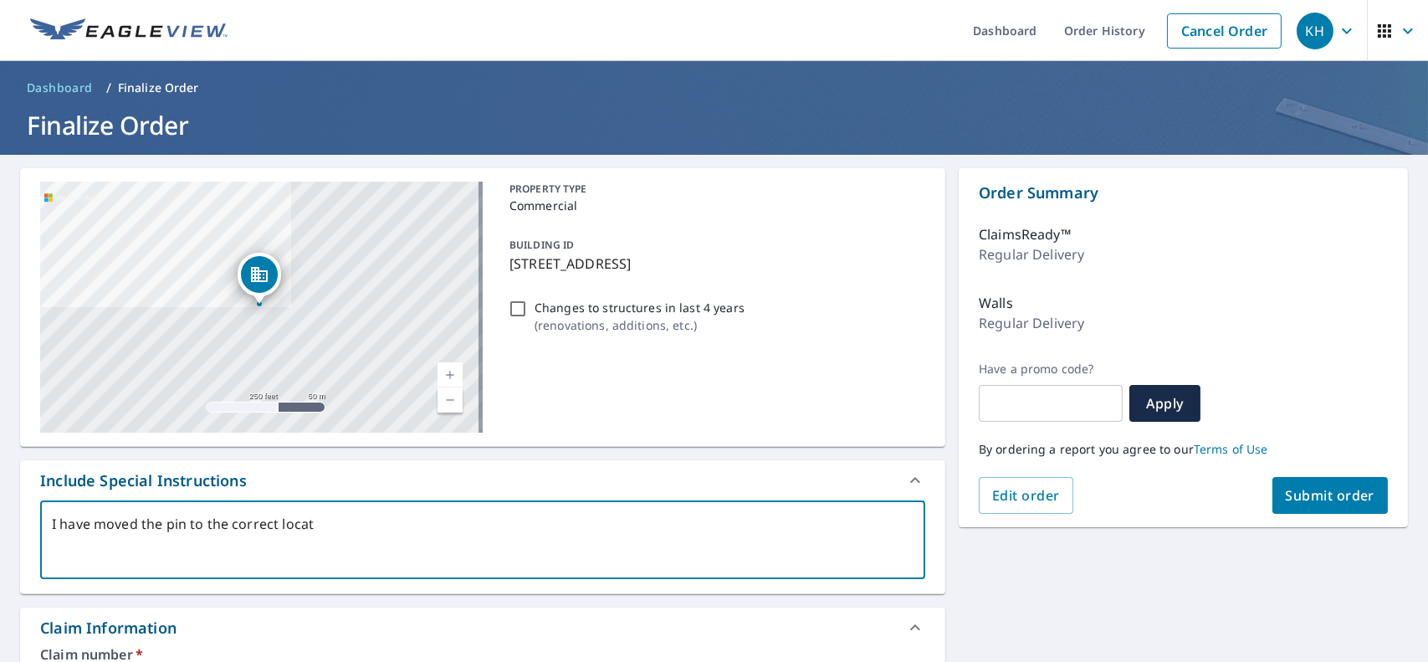
type textarea "I have moved the pin to the correct locati"
type textarea "x"
type textarea "I have moved the pin to the correct locatio"
type textarea "x"
type textarea "I have moved the pin to the correct location"
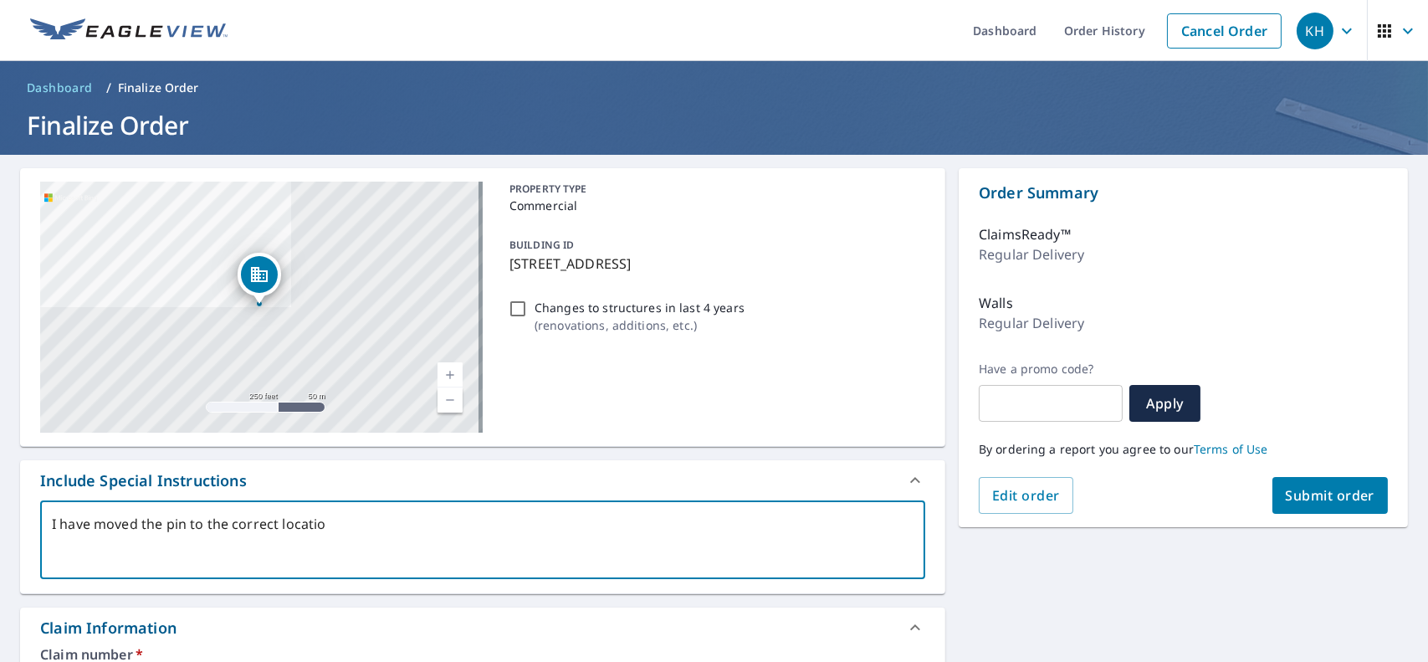
type textarea "x"
type textarea "I have moved the pin to the correct location"
type textarea "x"
type textarea "I have moved the pin to the correct location a"
type textarea "x"
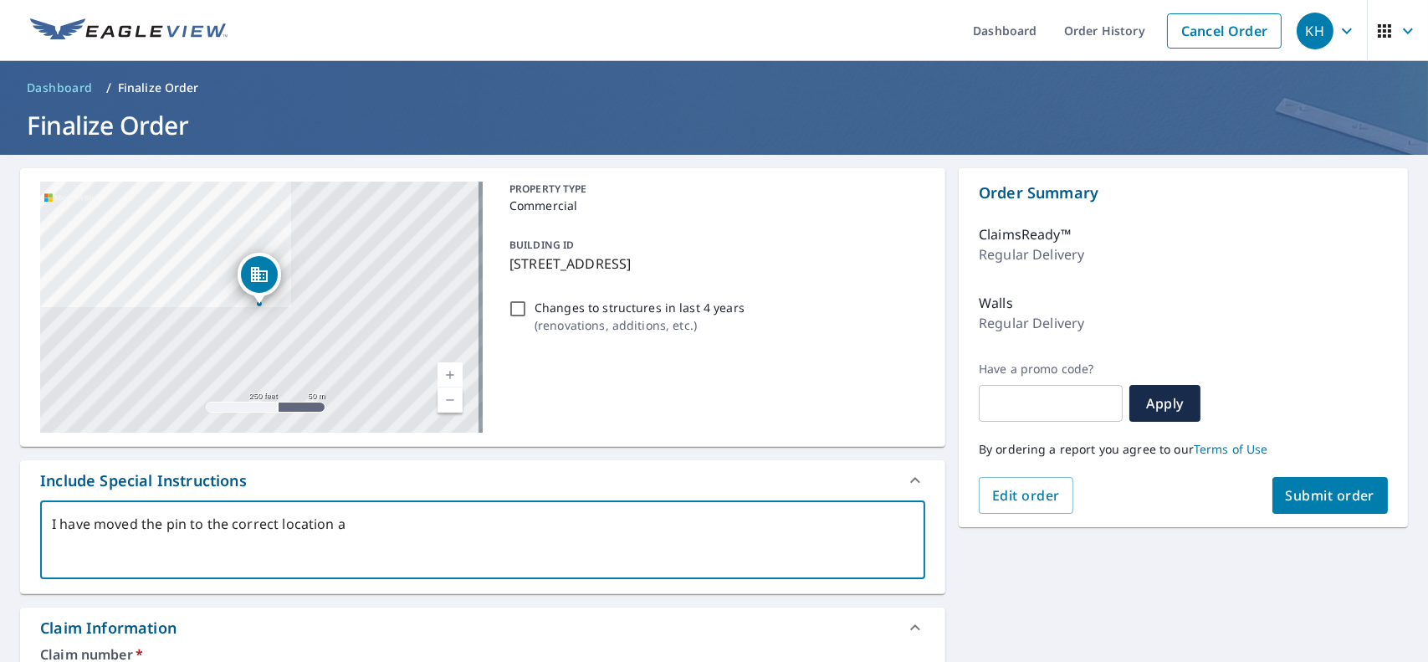
type textarea "I have moved the pin to the correct location an"
type textarea "x"
type textarea "I have moved the pin to the correct location and"
type textarea "x"
type textarea "I have moved the pin to the correct location and"
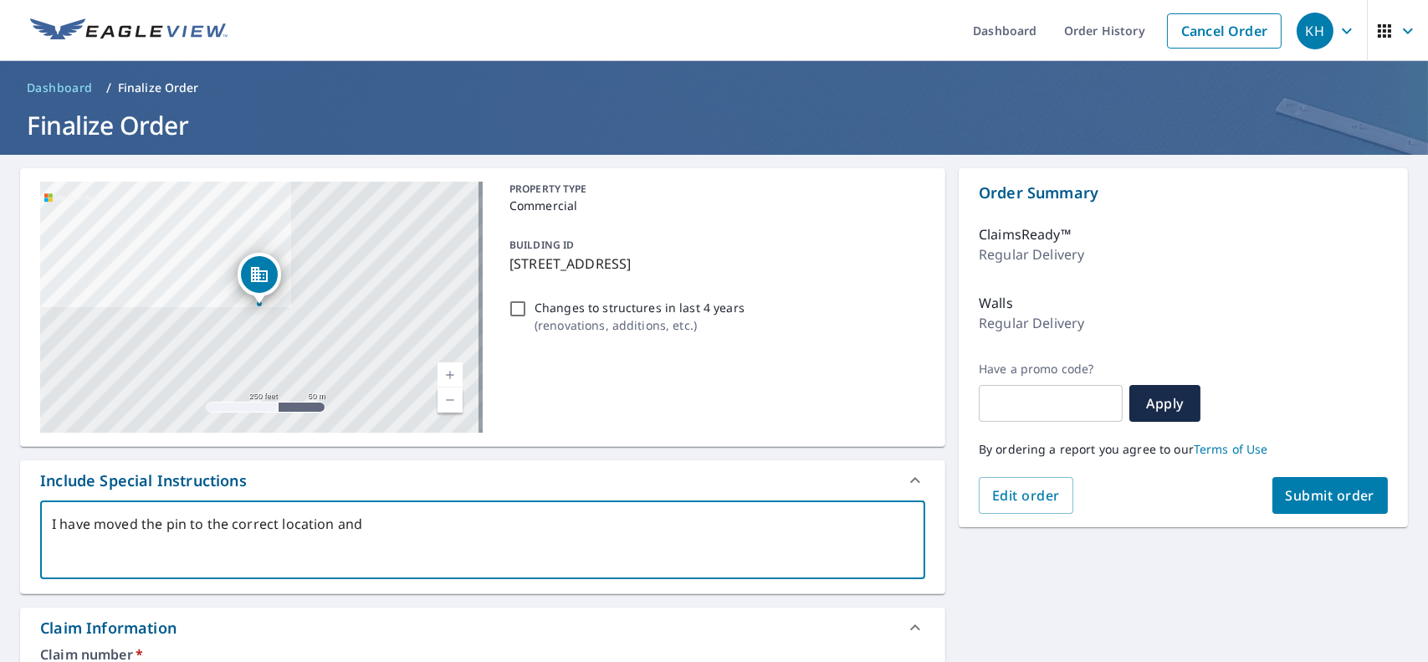
type textarea "x"
type textarea "I have moved the pin to the correct location and s"
type textarea "x"
type textarea "I have moved the pin to the correct location and st"
type textarea "x"
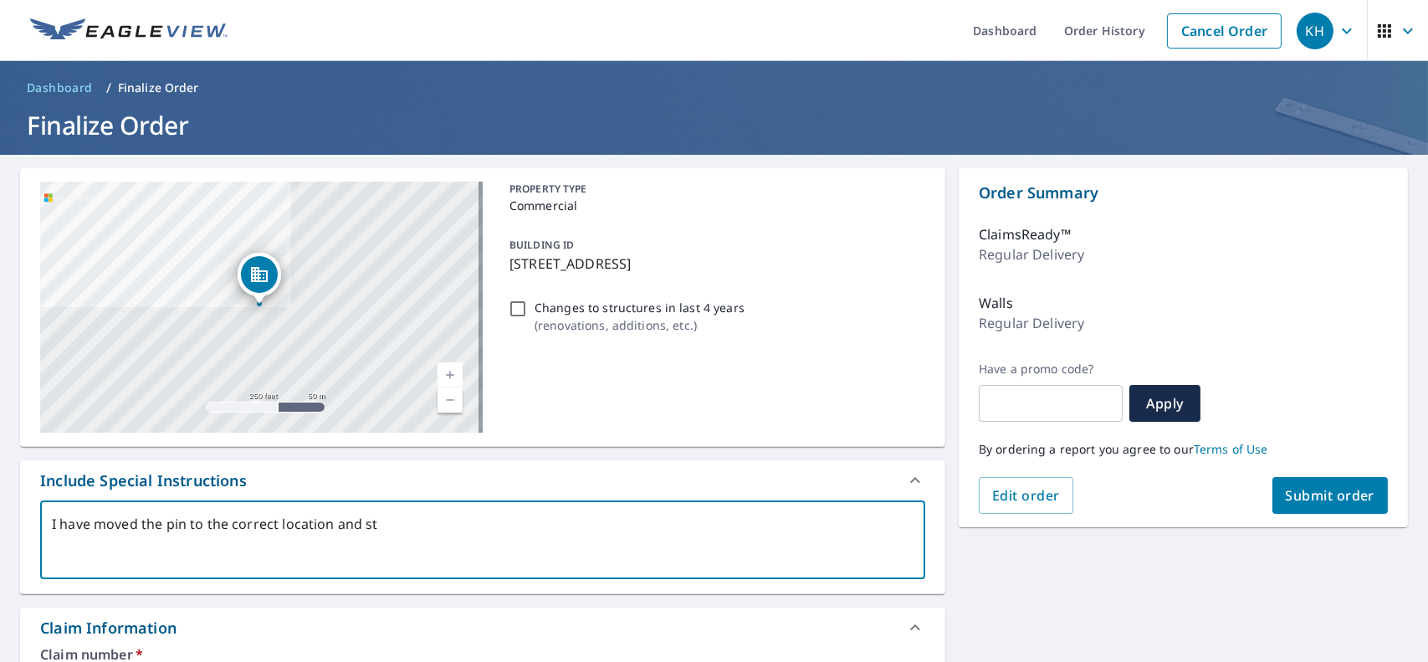
type textarea "I have moved the pin to the correct location and str"
type textarea "x"
type textarea "I have moved the pin to the correct location and stru"
type textarea "x"
type textarea "I have moved the pin to the correct location and [GEOGRAPHIC_DATA]"
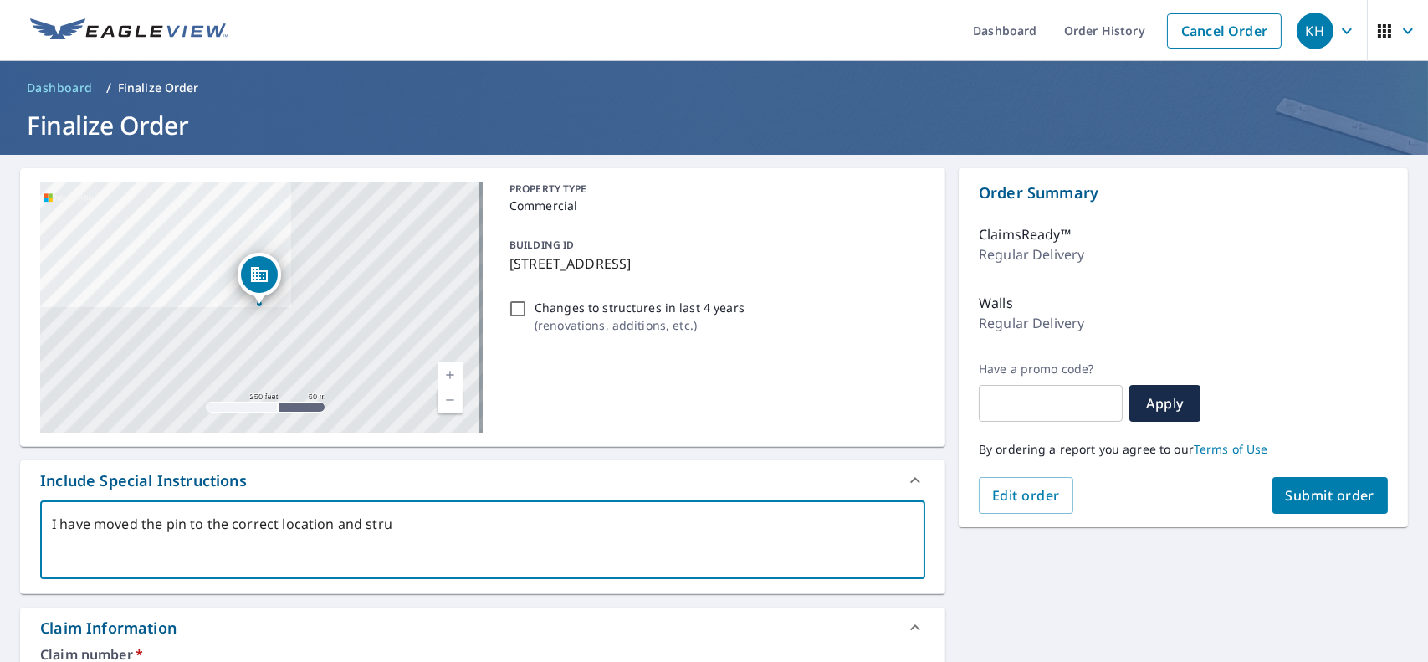
type textarea "x"
type textarea "I have moved the pin to the correct location and struct"
type textarea "x"
type textarea "I have moved the pin to the correct location and structu"
type textarea "x"
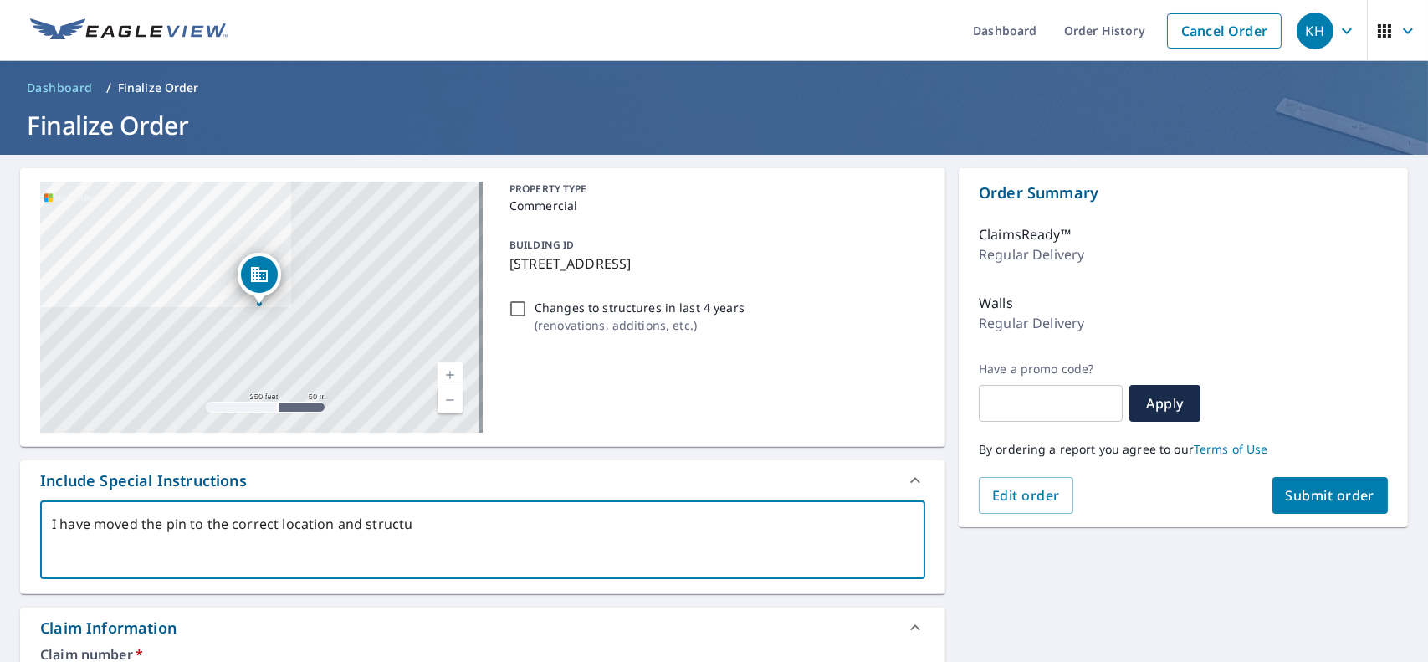
type textarea "I have moved the pin to the correct location and structur"
type textarea "x"
type textarea "I have moved the pin to the correct location and structure"
type textarea "x"
type textarea "I have moved the pin to the correct location and structure,"
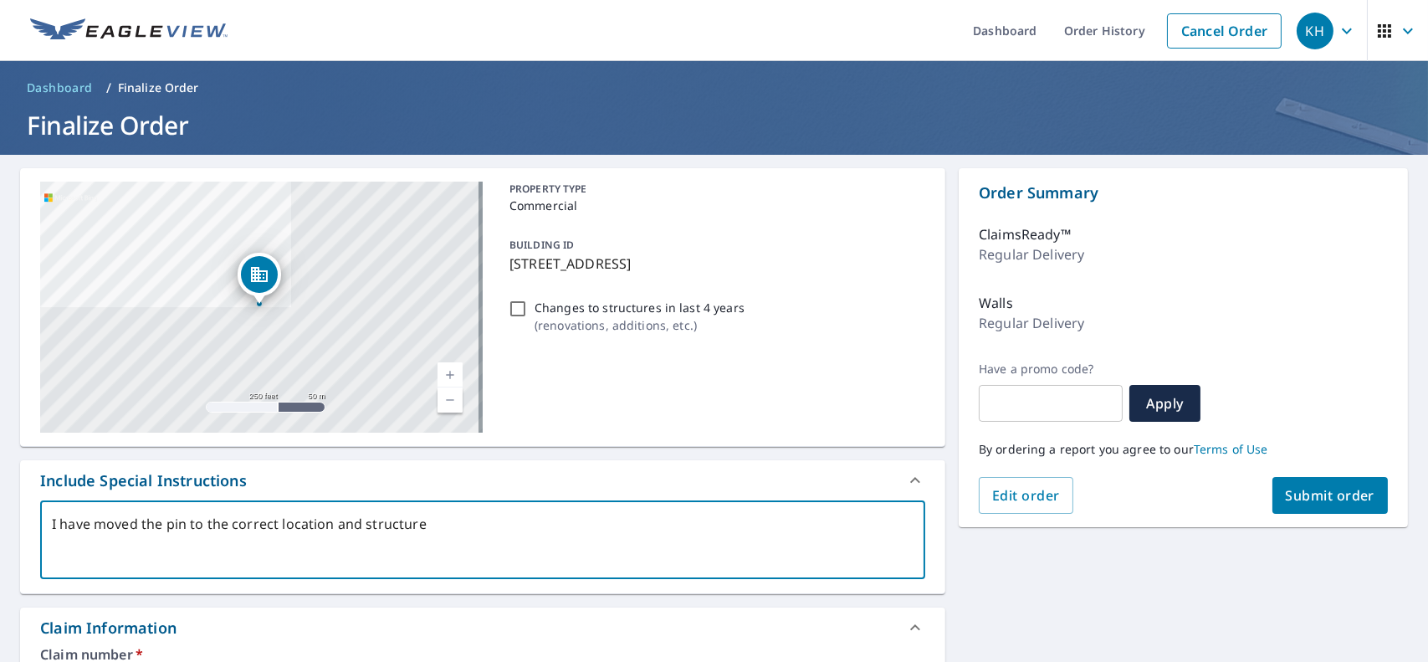
type textarea "x"
type textarea "I have moved the pin to the correct location and structure,"
type textarea "x"
type textarea "I have moved the pin to the correct location and structure, p"
type textarea "x"
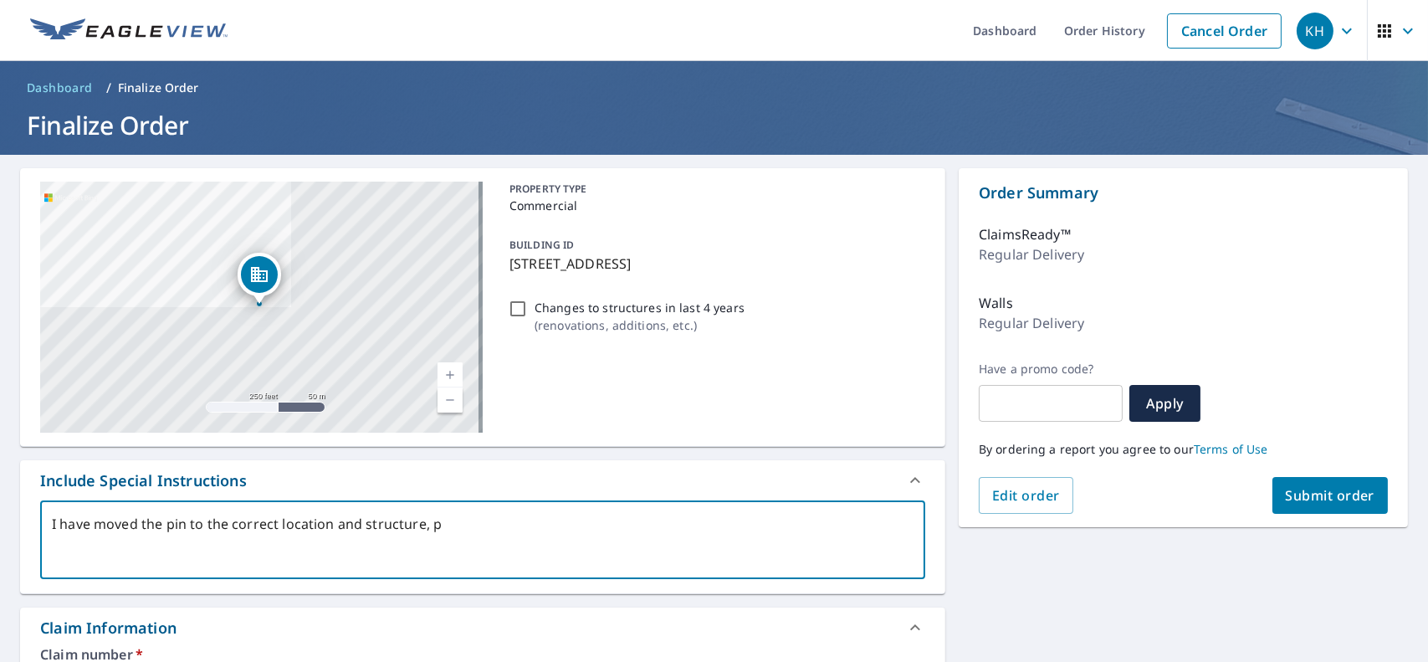
type textarea "I have moved the pin to the correct location and structure, pl"
type textarea "x"
type textarea "I have moved the pin to the correct location and structure, ple"
type textarea "x"
type textarea "I have moved the pin to the correct location and structure, plea"
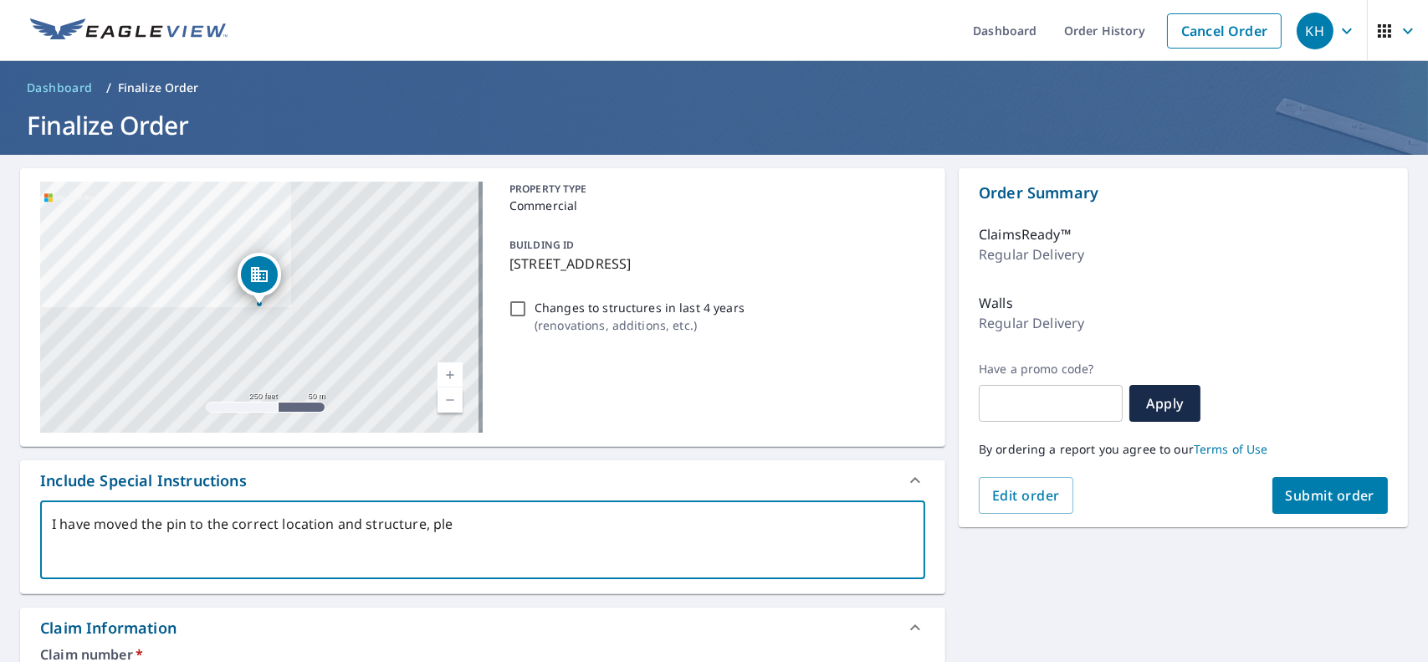
type textarea "x"
type textarea "I have moved the pin to the correct location and structure, pleas"
type textarea "x"
type textarea "I have moved the pin to the correct location and structure, please"
type textarea "x"
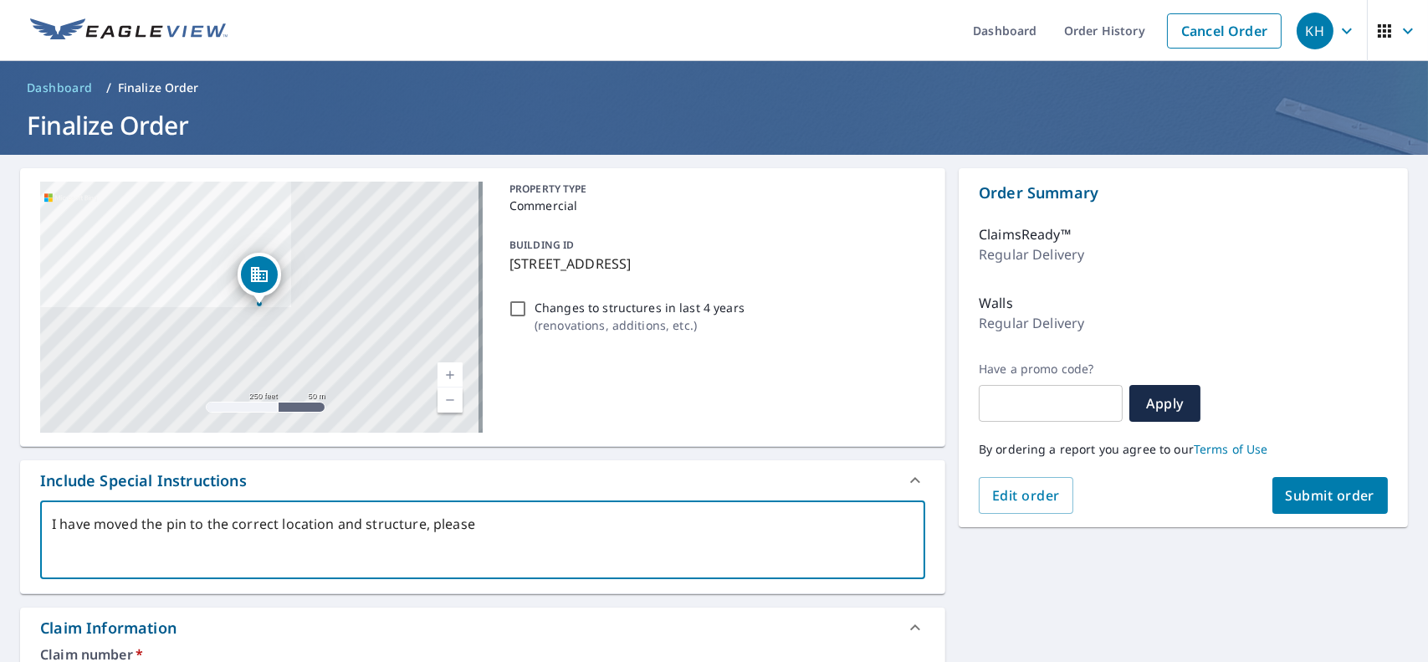
type textarea "I have moved the pin to the correct location and structure, please"
type textarea "x"
type textarea "I have moved the pin to the correct location and structure, please o"
type textarea "x"
type textarea "I have moved the pin to the correct location and structure, please"
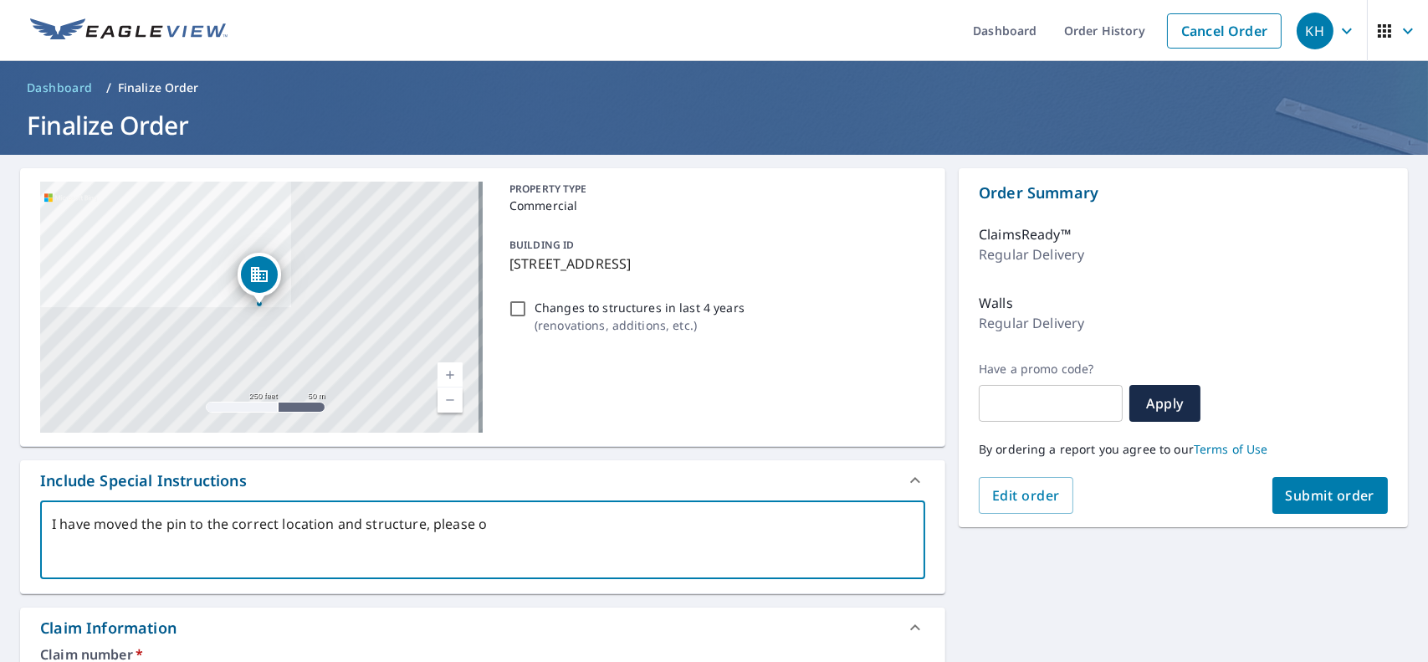
type textarea "x"
type textarea "I have moved the pin to the correct location and structure, please c"
type textarea "x"
type textarea "I have moved the pin to the correct location and structure, please co"
type textarea "x"
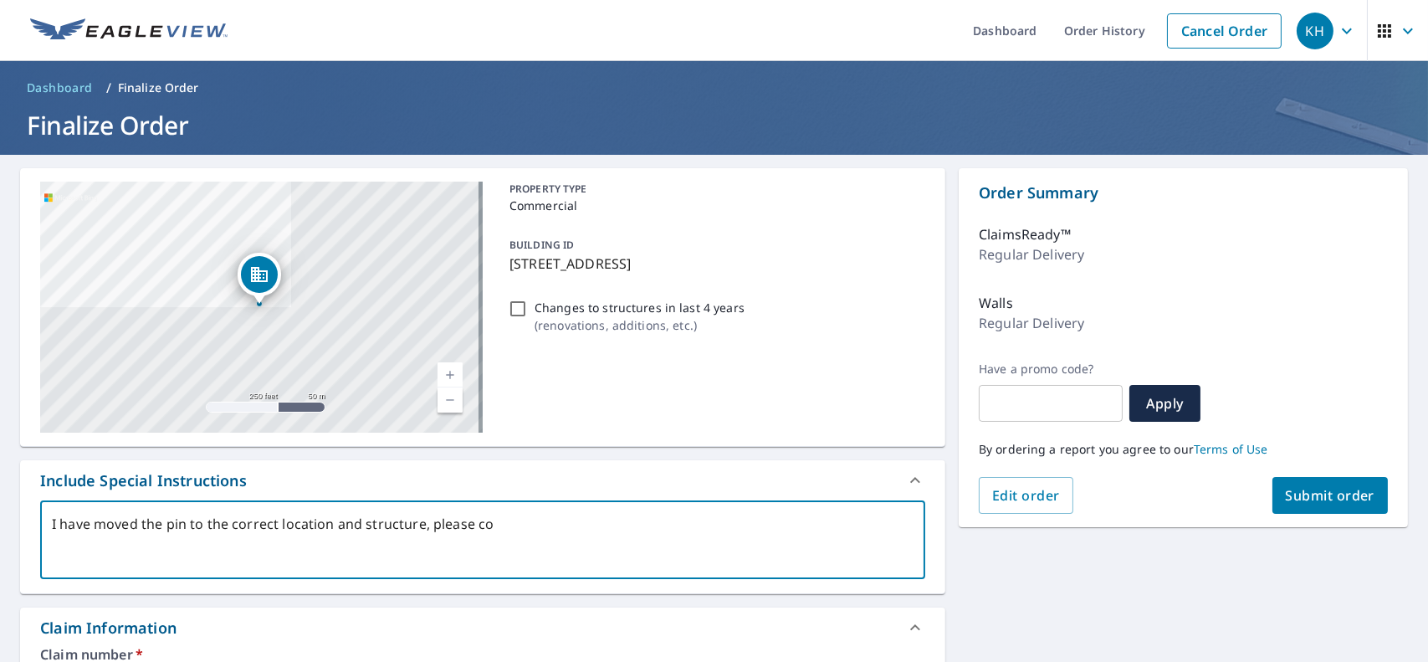
type textarea "I have moved the pin to the correct location and structure, please com"
type textarea "x"
type textarea "I have moved the pin to the correct location and structure, please comp"
type textarea "x"
type textarea "I have moved the pin to the correct location and structure, please compl"
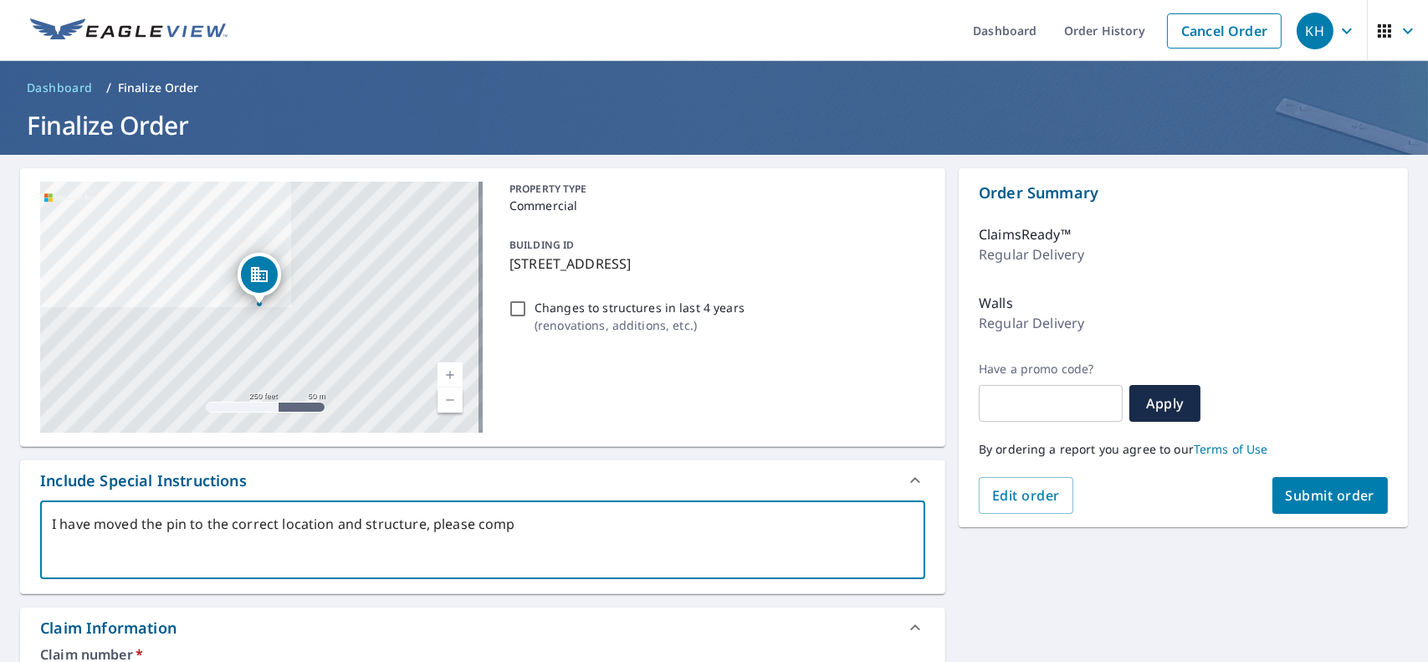
type textarea "x"
type textarea "I have moved the pin to the correct location and structure, please comple"
type textarea "x"
type textarea "I have moved the pin to the correct location and structure, please complet"
type textarea "x"
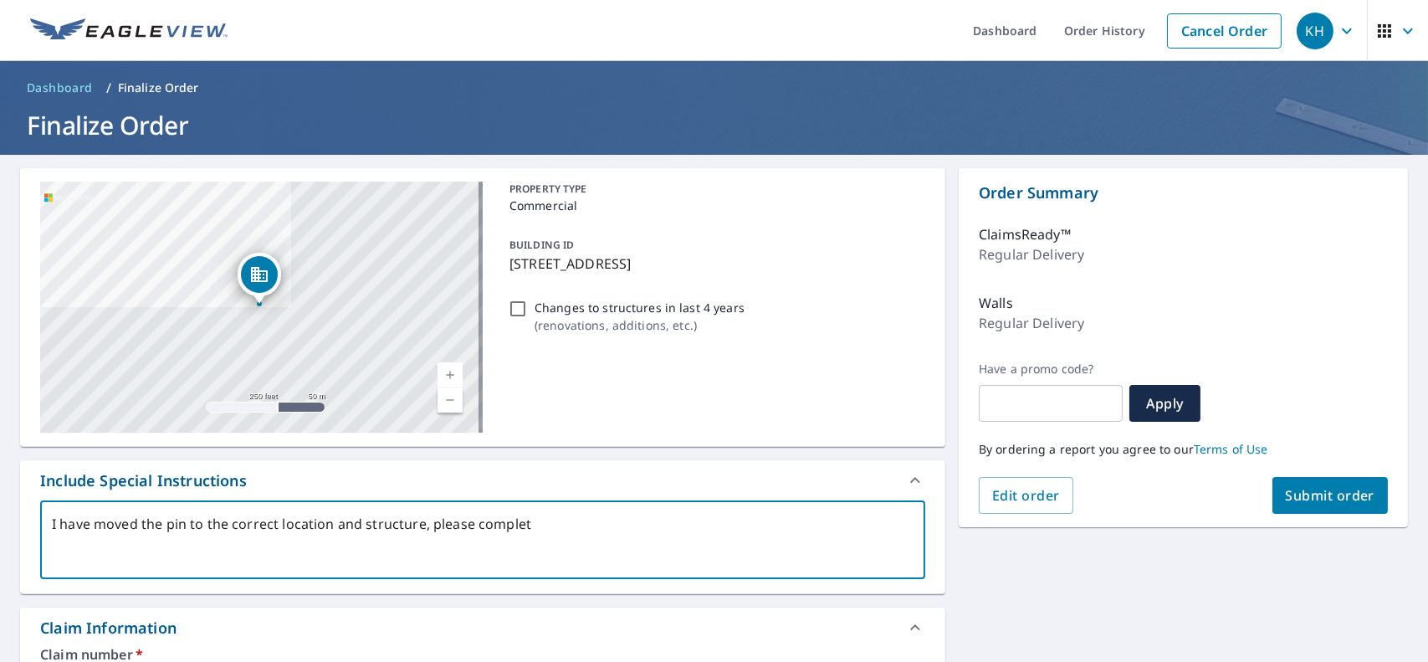
type textarea "I have moved the pin to the correct location and structure, please complete"
type textarea "x"
type textarea "I have moved the pin to the correct location and structure, please complete"
type textarea "x"
type textarea "I have moved the pin to the correct location and structure, please complete a"
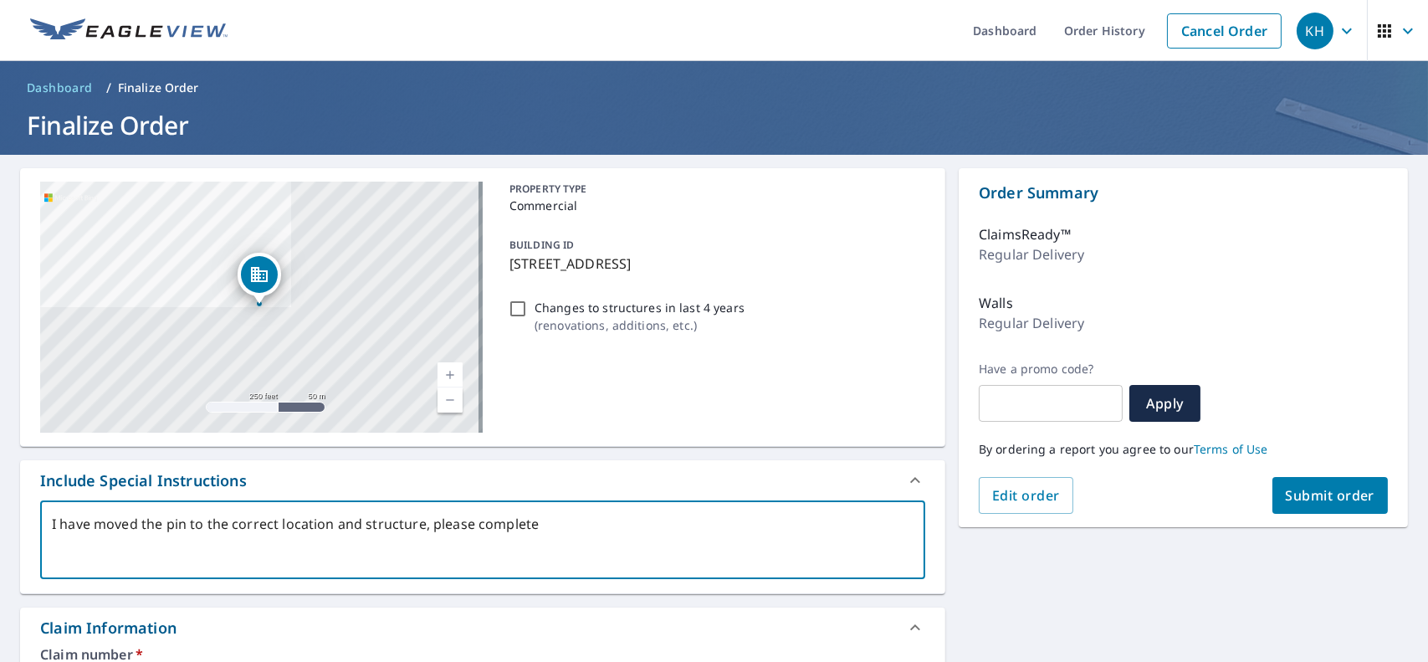
type textarea "x"
type textarea "I have moved the pin to the correct location and structure, please complete ac"
type textarea "x"
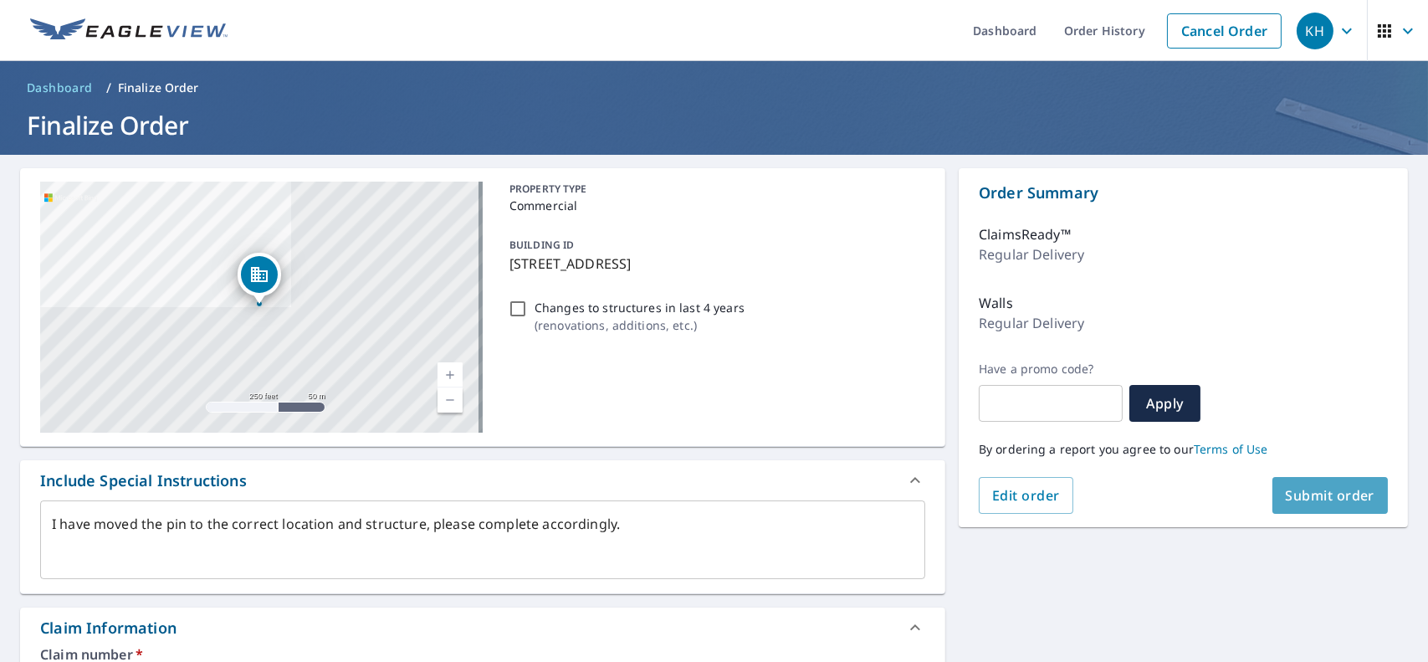
click at [1310, 506] on button "Submit order" at bounding box center [1331, 495] width 116 height 37
